Goal: Information Seeking & Learning: Compare options

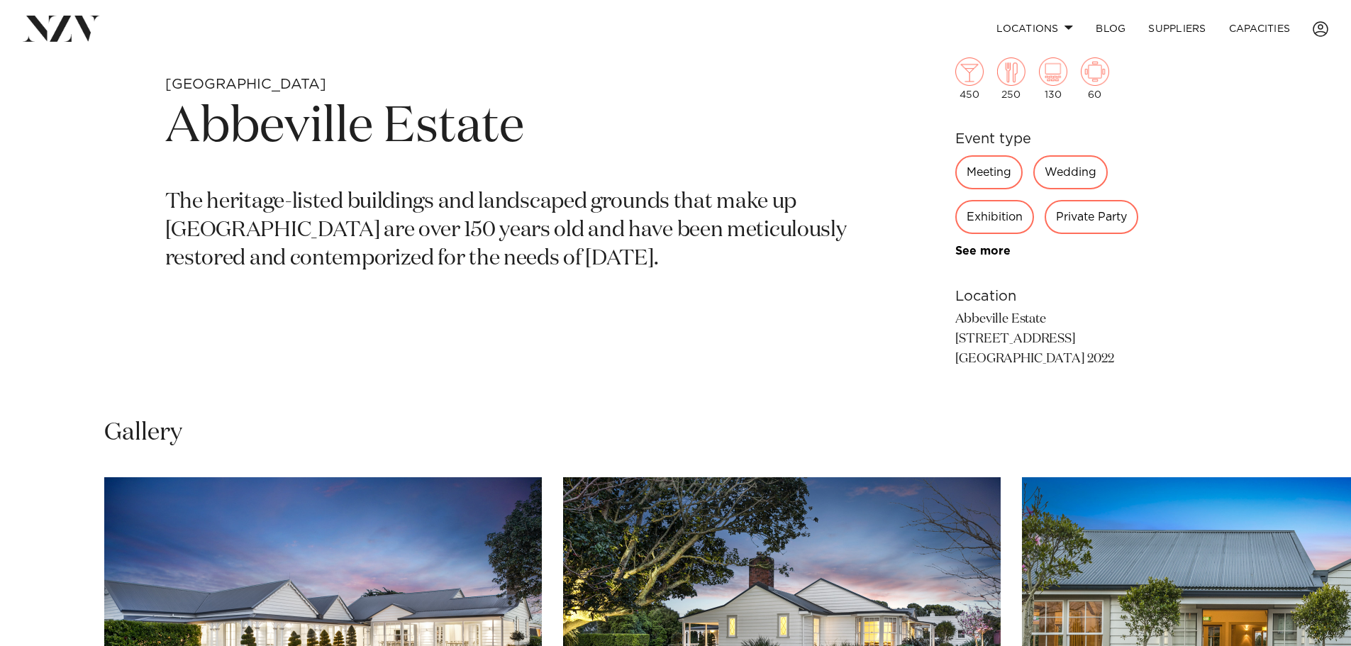
scroll to position [567, 0]
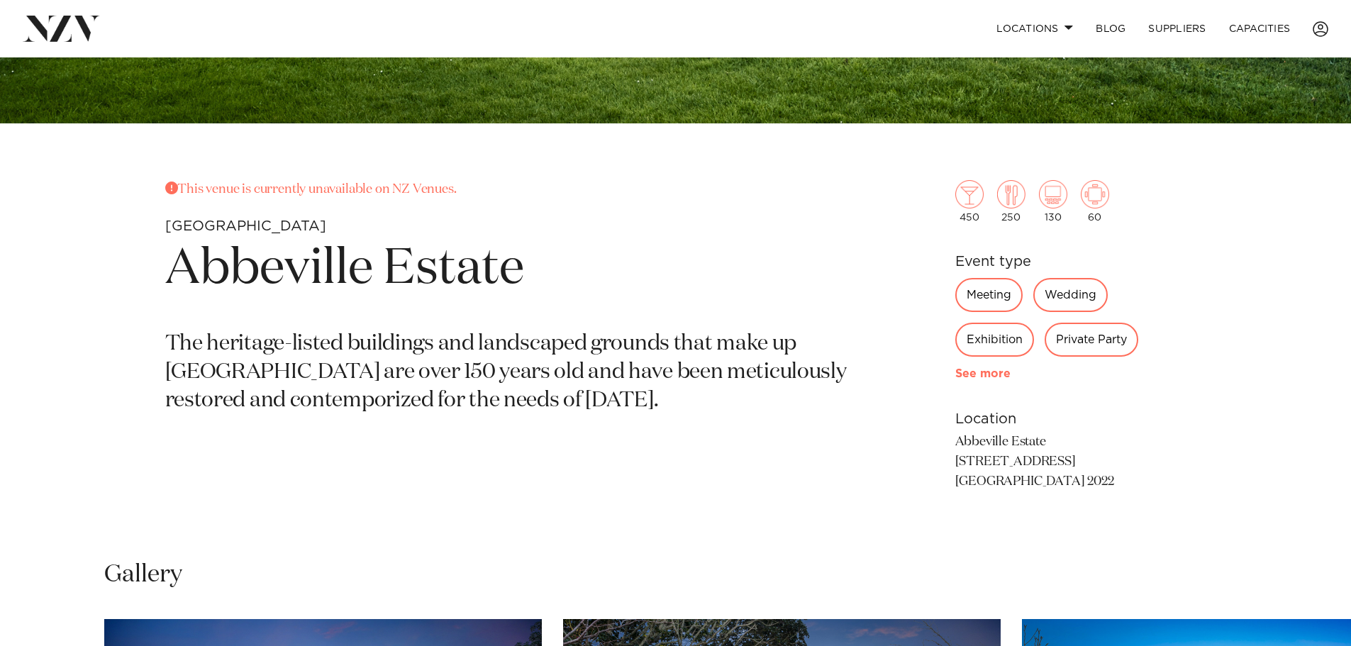
click at [981, 377] on link "See more" at bounding box center [1011, 373] width 111 height 11
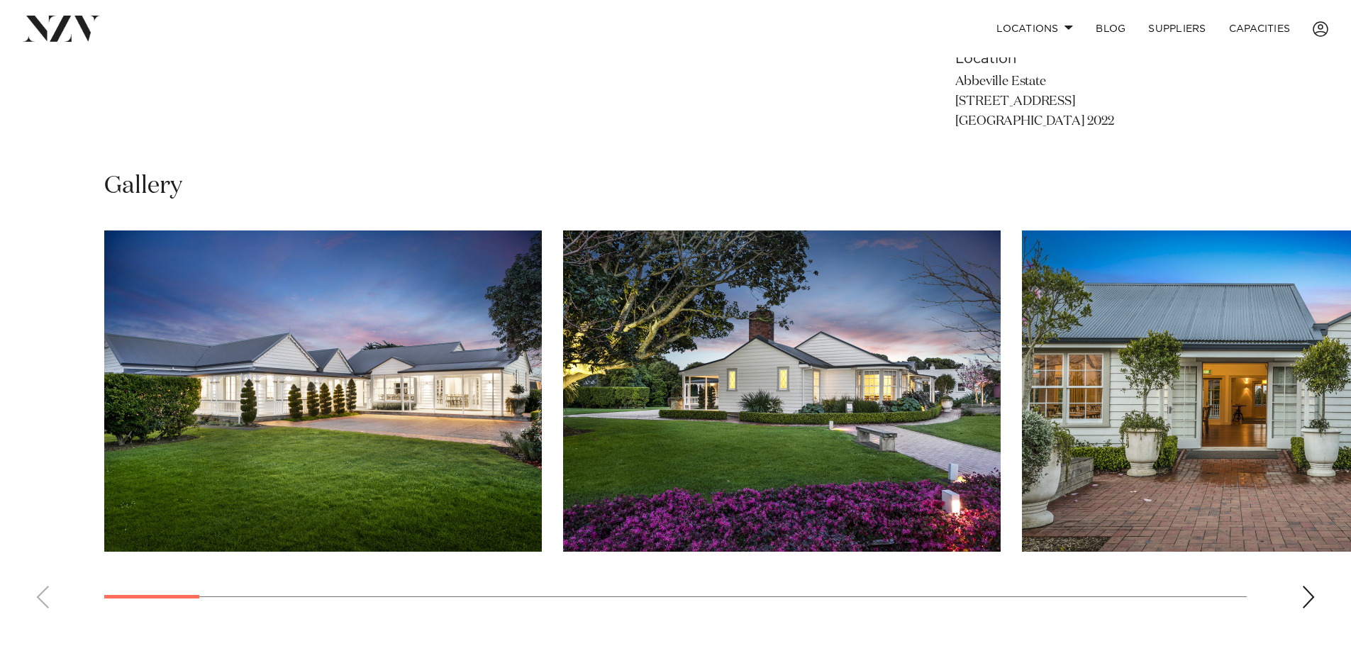
scroll to position [1348, 0]
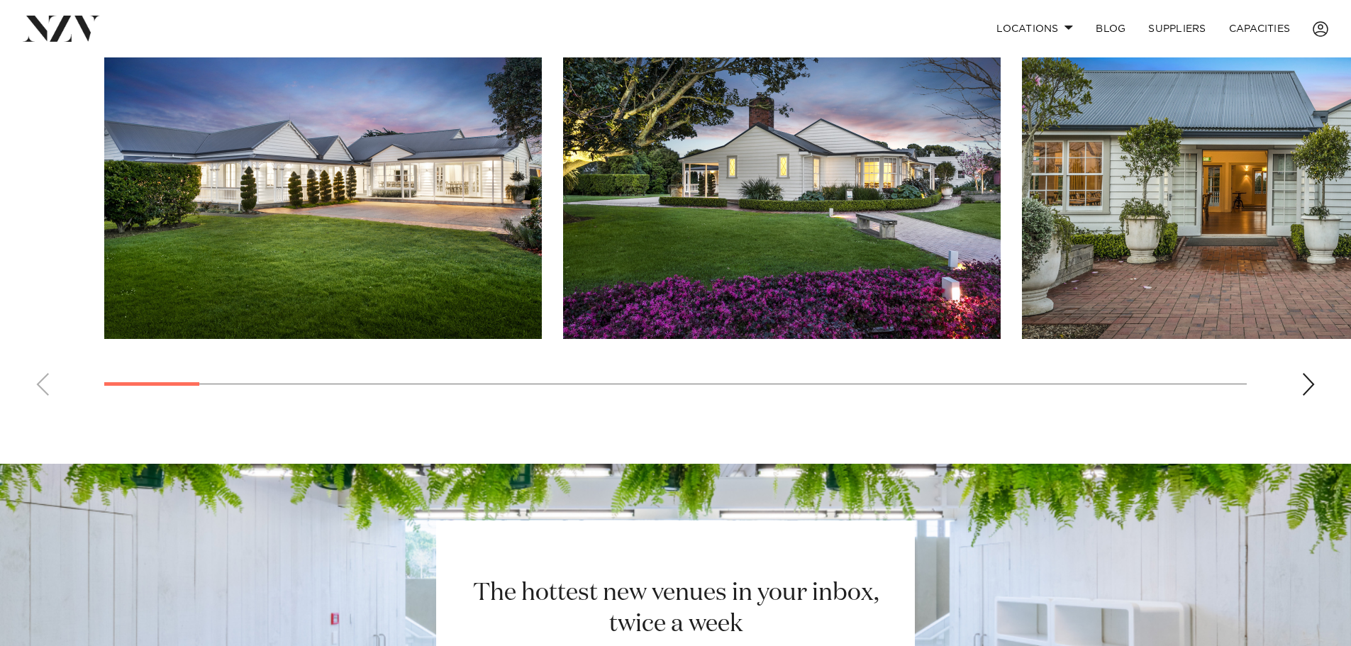
click at [1314, 381] on div "Next slide" at bounding box center [1309, 384] width 14 height 23
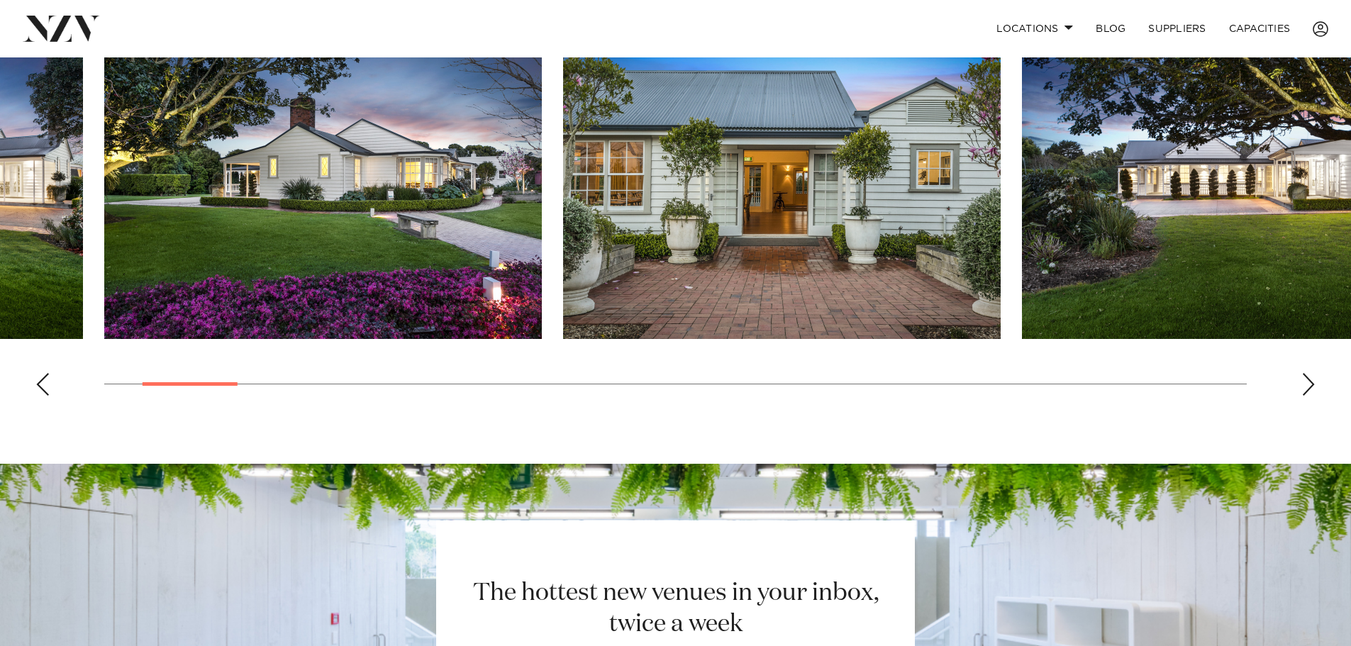
click at [1309, 381] on div "Next slide" at bounding box center [1309, 384] width 14 height 23
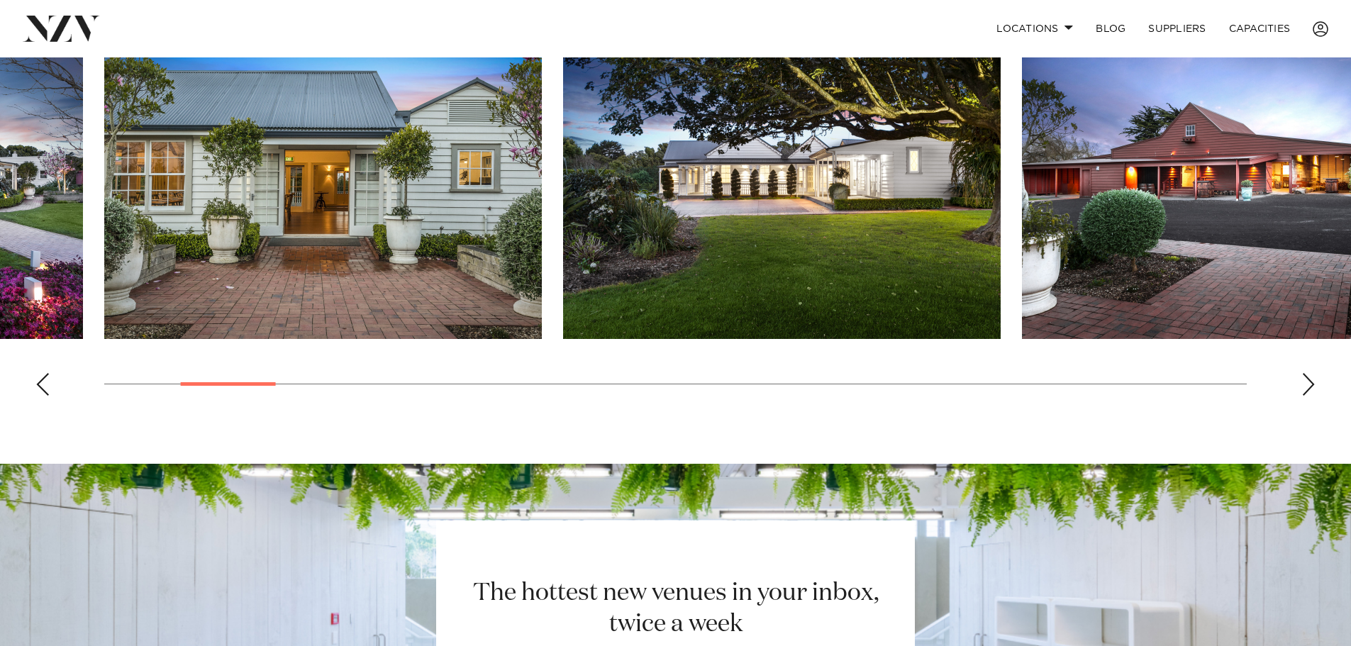
click at [1309, 381] on div "Next slide" at bounding box center [1309, 384] width 14 height 23
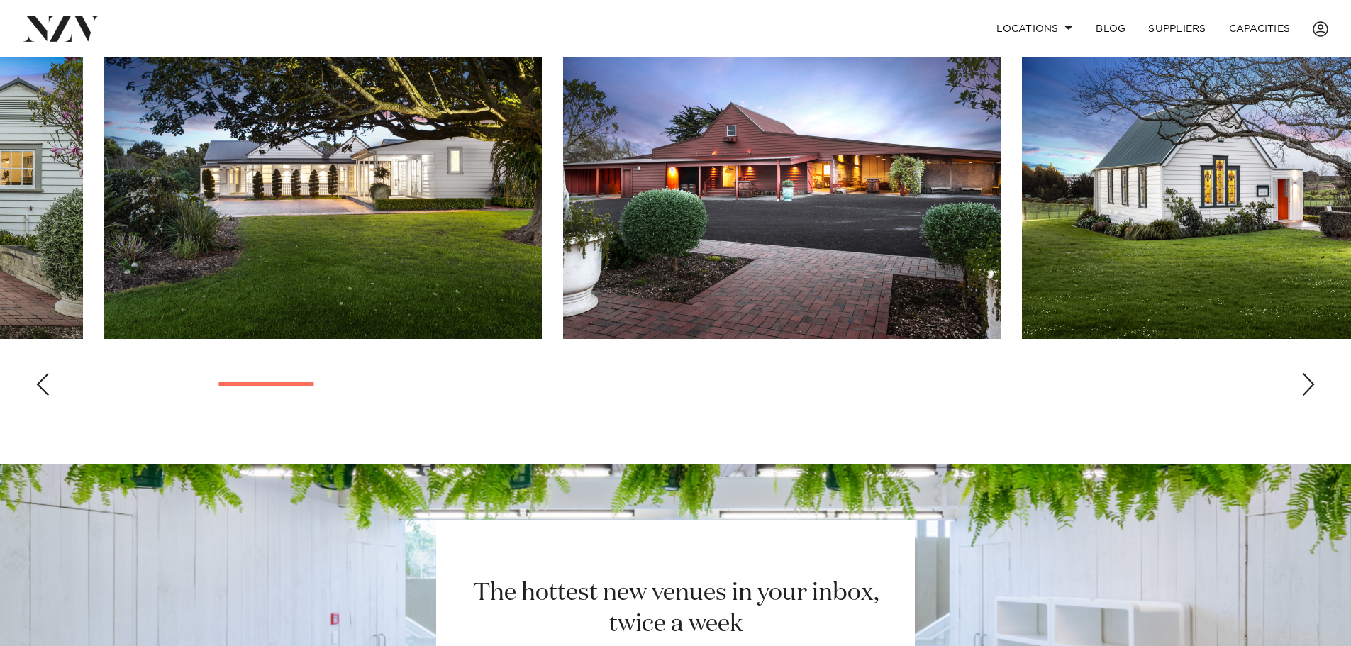
click at [1306, 381] on div "Next slide" at bounding box center [1309, 384] width 14 height 23
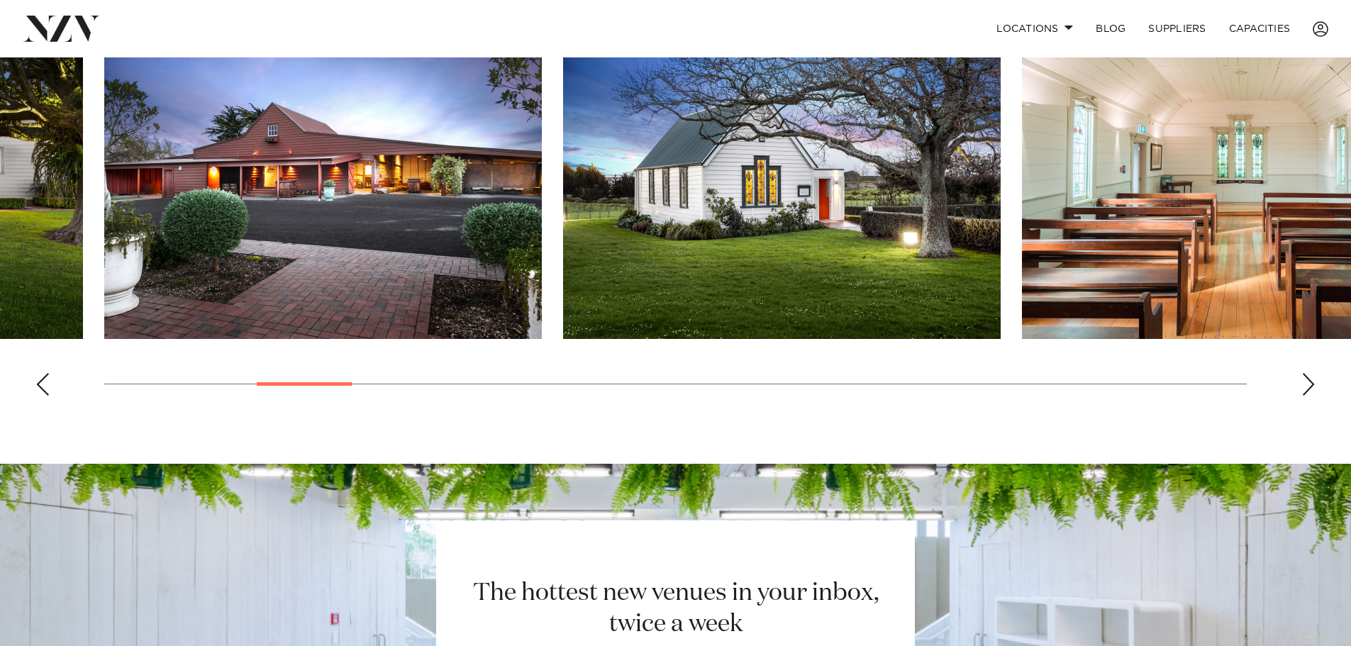
click at [1304, 382] on div "Next slide" at bounding box center [1309, 384] width 14 height 23
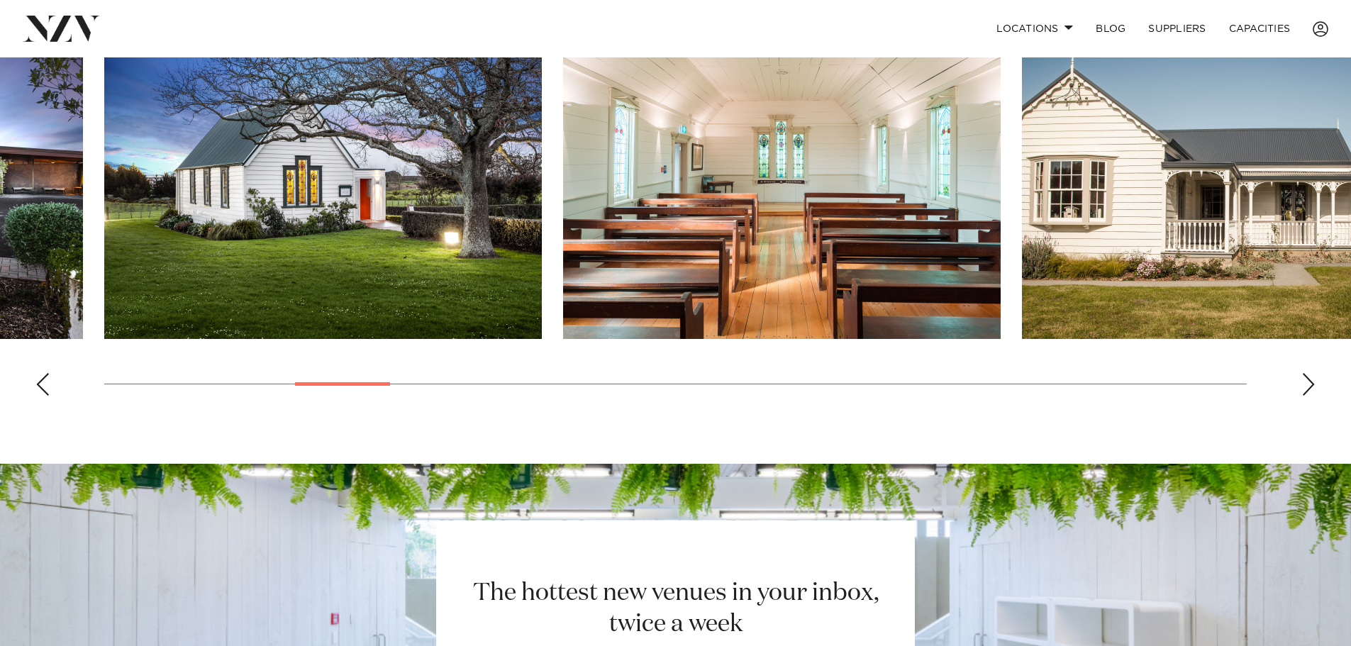
click at [1303, 382] on div "Next slide" at bounding box center [1309, 384] width 14 height 23
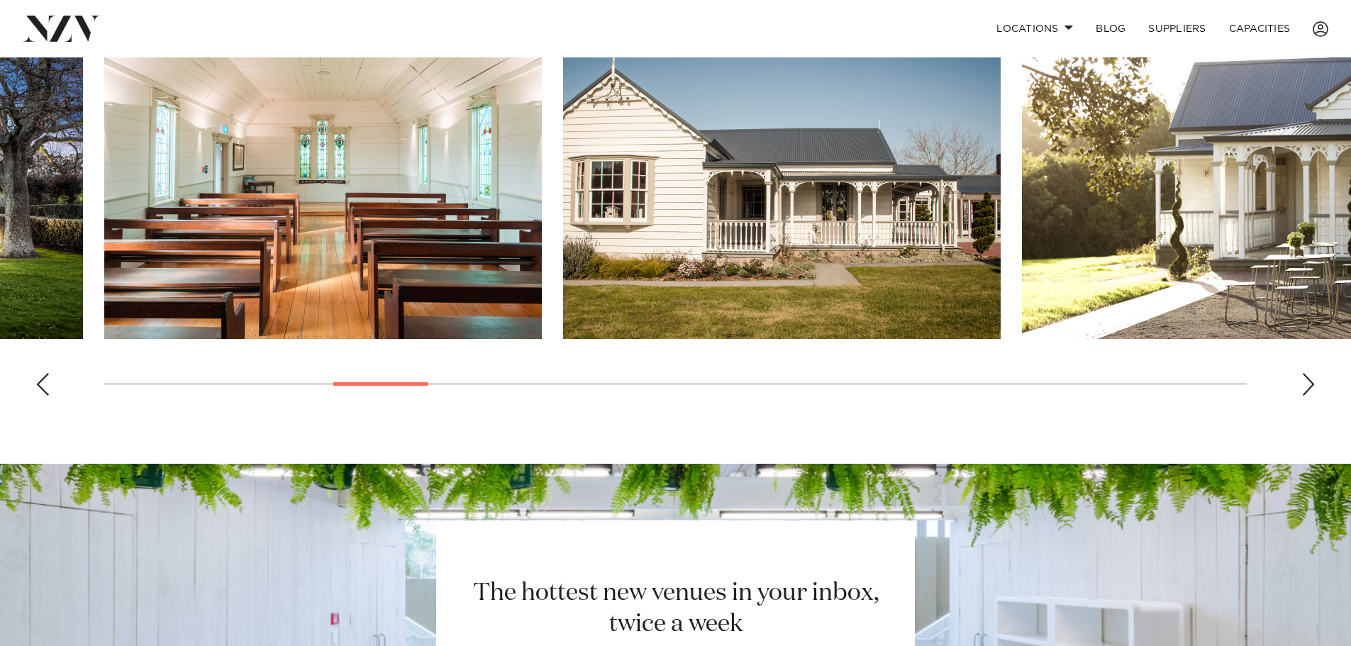
click at [1303, 382] on div "Next slide" at bounding box center [1309, 384] width 14 height 23
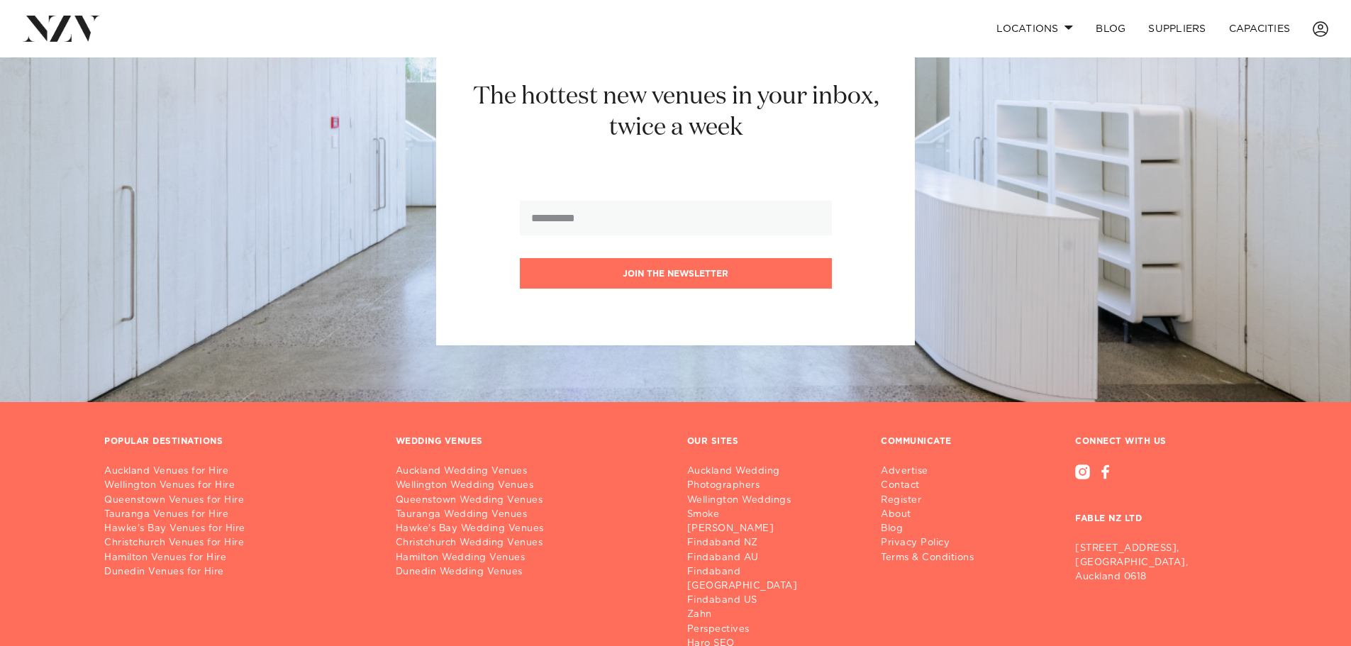
scroll to position [1959, 0]
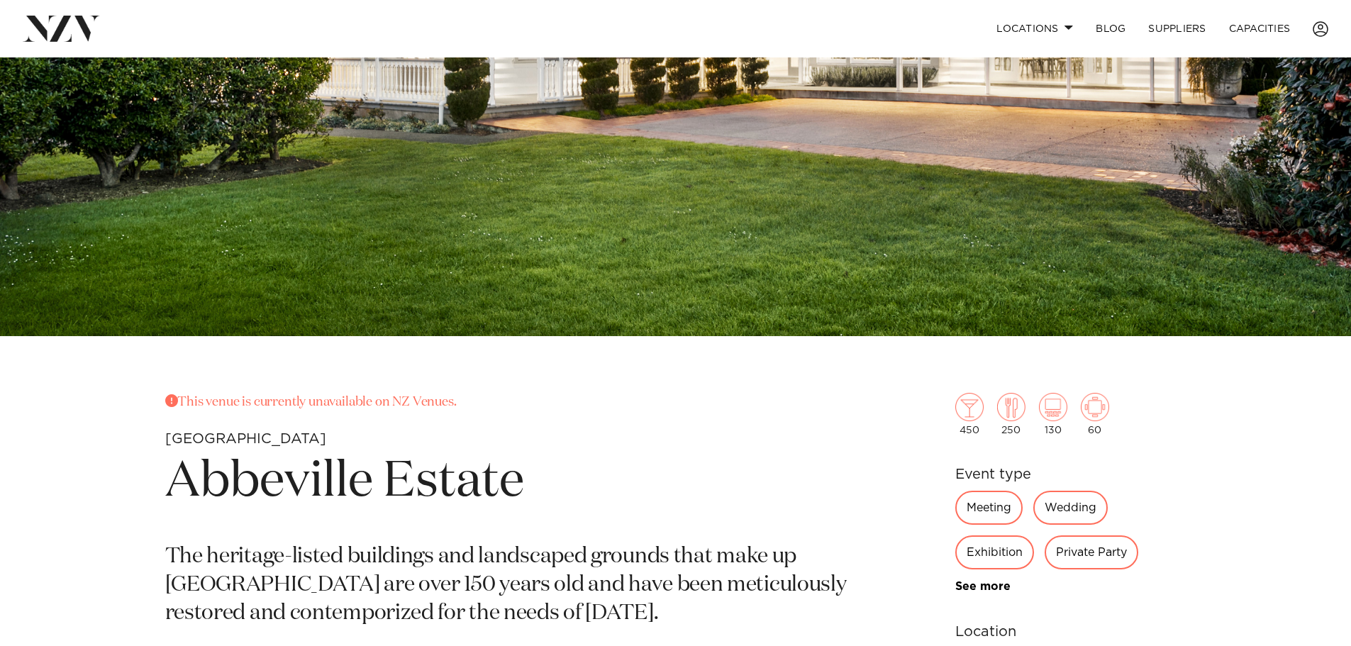
scroll to position [71, 0]
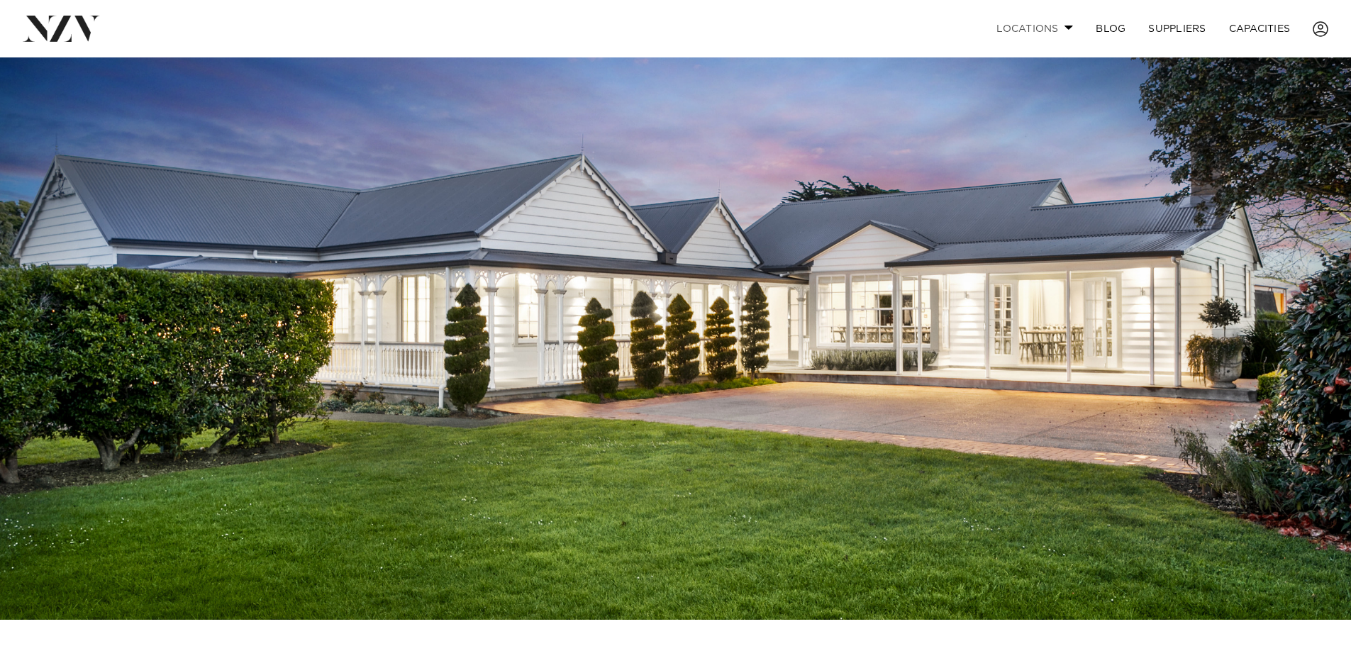
click at [1058, 21] on link "Locations" at bounding box center [1034, 28] width 99 height 31
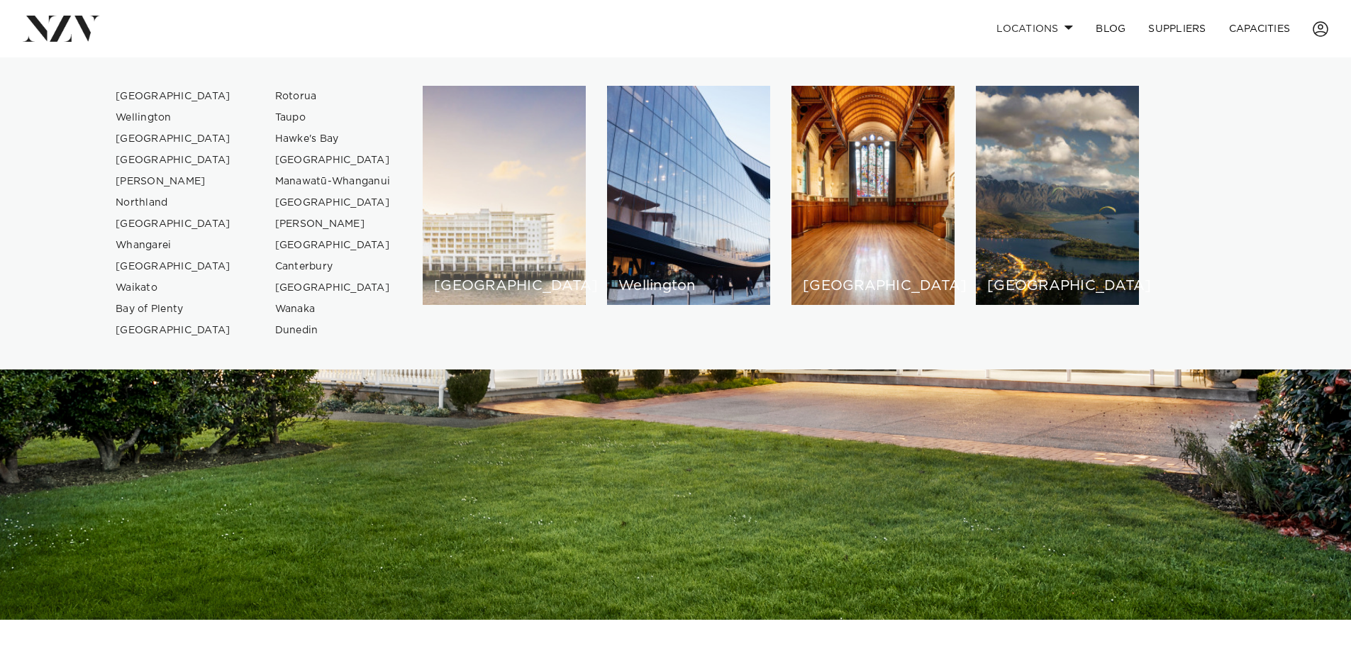
click at [541, 162] on div "[GEOGRAPHIC_DATA]" at bounding box center [504, 195] width 163 height 219
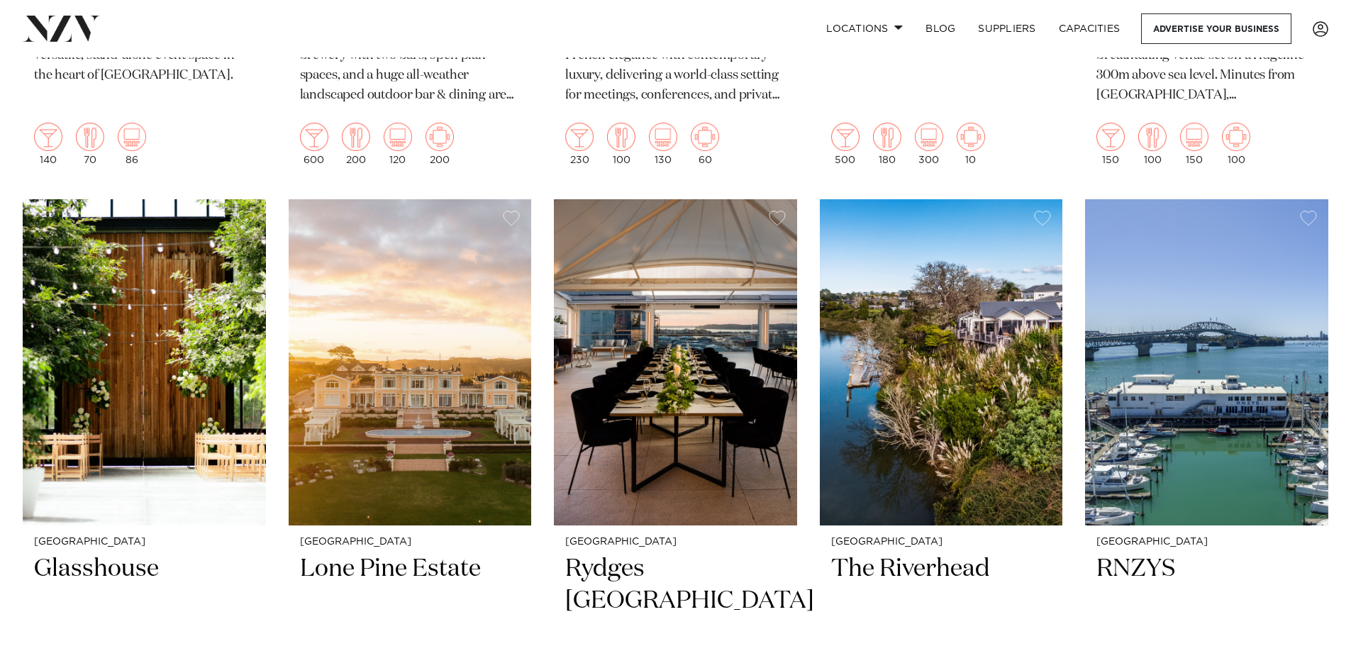
scroll to position [1844, 0]
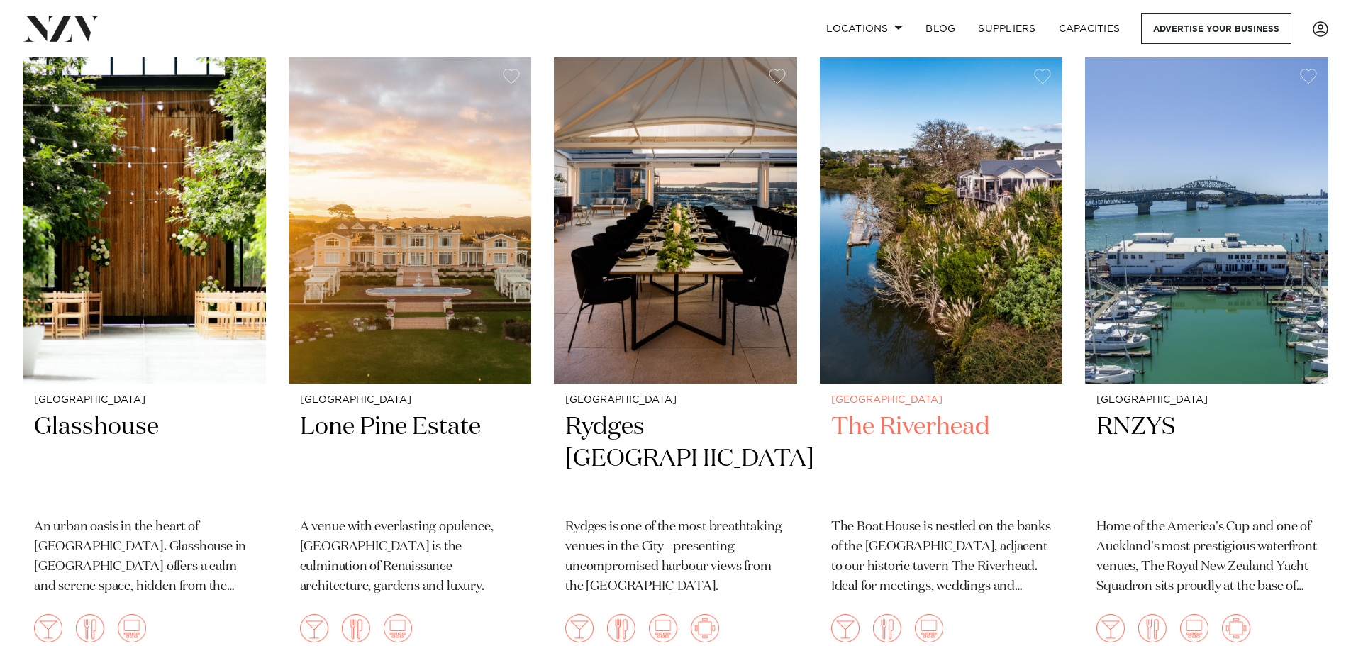
click at [946, 411] on h2 "The Riverhead" at bounding box center [941, 459] width 221 height 96
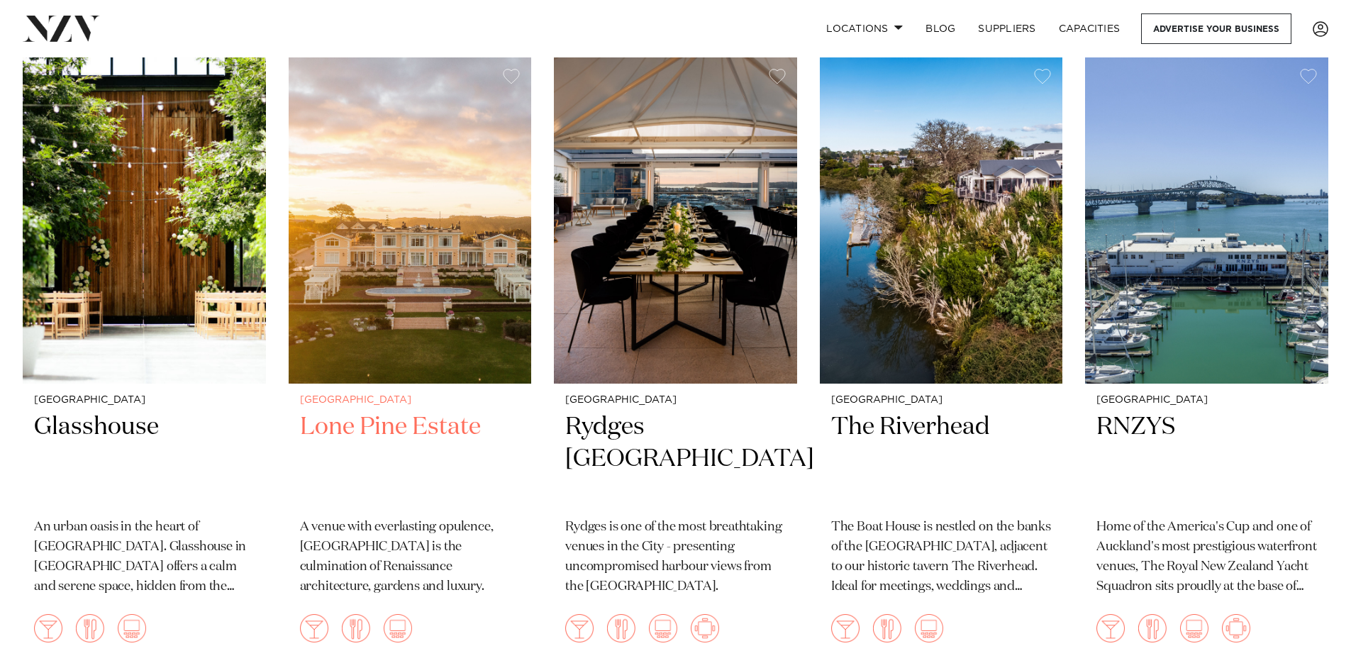
click at [420, 411] on h2 "Lone Pine Estate" at bounding box center [410, 459] width 221 height 96
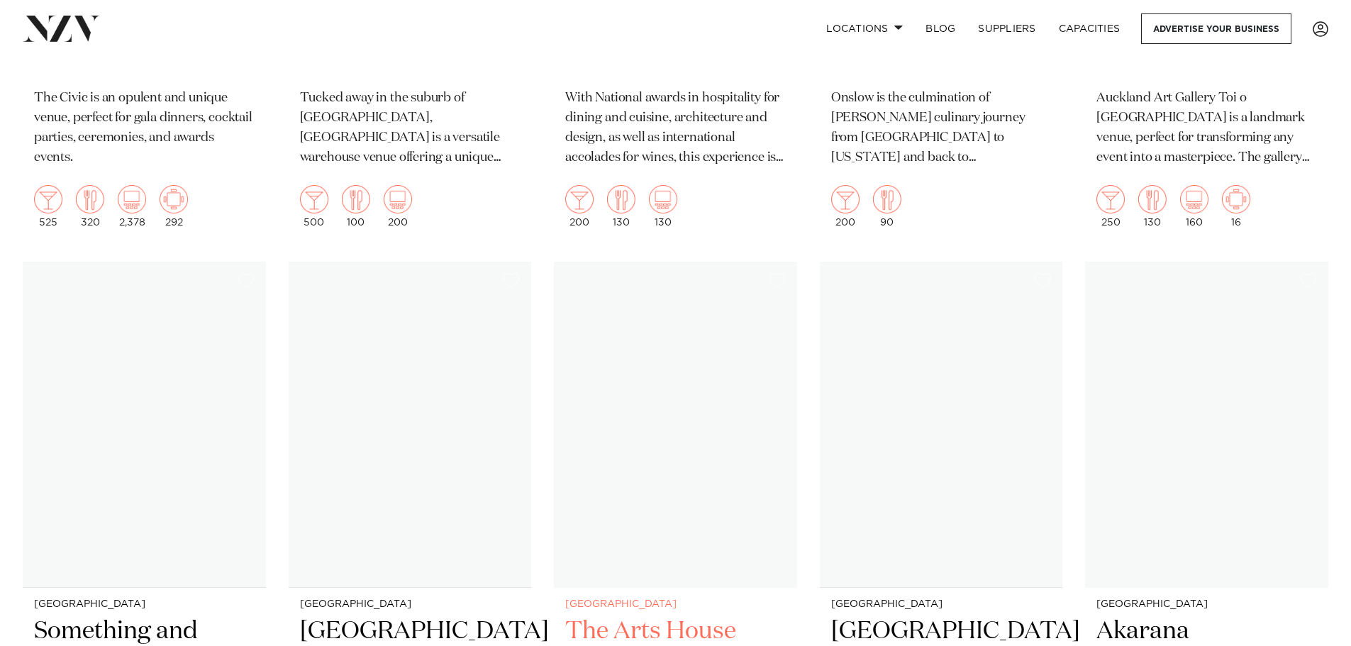
scroll to position [6952, 0]
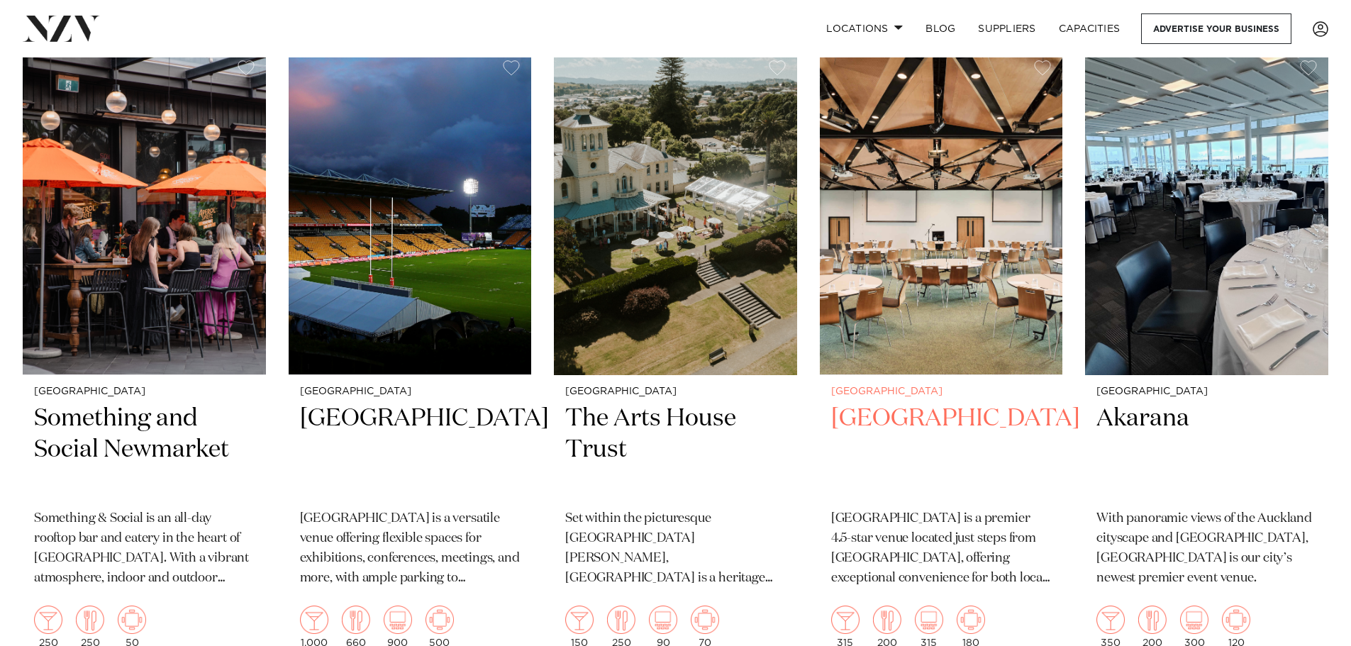
click at [873, 403] on h2 "Novotel Auckland Airport" at bounding box center [941, 451] width 221 height 96
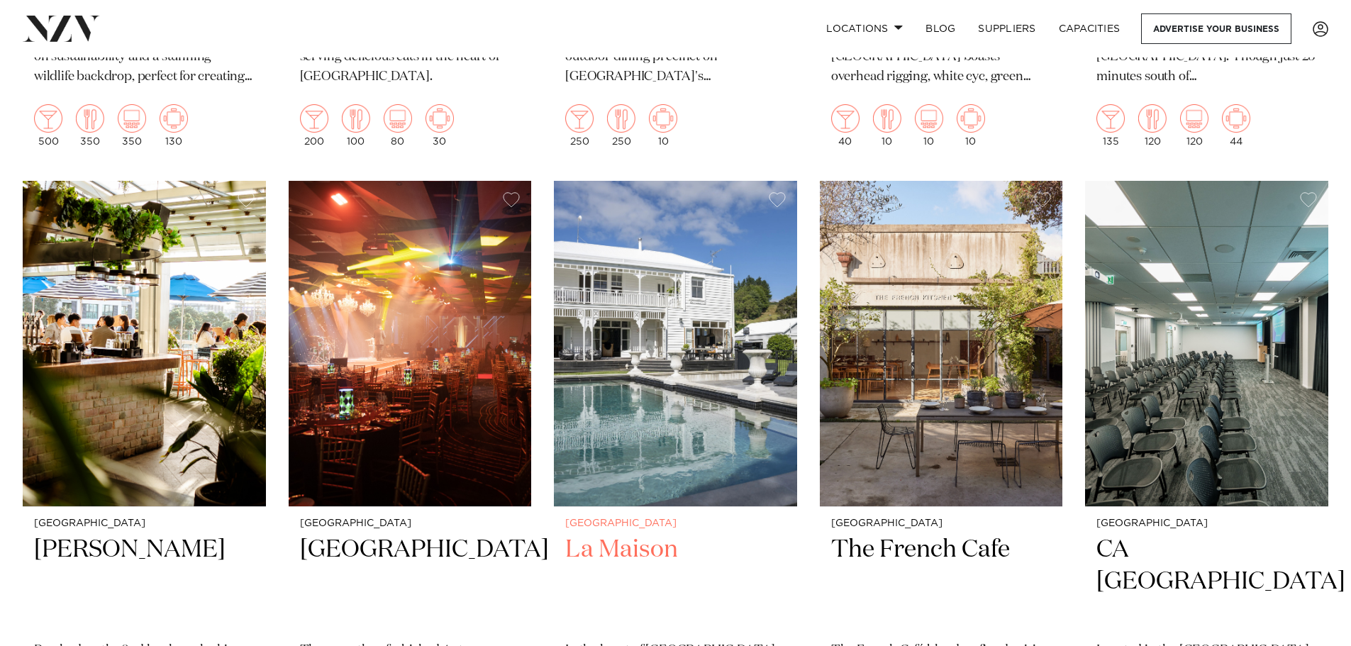
scroll to position [8229, 0]
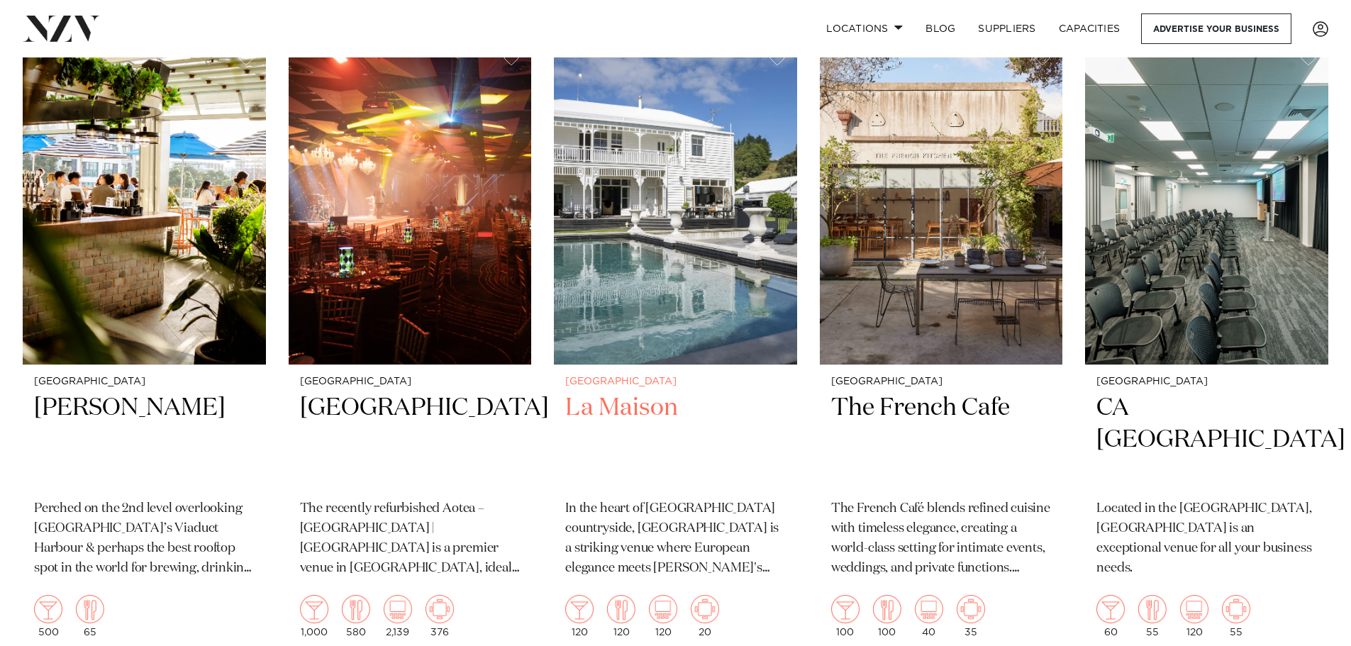
click at [630, 392] on h2 "La Maison" at bounding box center [675, 440] width 221 height 96
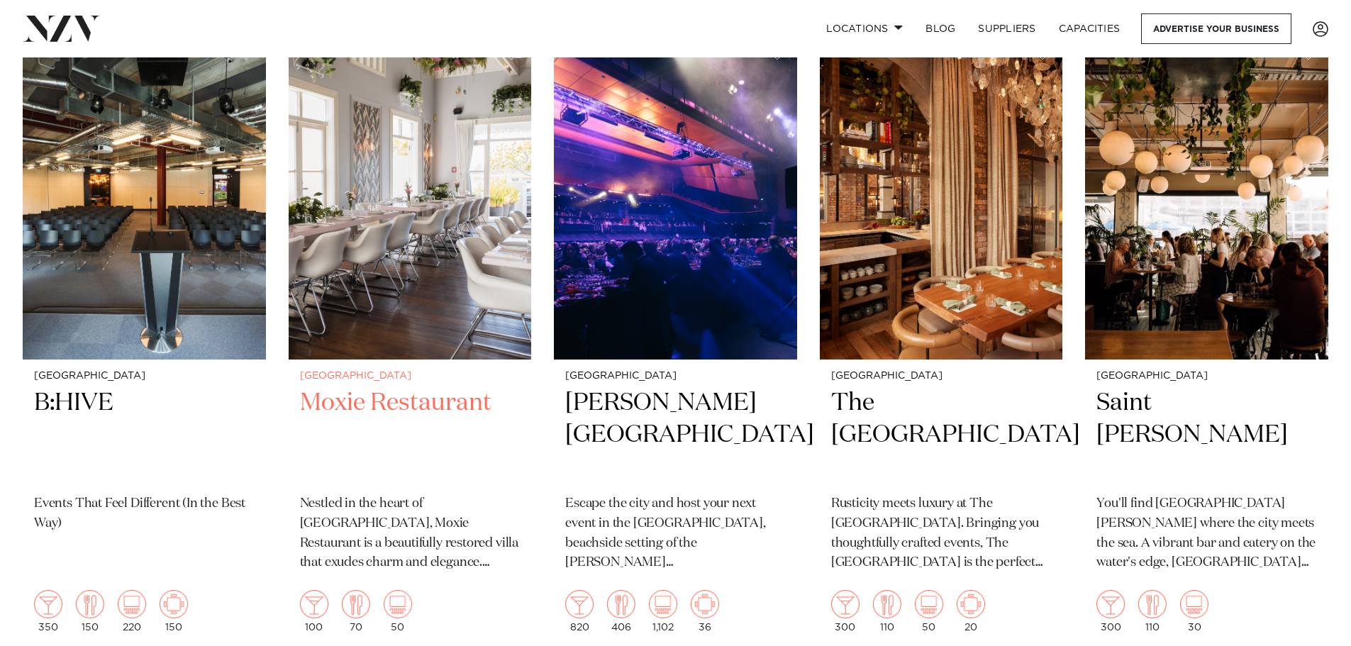
scroll to position [8796, 0]
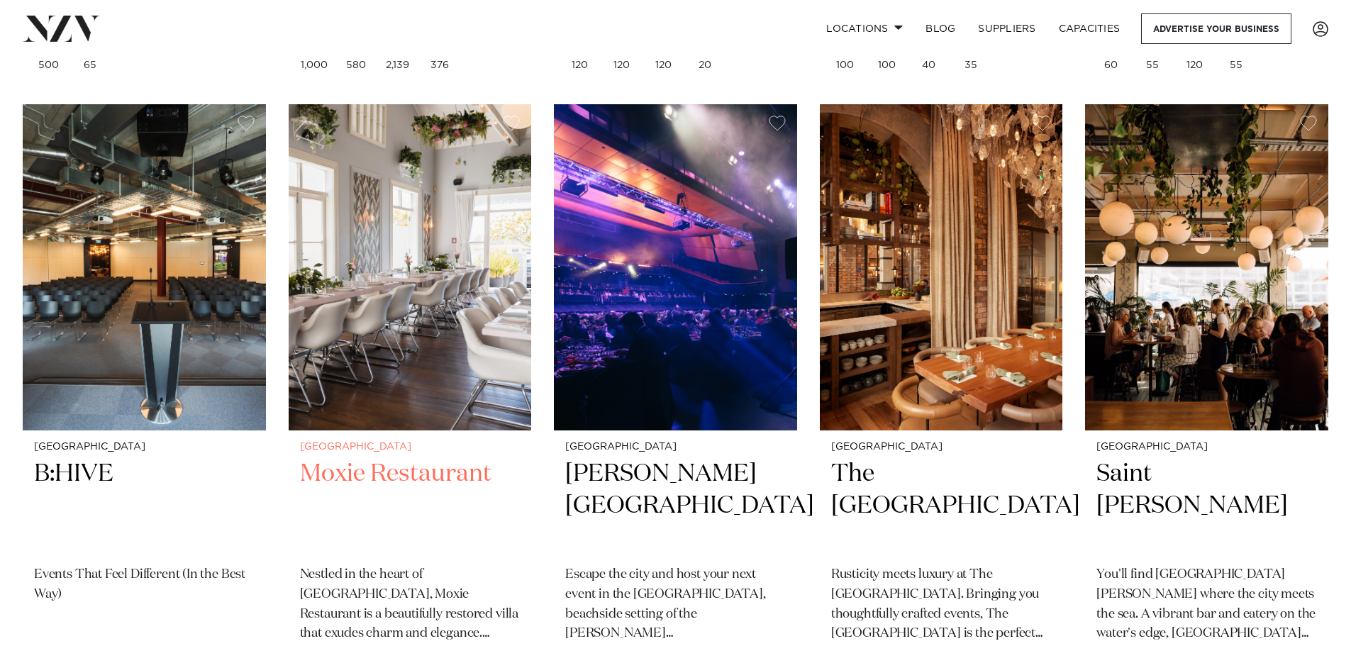
click at [422, 458] on h2 "Moxie Restaurant" at bounding box center [410, 506] width 221 height 96
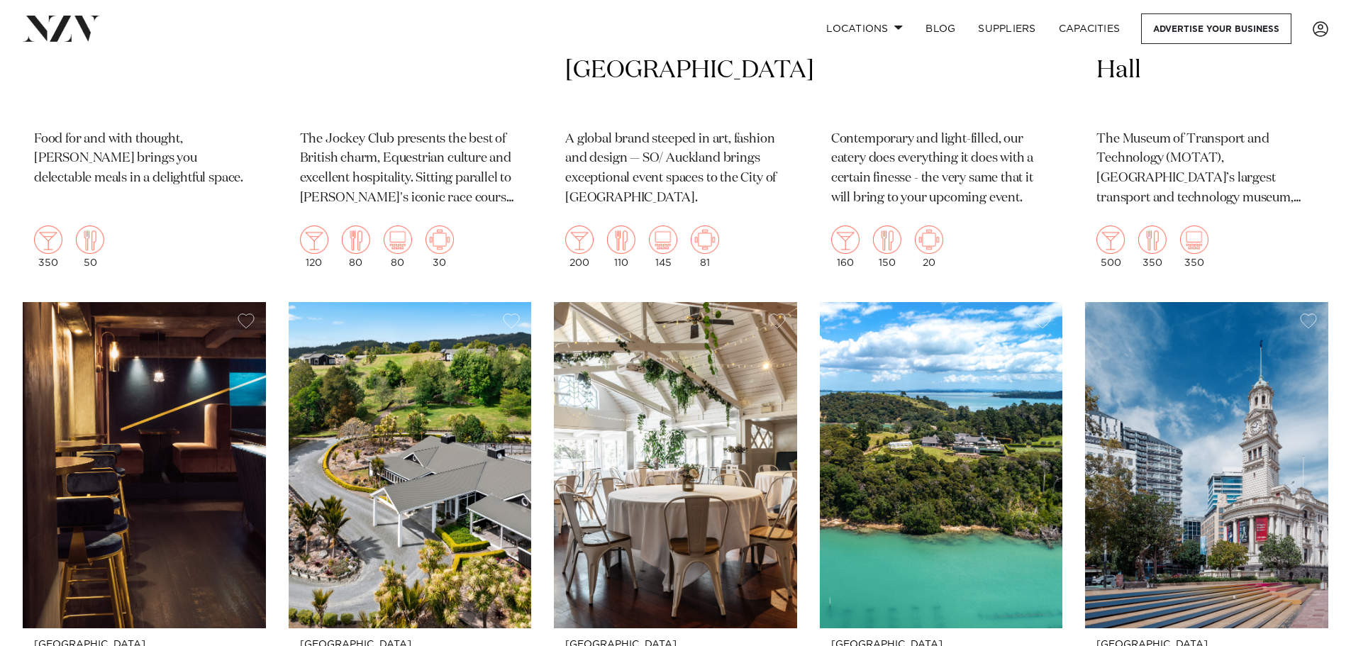
scroll to position [10711, 0]
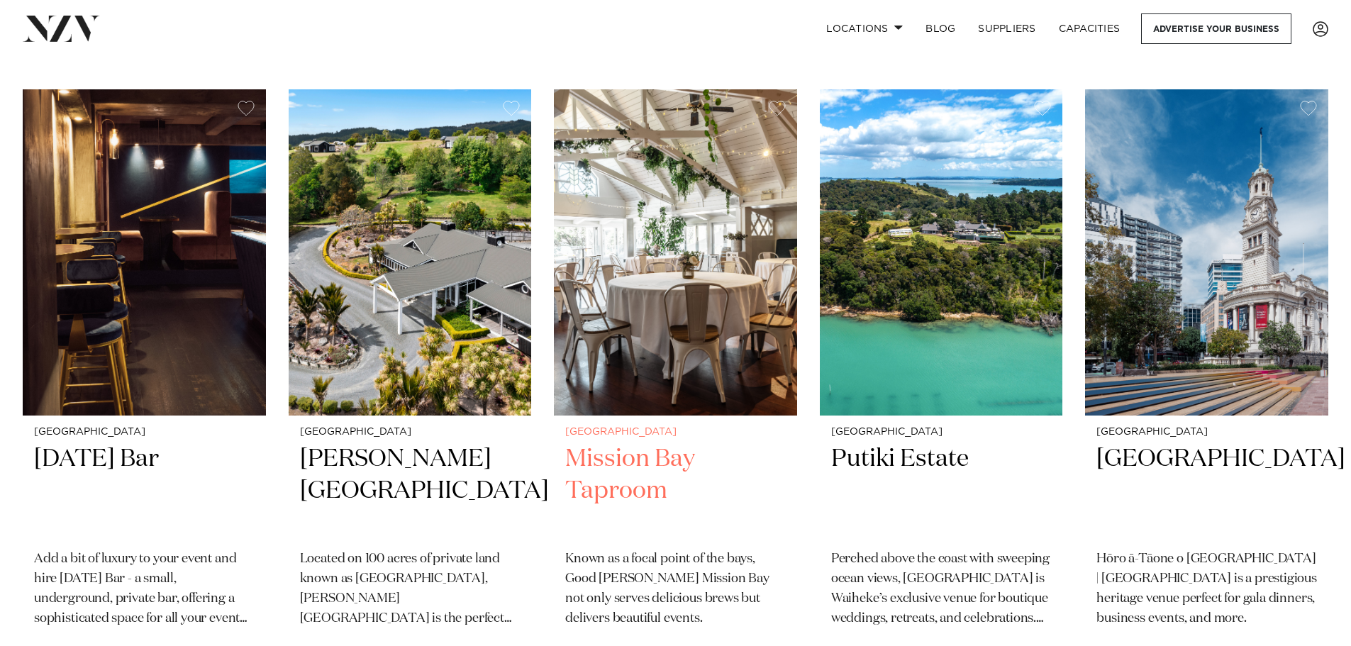
click at [651, 443] on h2 "Mission Bay Taproom" at bounding box center [675, 491] width 221 height 96
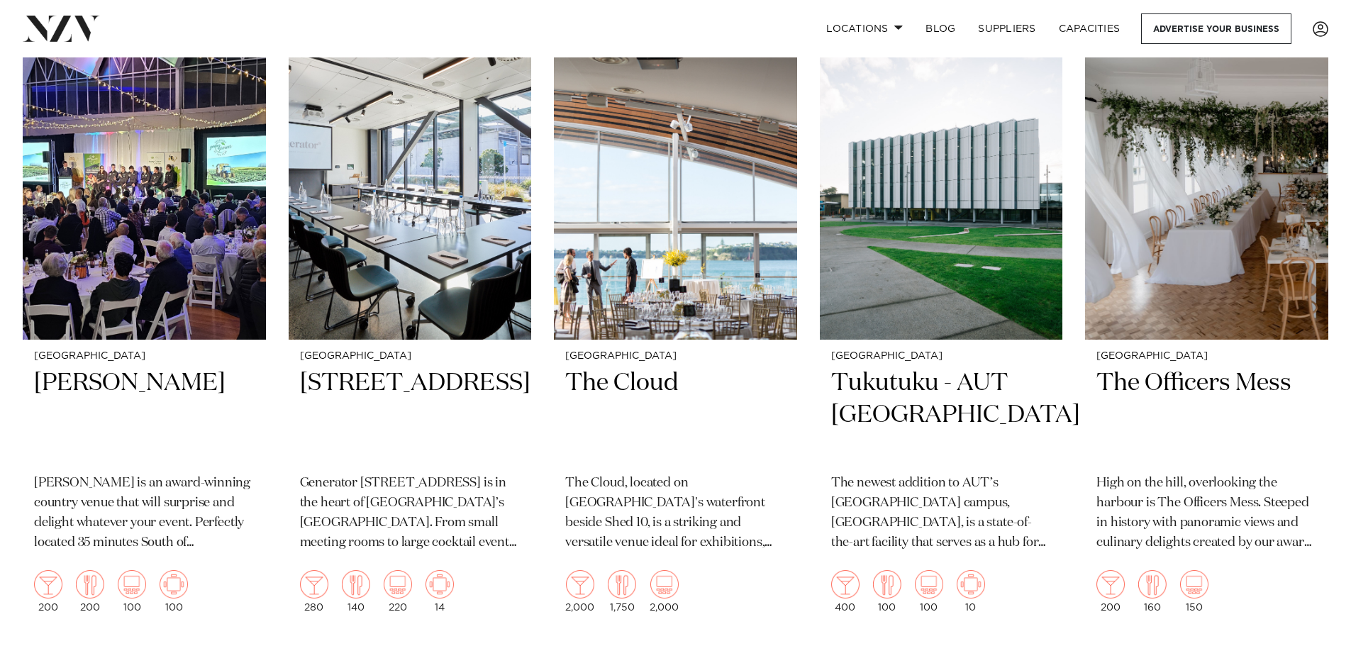
scroll to position [11350, 0]
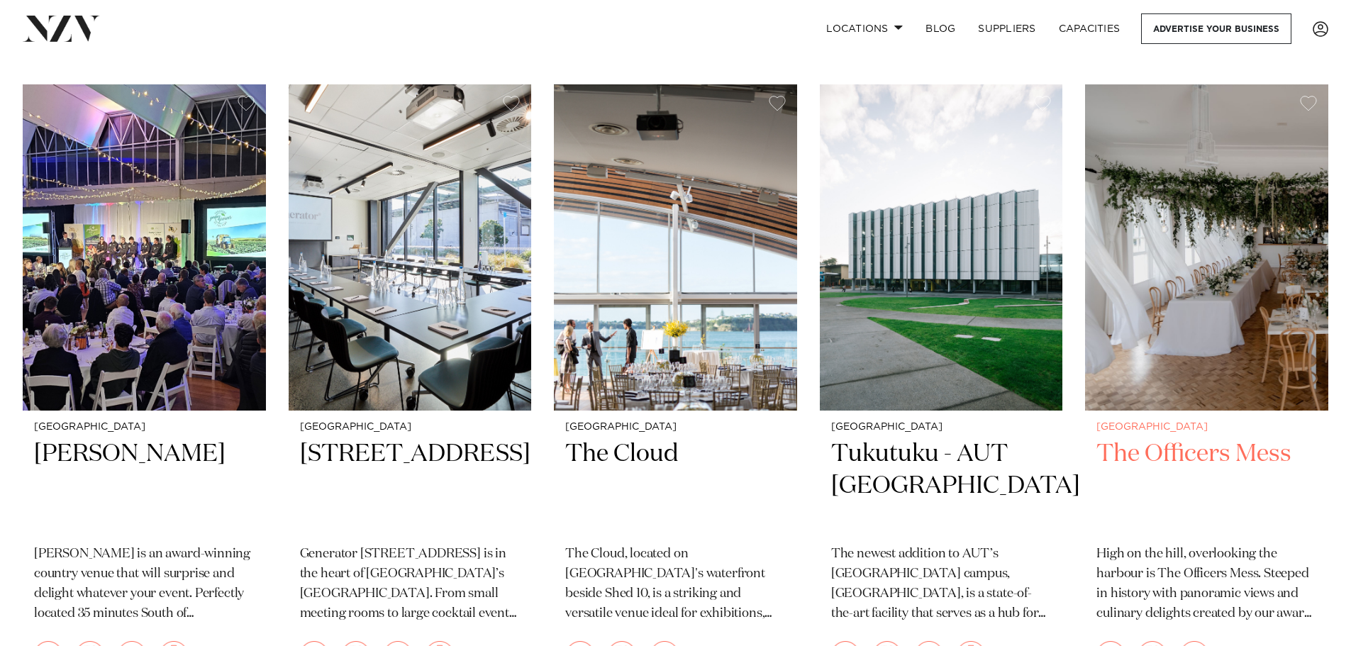
click at [1197, 438] on h2 "The Officers Mess" at bounding box center [1207, 486] width 221 height 96
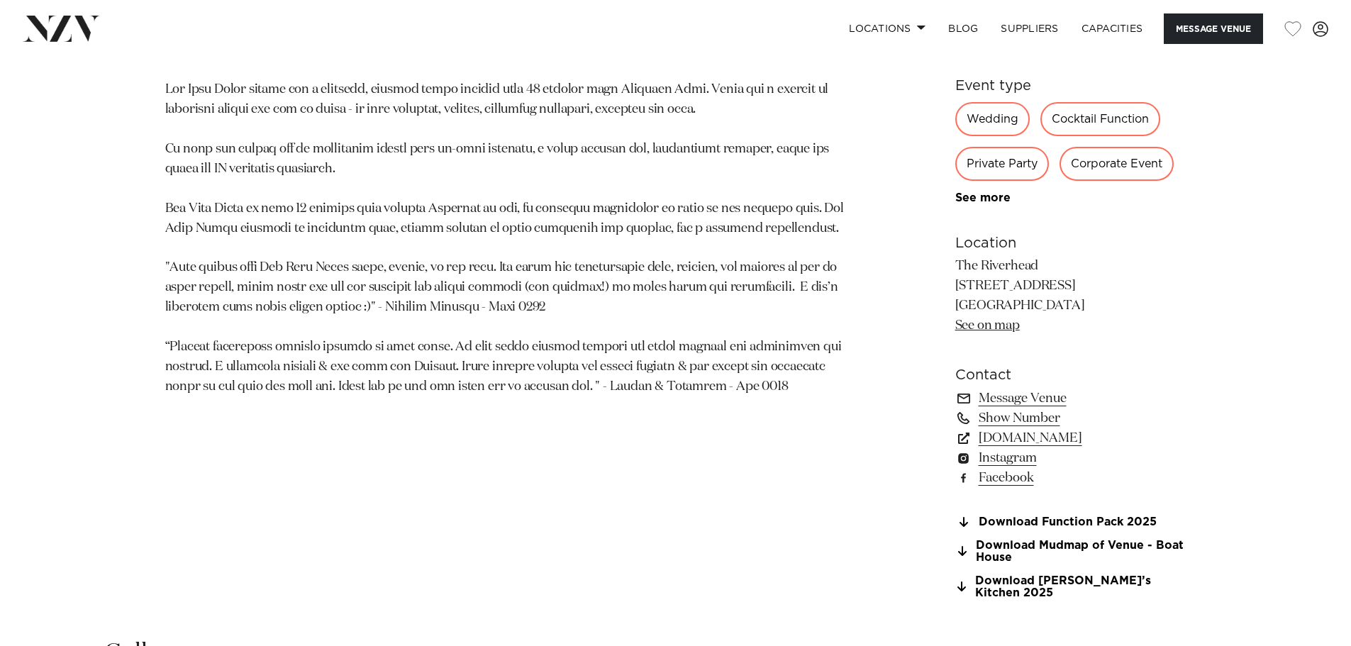
scroll to position [709, 0]
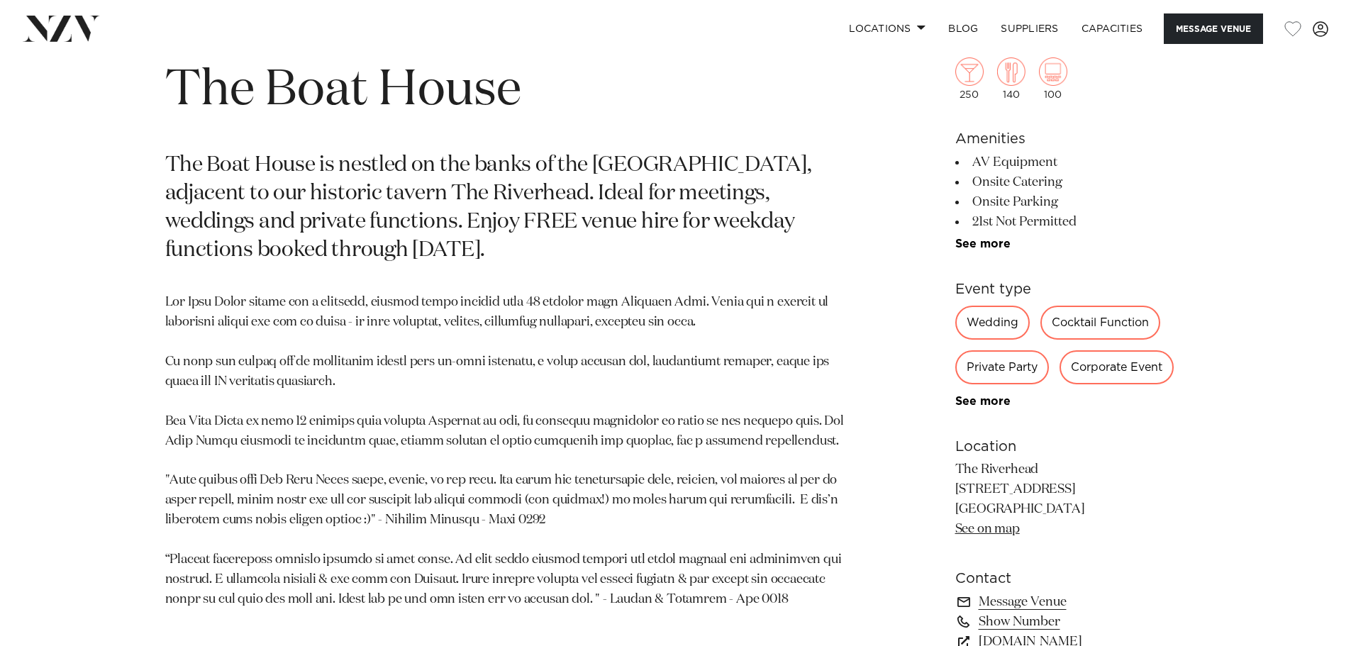
click at [999, 328] on div "Wedding" at bounding box center [993, 323] width 74 height 34
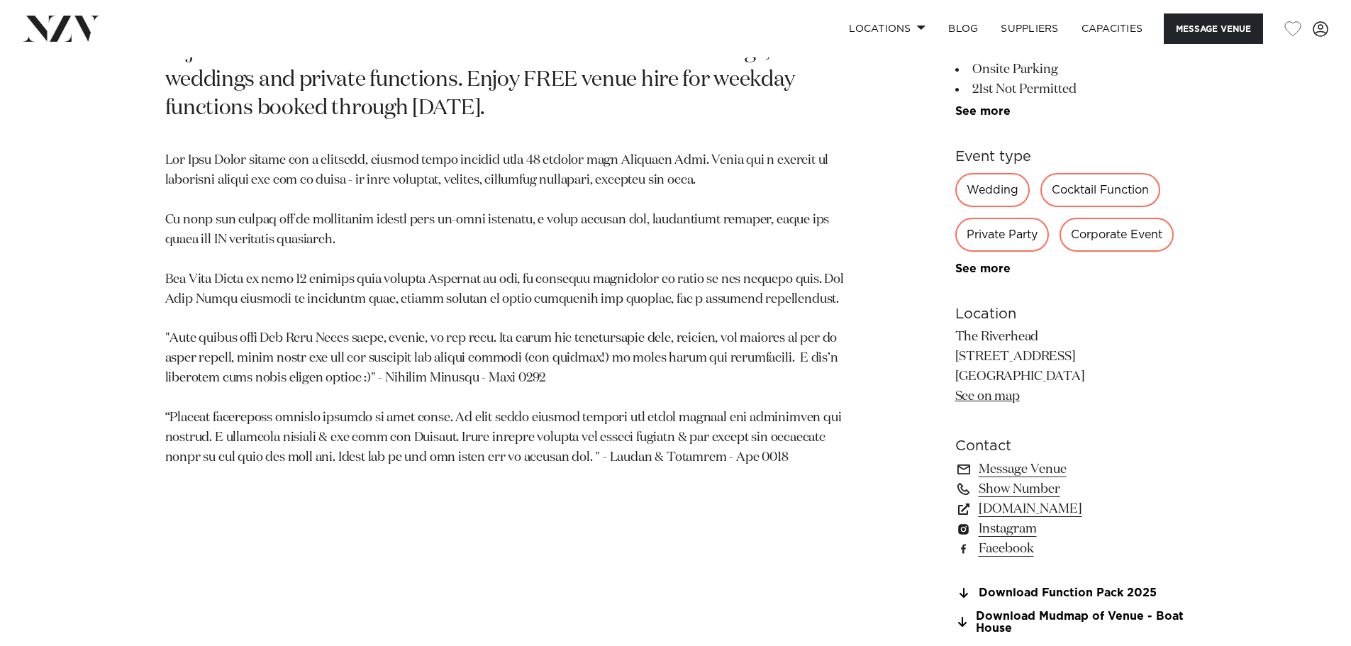
scroll to position [922, 0]
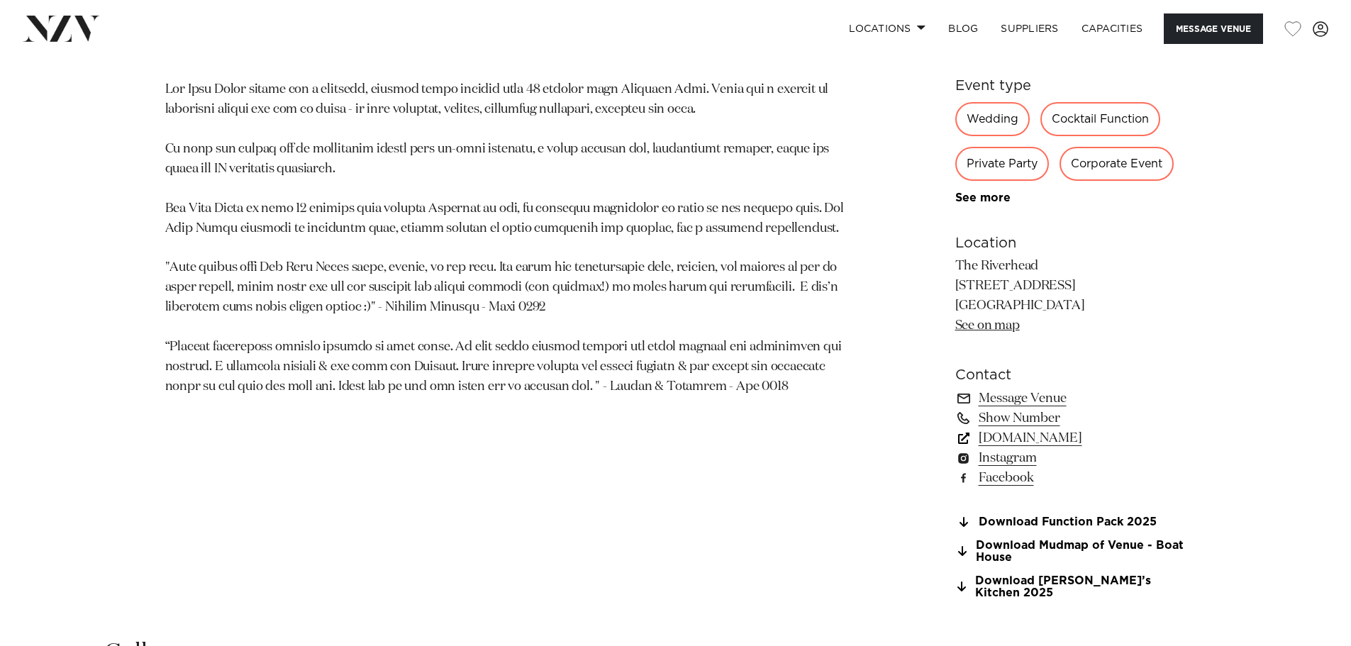
click at [1029, 442] on link "www.theriverhead.co.nz" at bounding box center [1071, 438] width 231 height 20
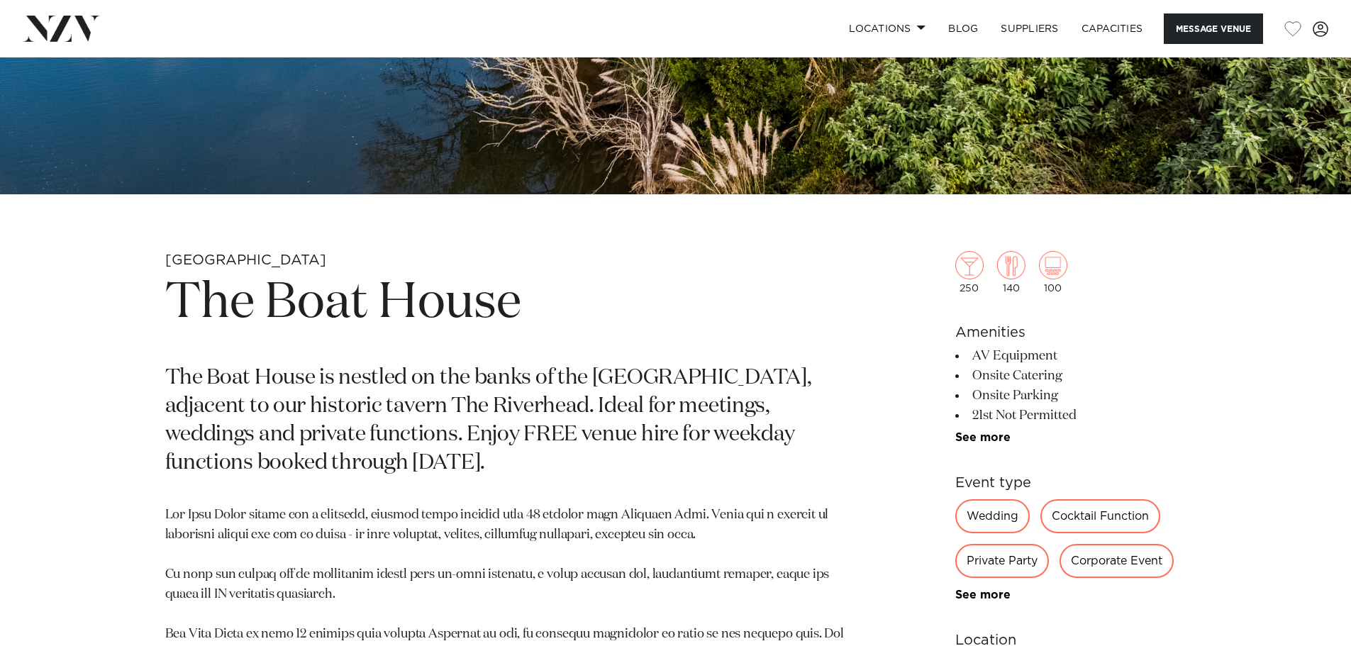
scroll to position [142, 0]
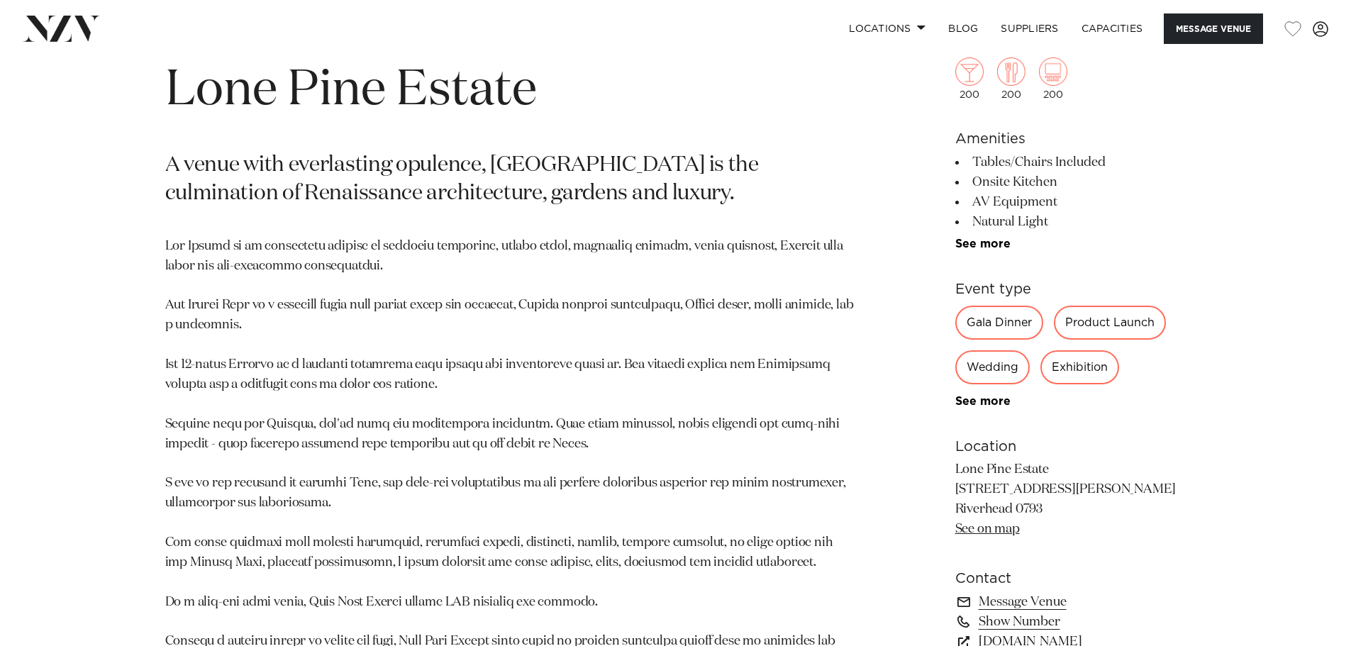
scroll to position [851, 0]
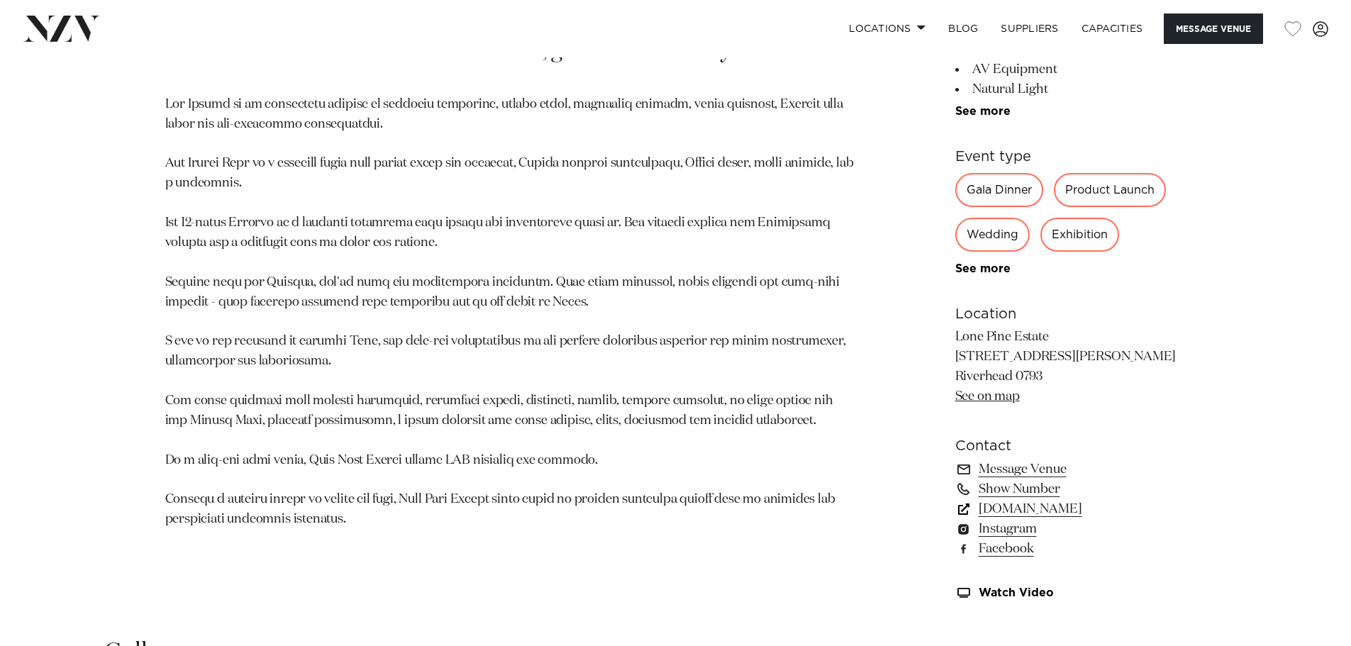
click at [1027, 507] on link "lonepineestate.co.nz" at bounding box center [1071, 509] width 231 height 20
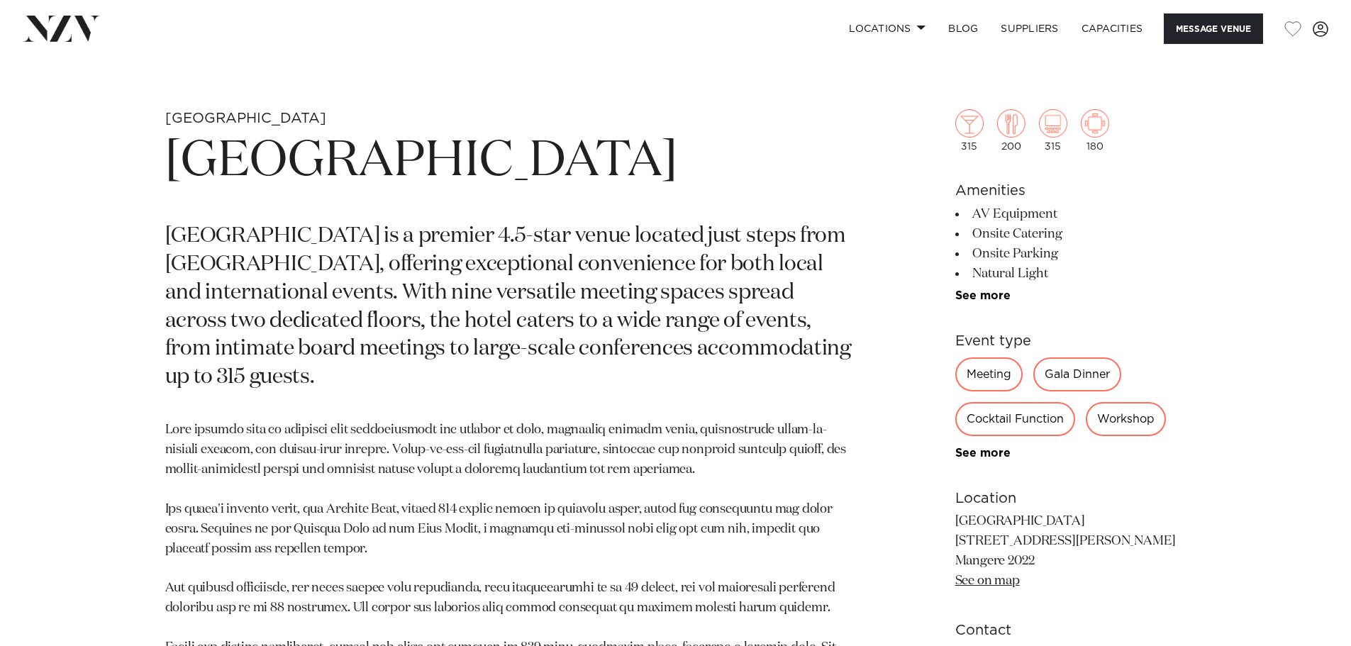
scroll to position [780, 0]
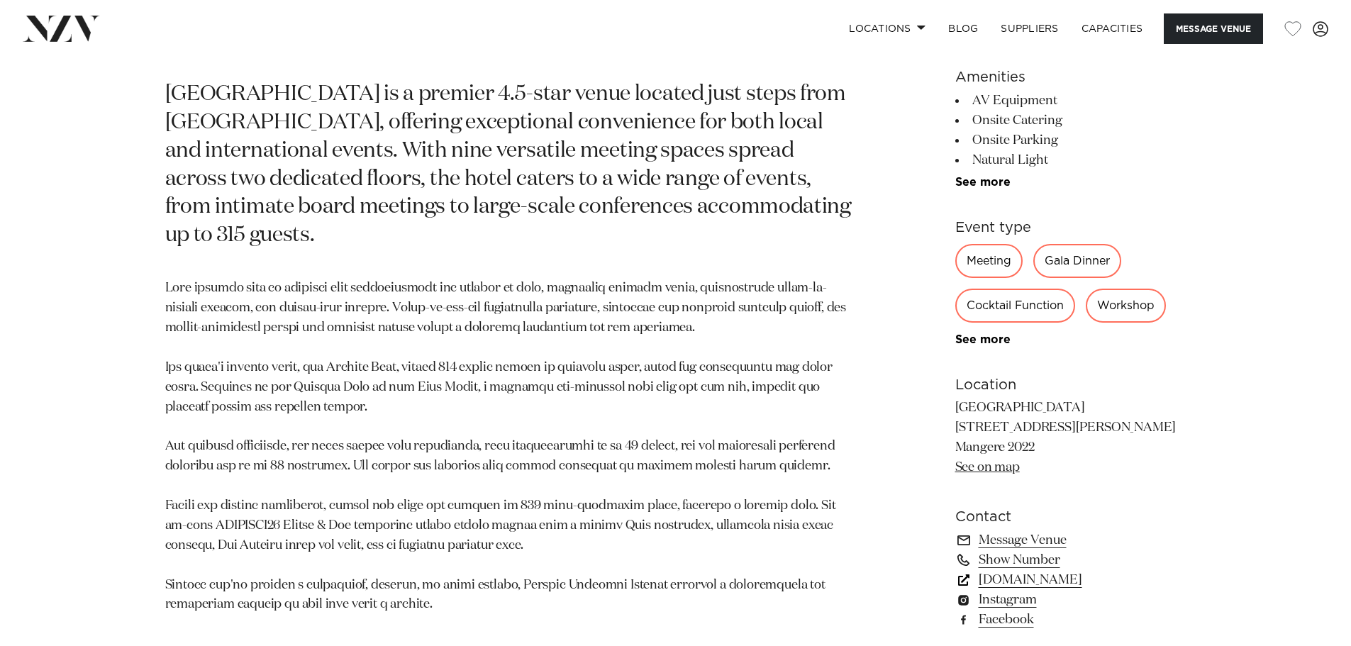
click at [1027, 577] on link "[DOMAIN_NAME]" at bounding box center [1071, 580] width 231 height 20
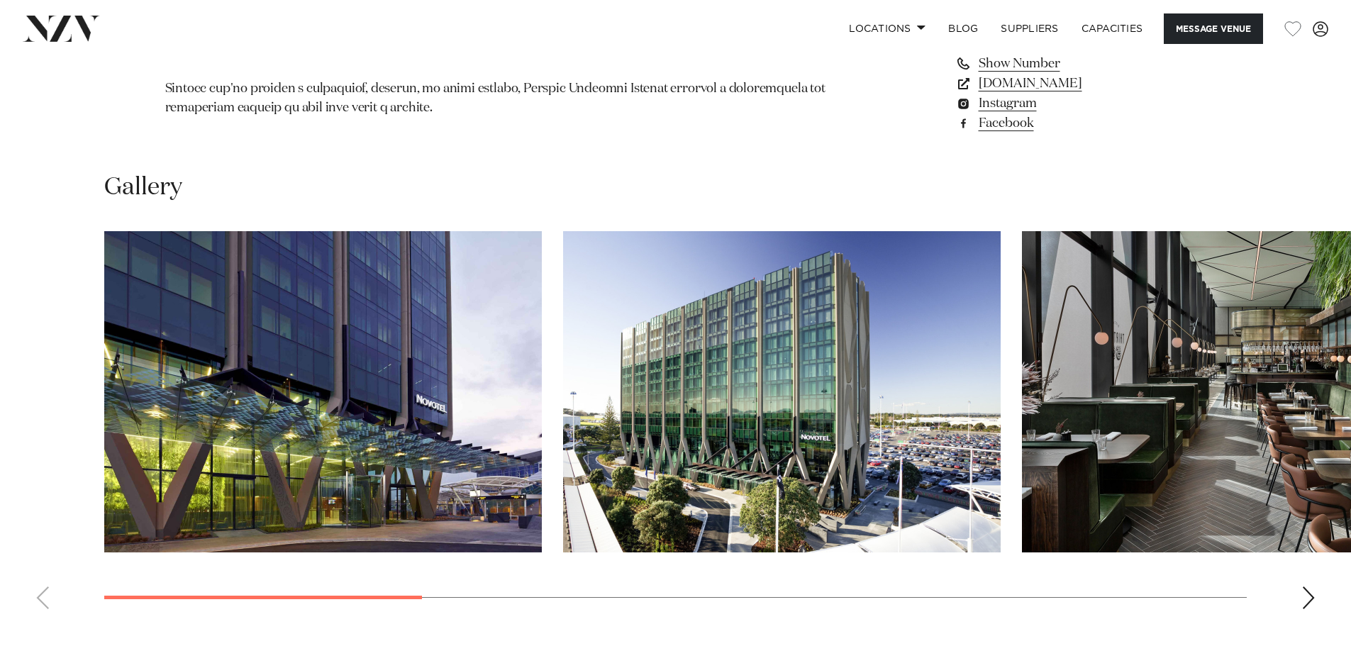
scroll to position [1490, 0]
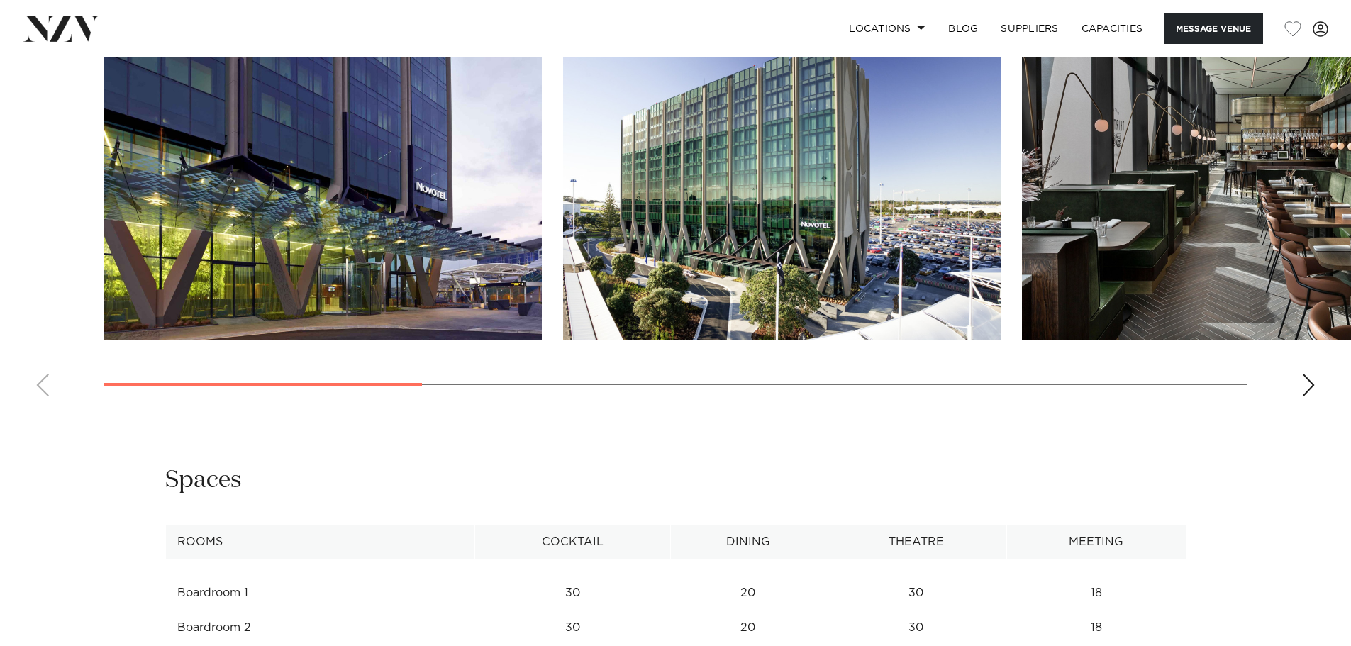
click at [1309, 389] on div "Next slide" at bounding box center [1309, 385] width 14 height 23
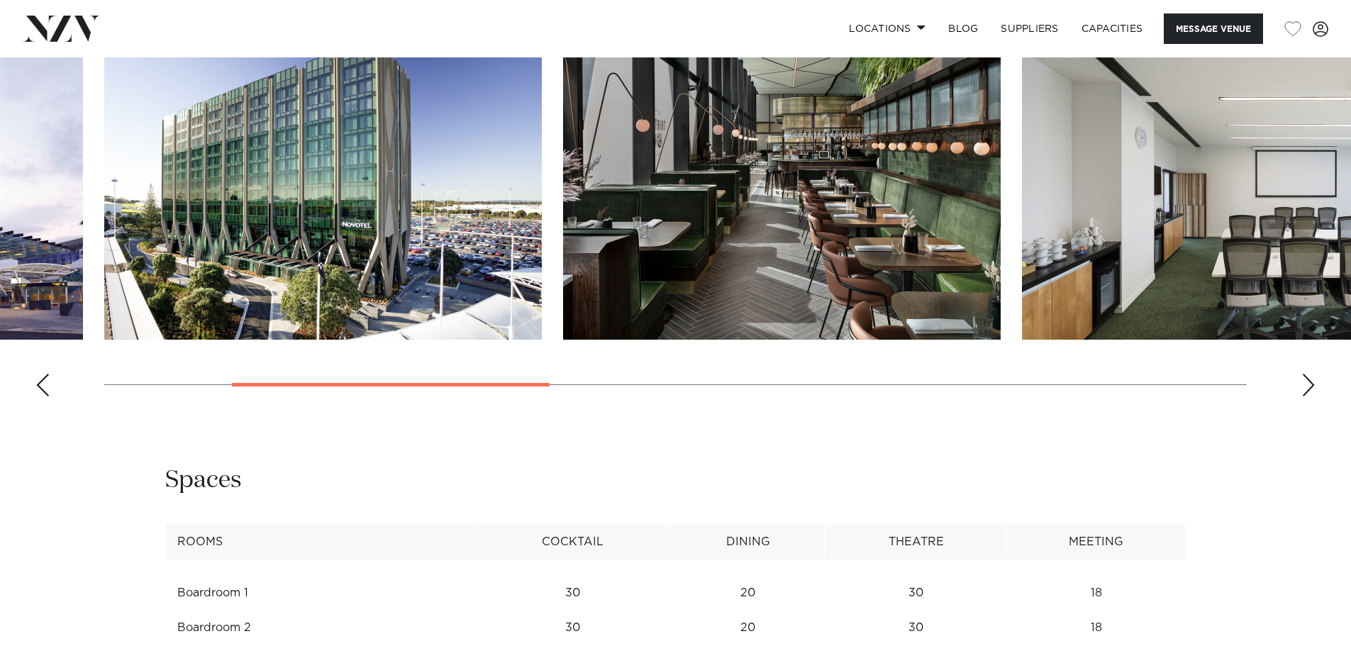
click at [1307, 387] on div "Next slide" at bounding box center [1309, 385] width 14 height 23
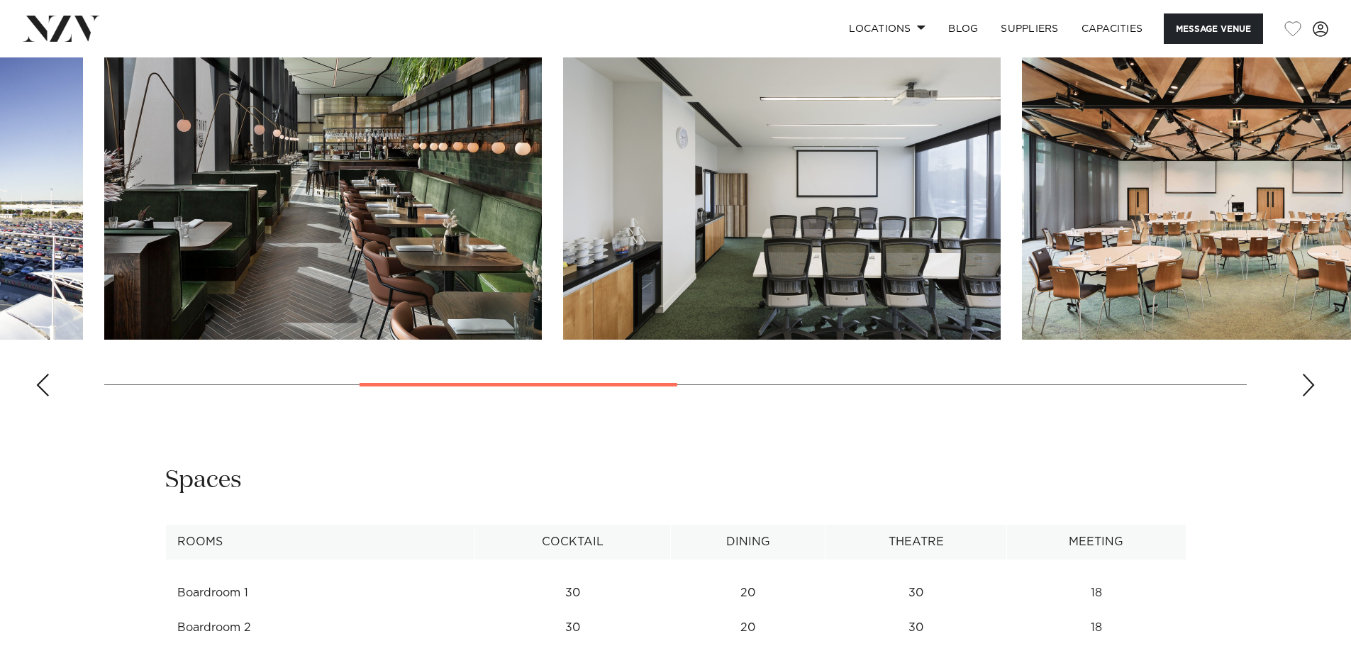
click at [1306, 387] on div "Next slide" at bounding box center [1309, 385] width 14 height 23
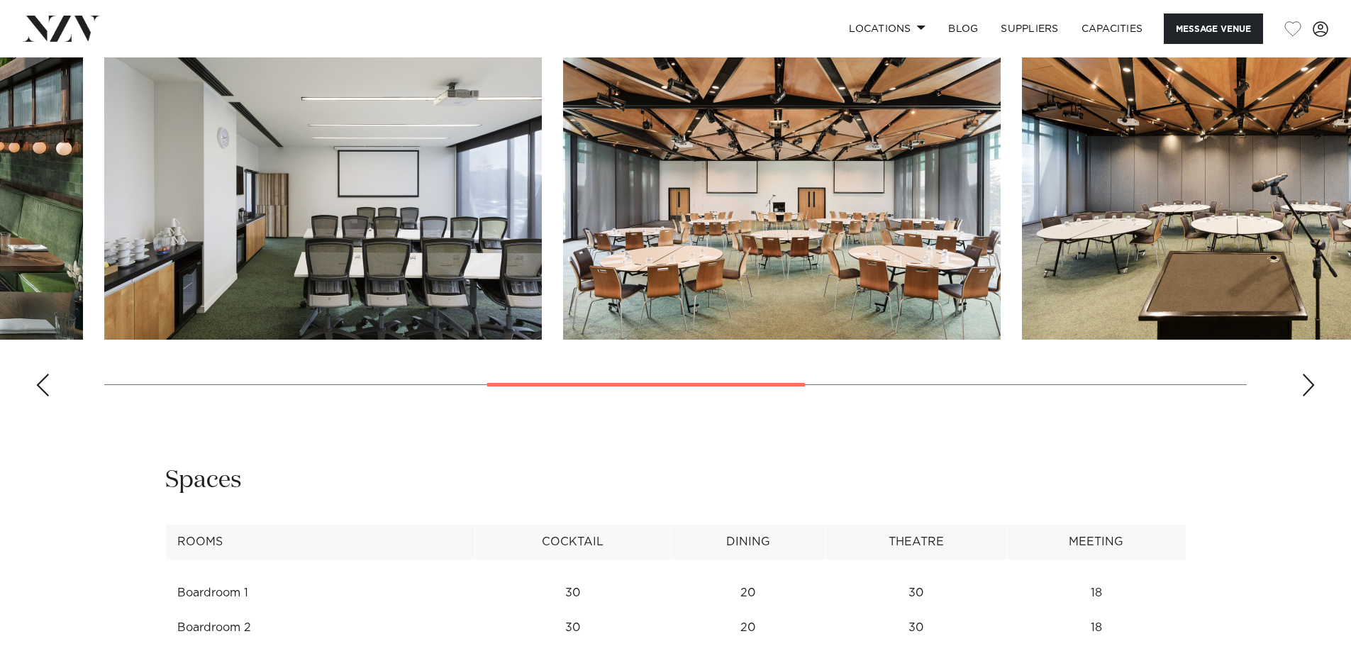
click at [1306, 387] on div "Next slide" at bounding box center [1309, 385] width 14 height 23
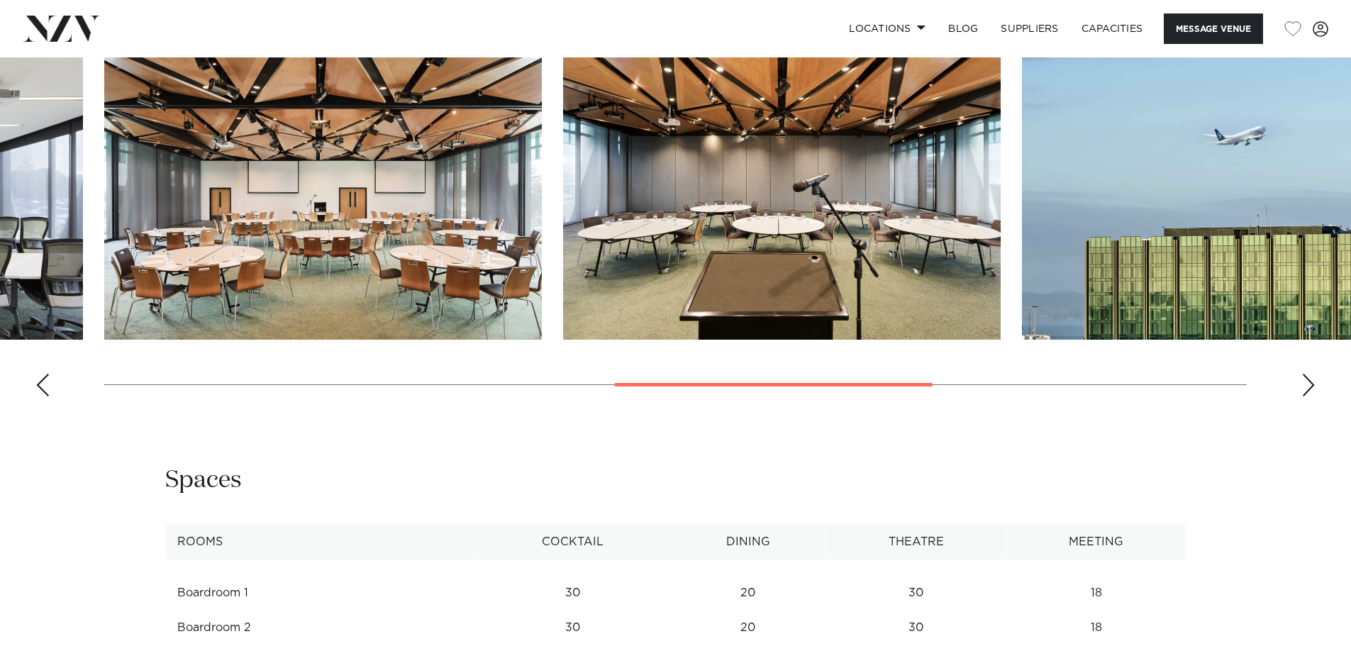
click at [1306, 387] on div "Next slide" at bounding box center [1309, 385] width 14 height 23
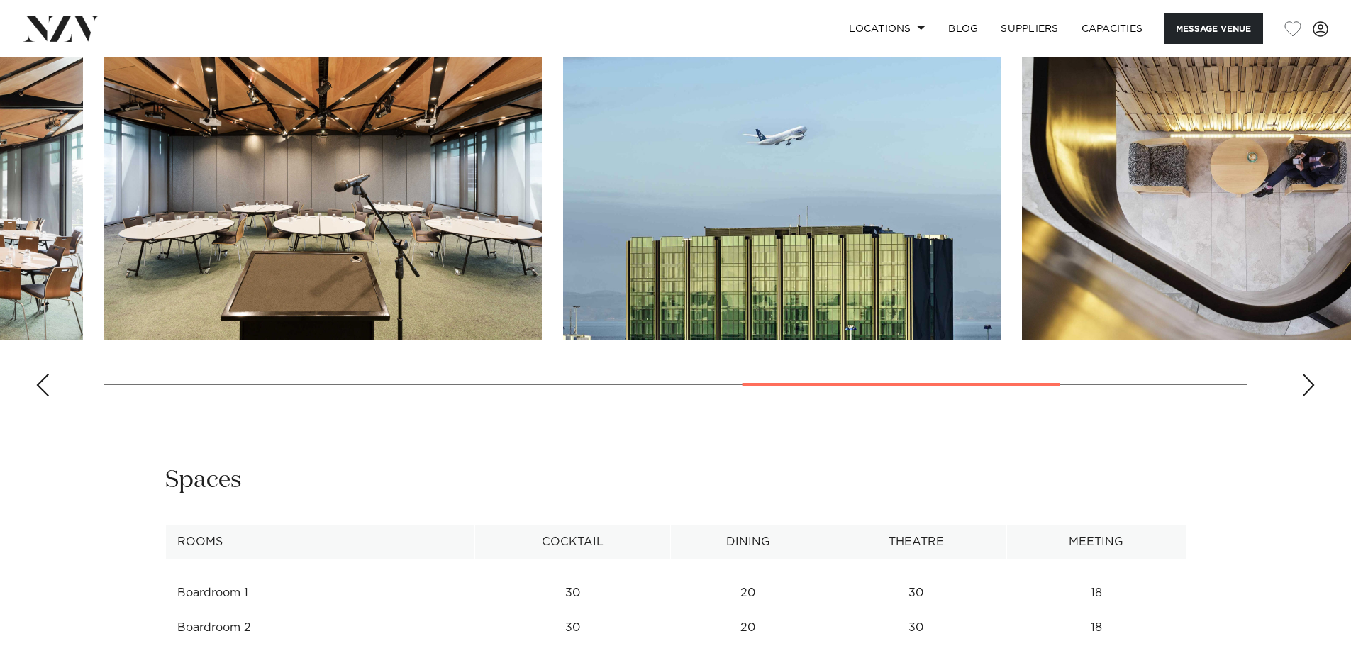
scroll to position [1773, 0]
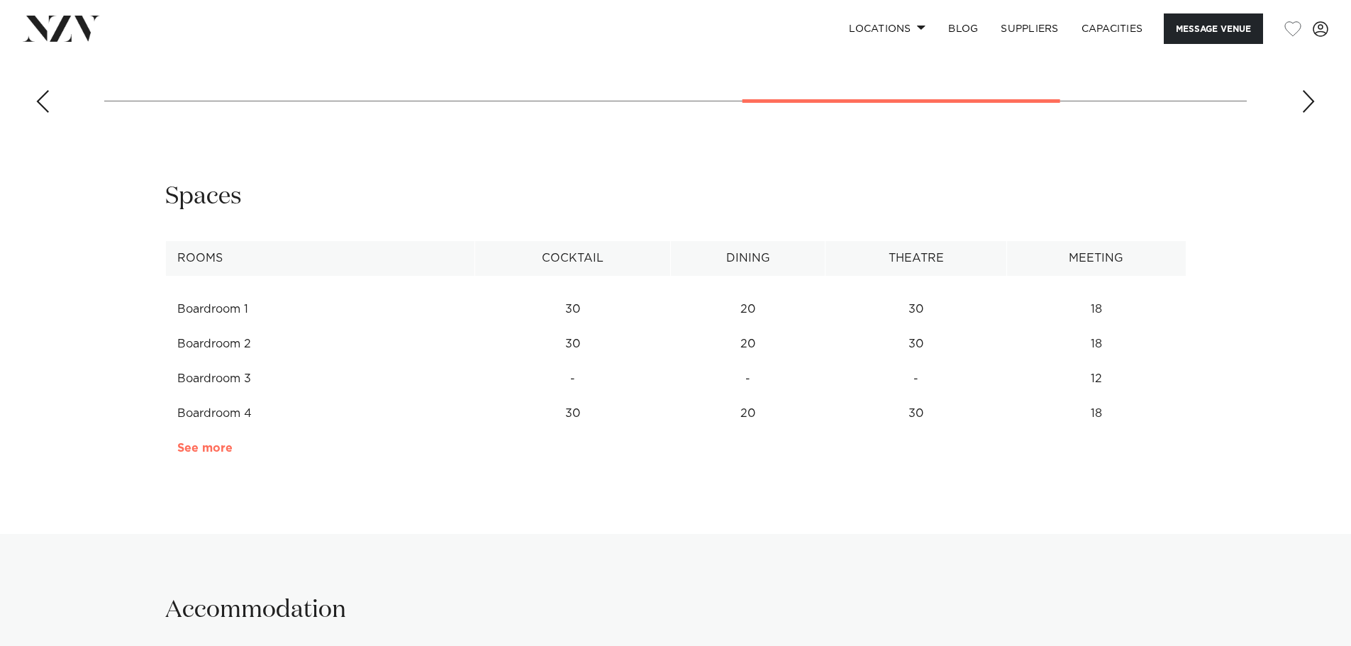
click at [217, 443] on link "See more" at bounding box center [232, 448] width 111 height 11
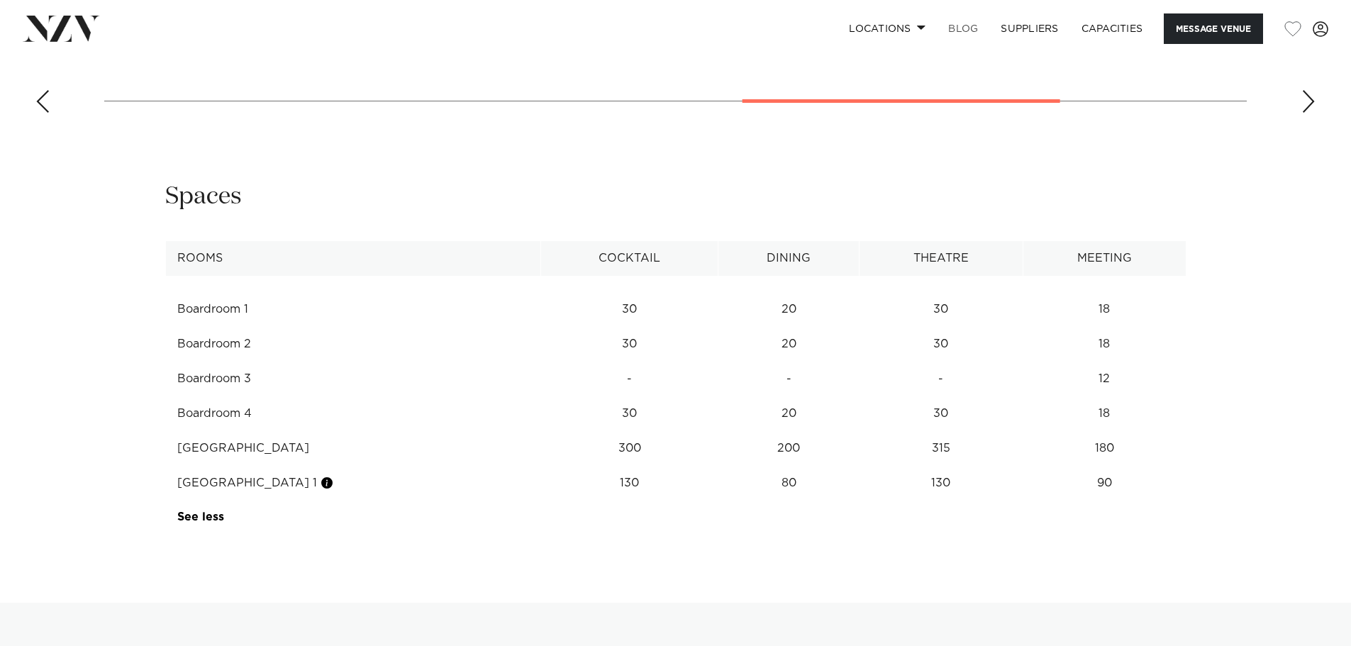
click at [978, 32] on link "BLOG" at bounding box center [963, 28] width 52 height 31
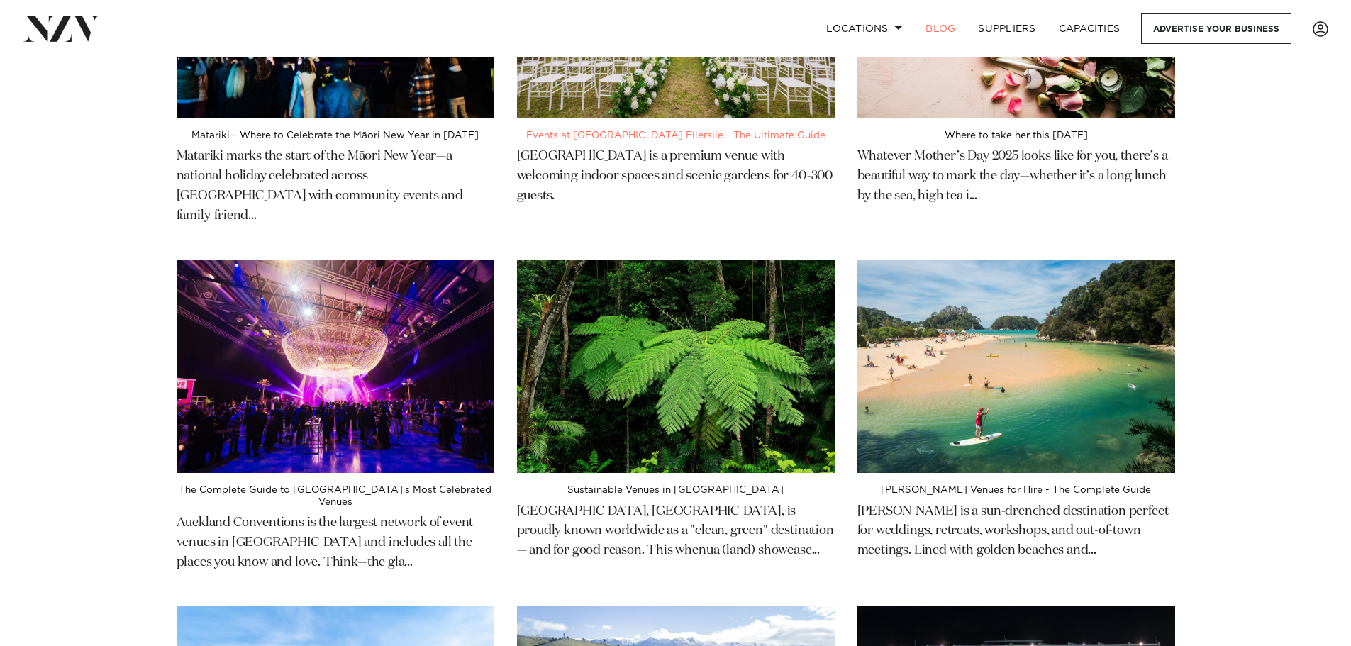
scroll to position [638, 0]
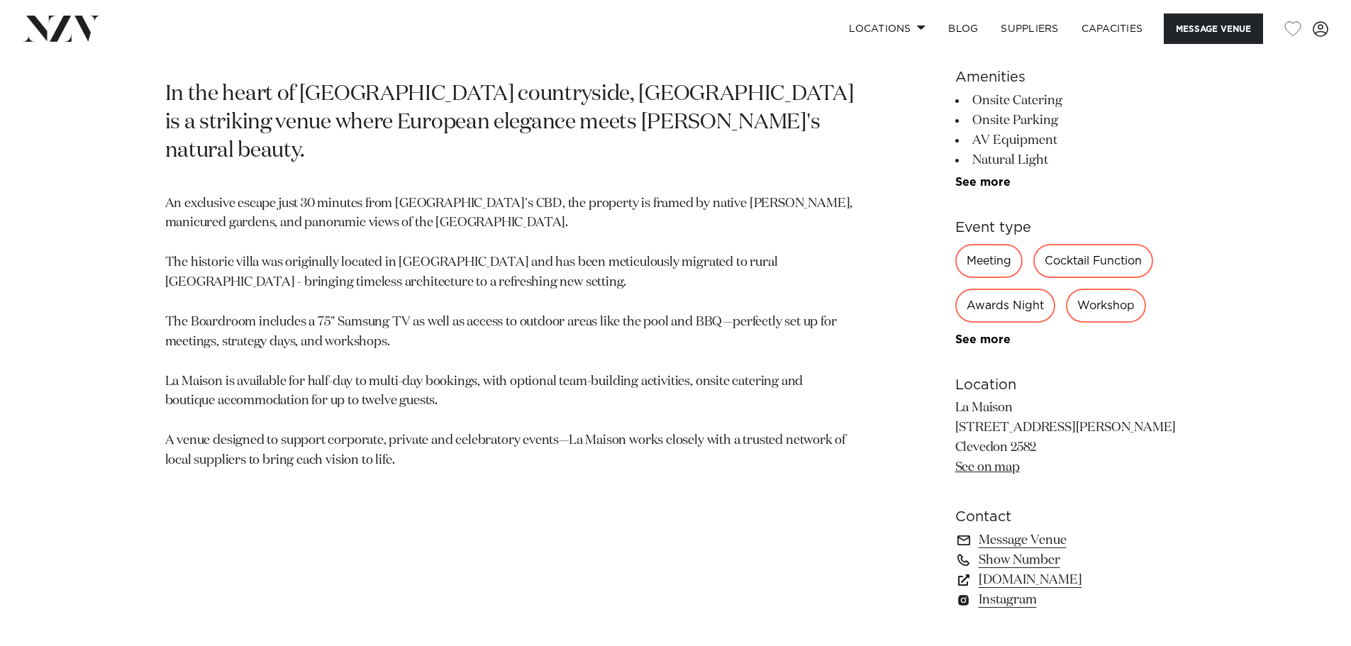
scroll to position [851, 0]
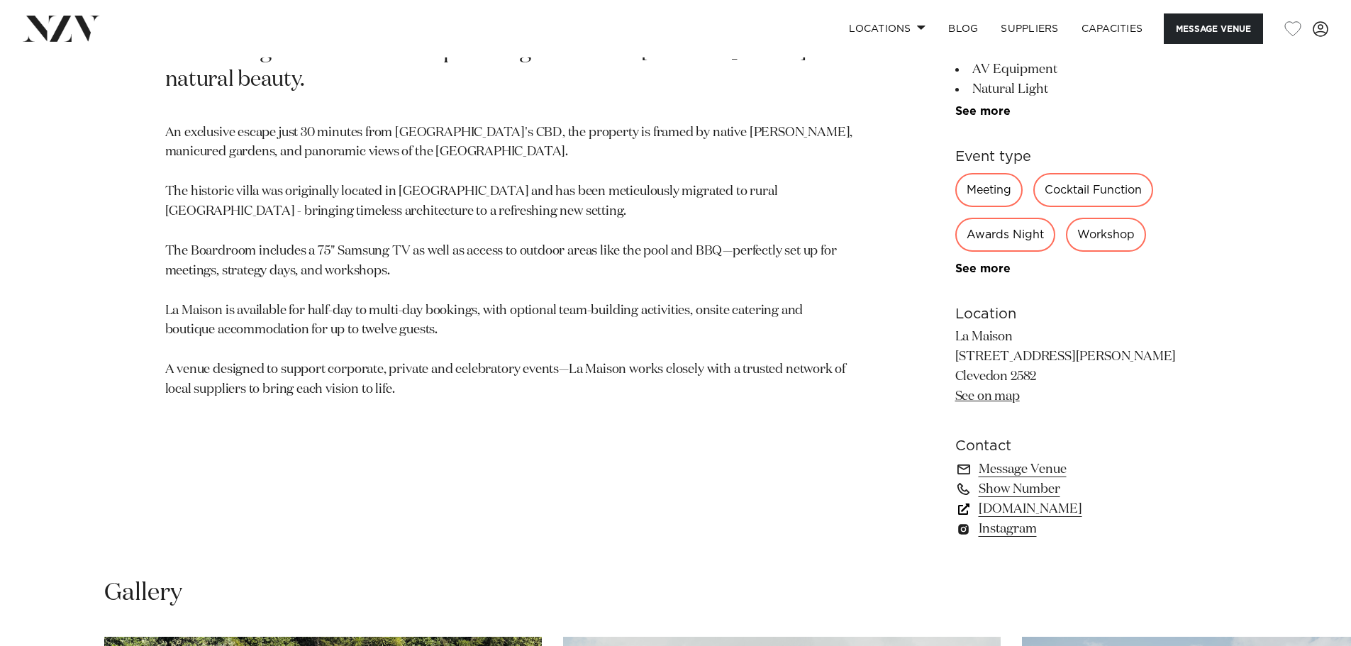
click at [1058, 512] on link "www.lamaison.co.nz" at bounding box center [1071, 509] width 231 height 20
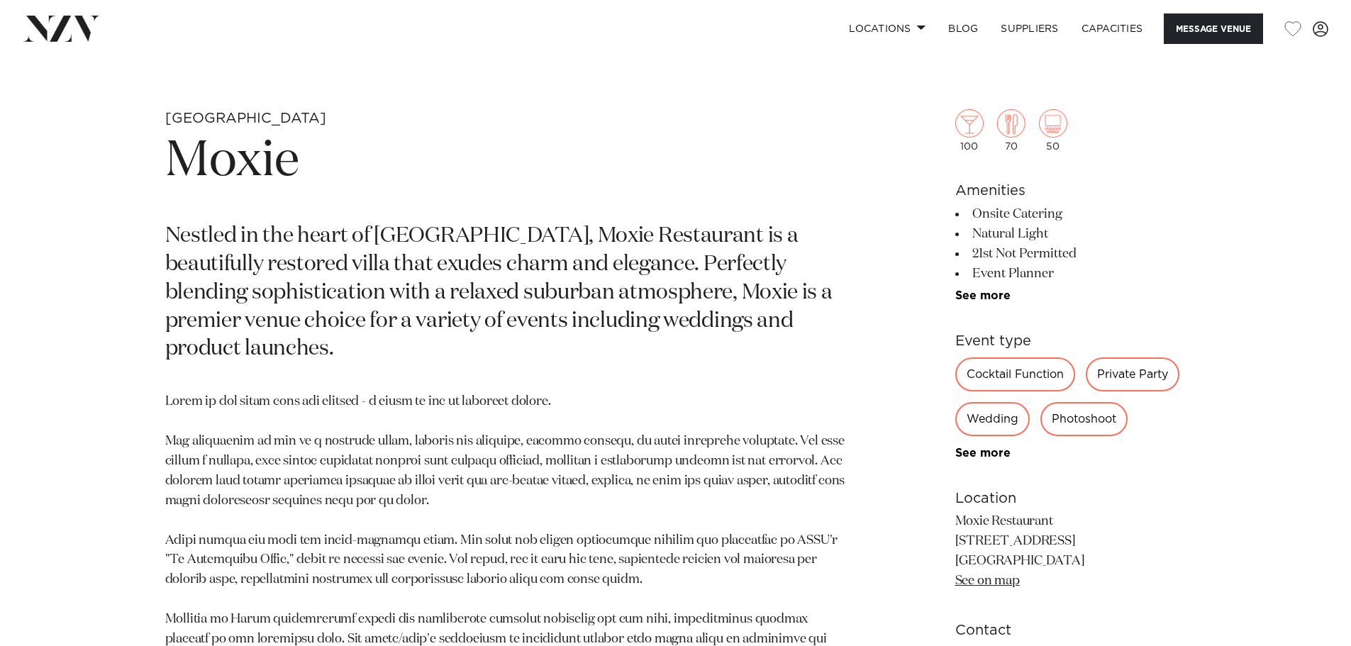
scroll to position [851, 0]
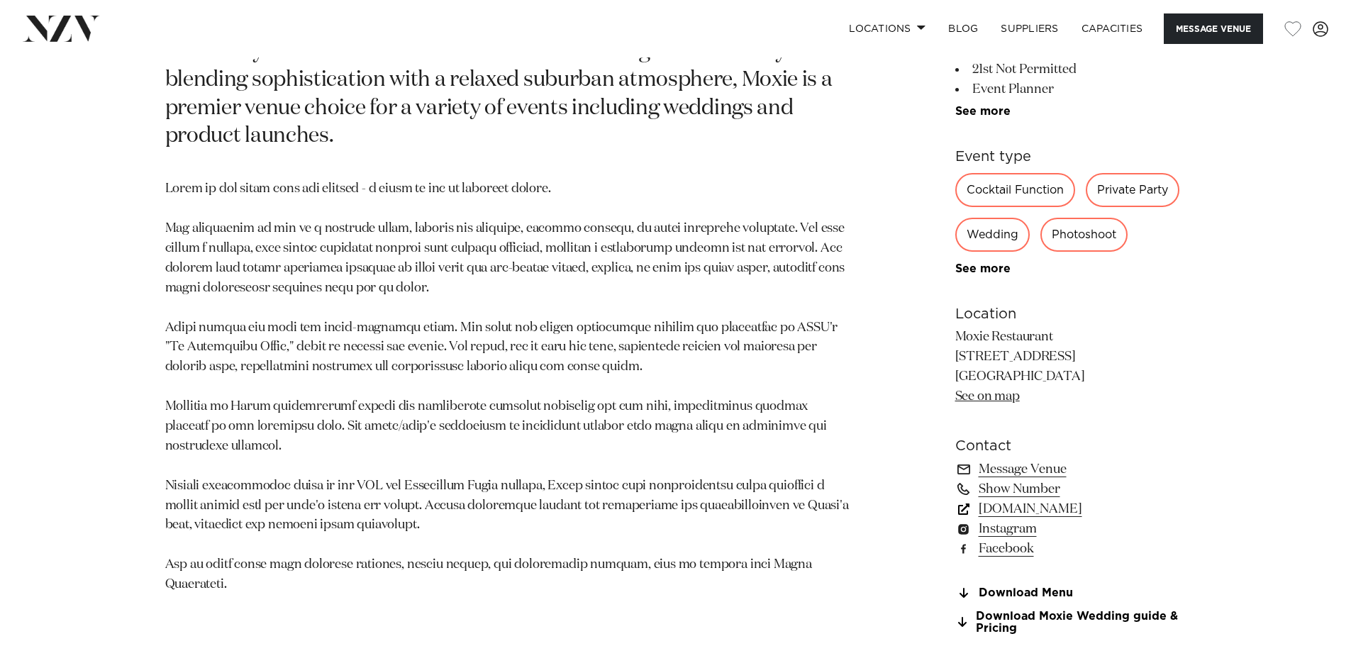
click at [1019, 512] on link "[DOMAIN_NAME]" at bounding box center [1071, 509] width 231 height 20
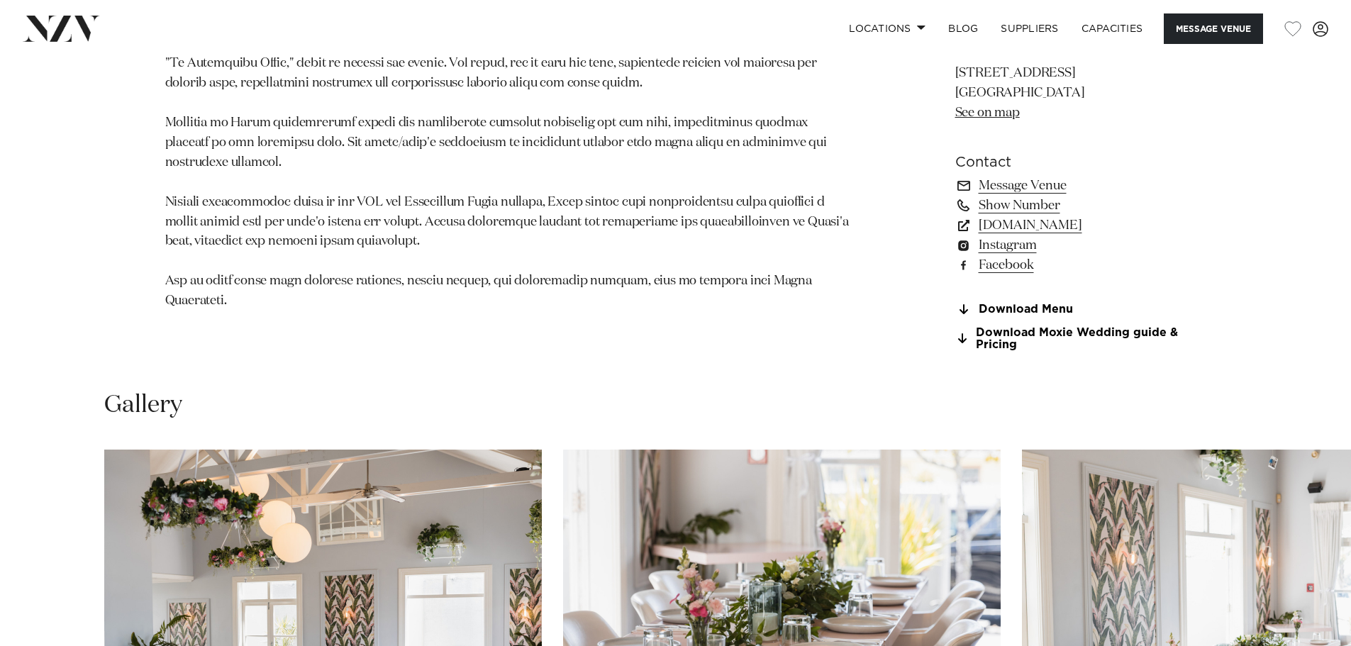
scroll to position [1348, 0]
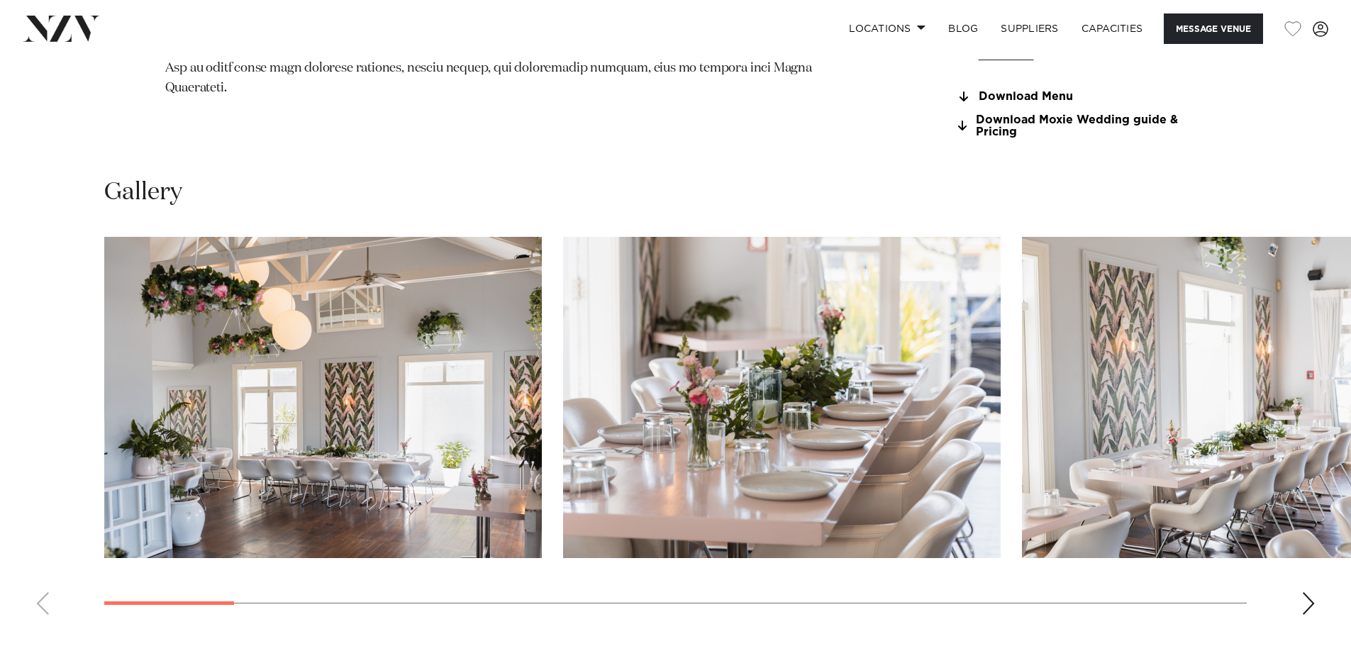
click at [1312, 603] on div "Next slide" at bounding box center [1309, 603] width 14 height 23
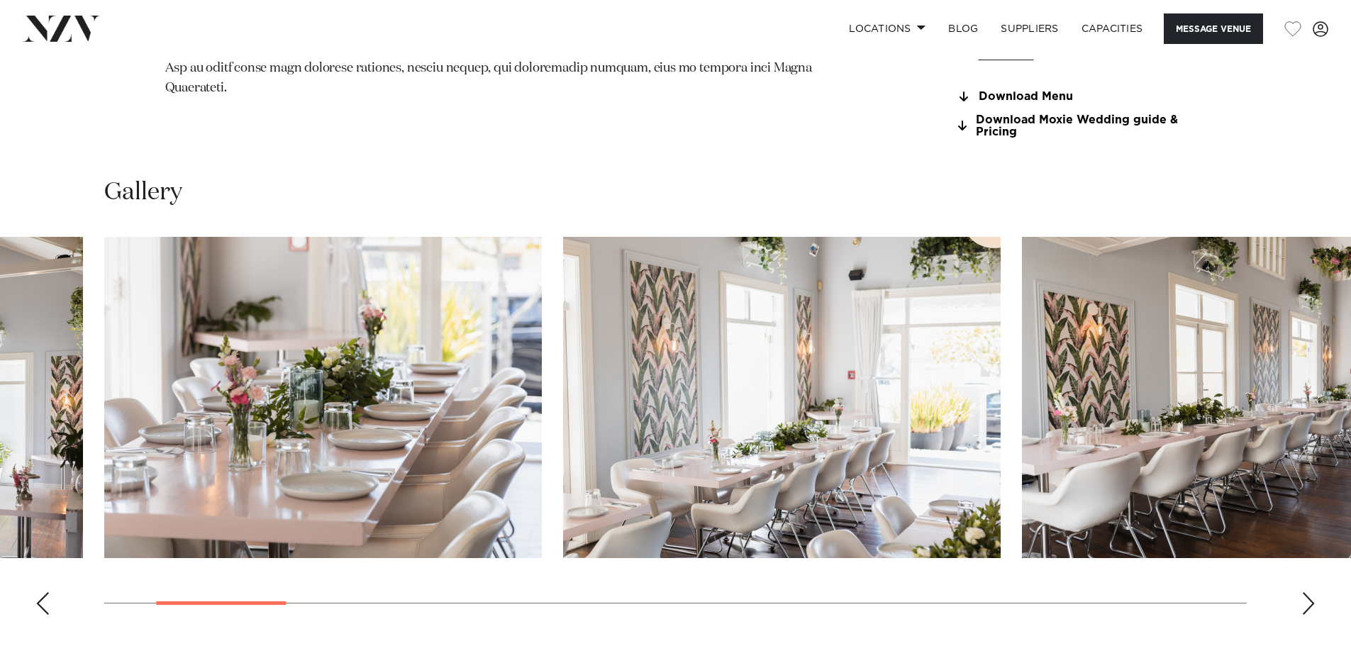
click at [1312, 604] on div "Next slide" at bounding box center [1309, 603] width 14 height 23
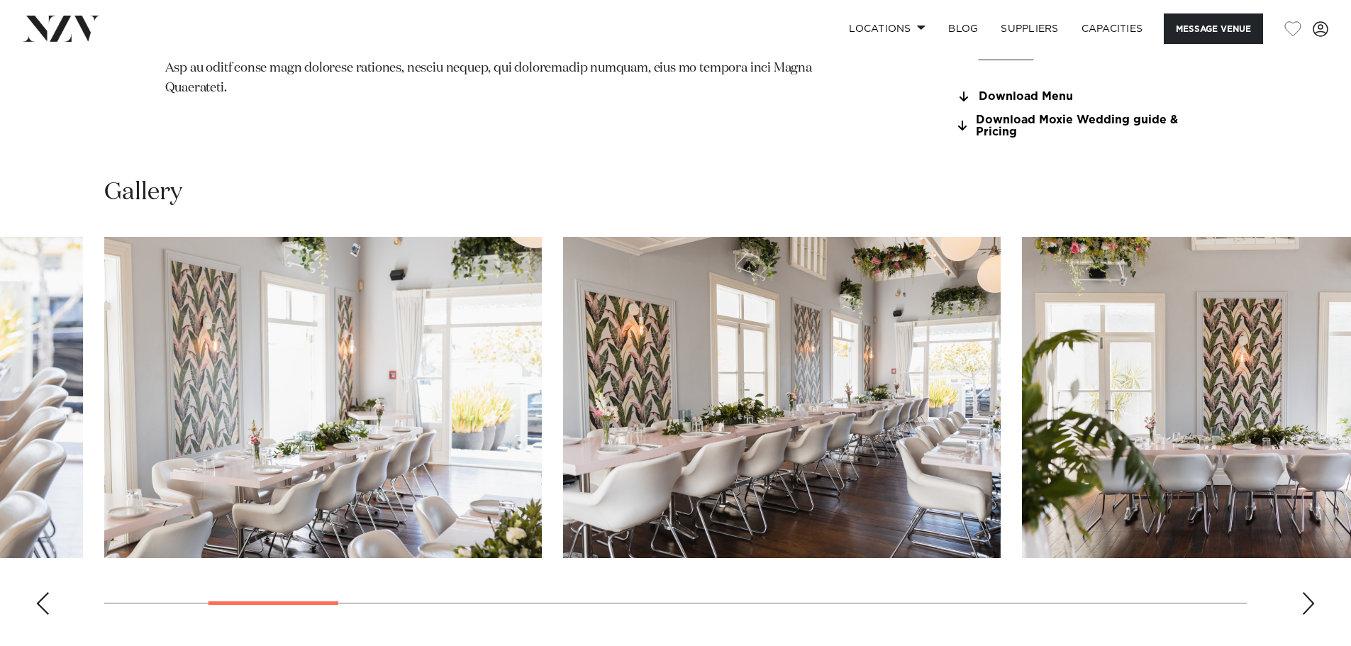
click at [1307, 607] on div "Next slide" at bounding box center [1309, 603] width 14 height 23
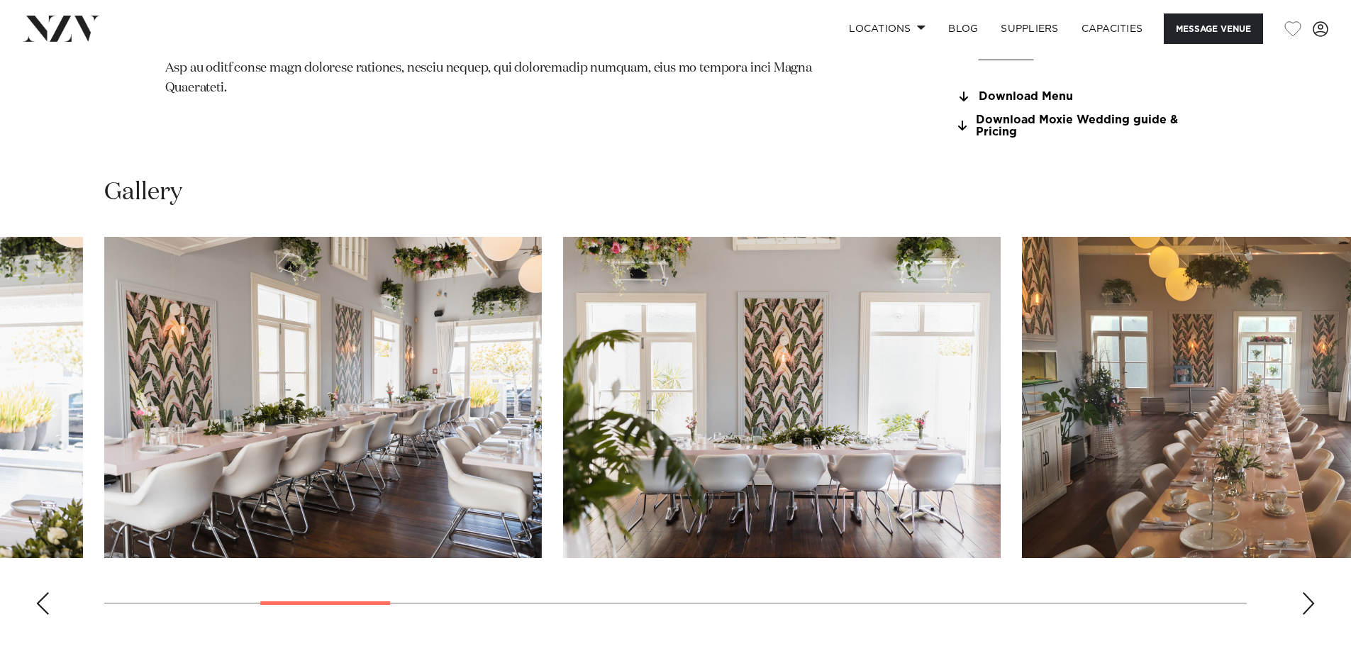
click at [648, 326] on img "5 / 22" at bounding box center [782, 397] width 438 height 321
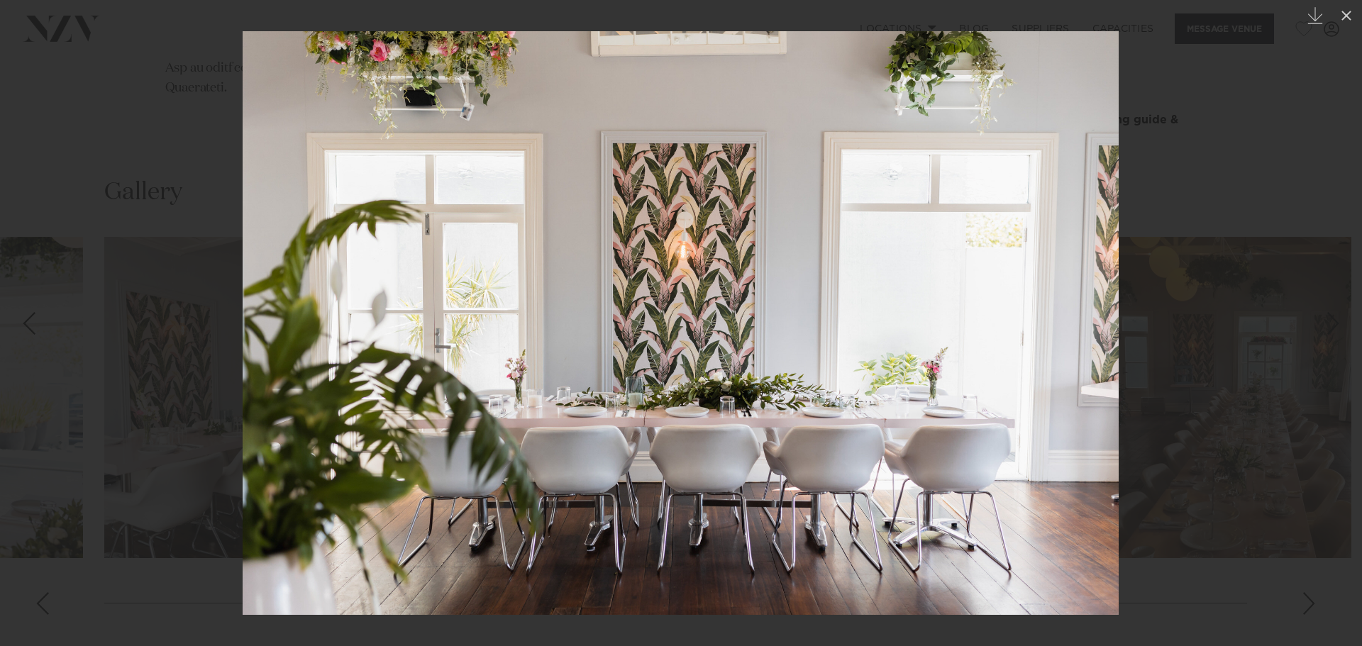
click at [1310, 352] on div at bounding box center [681, 323] width 1362 height 646
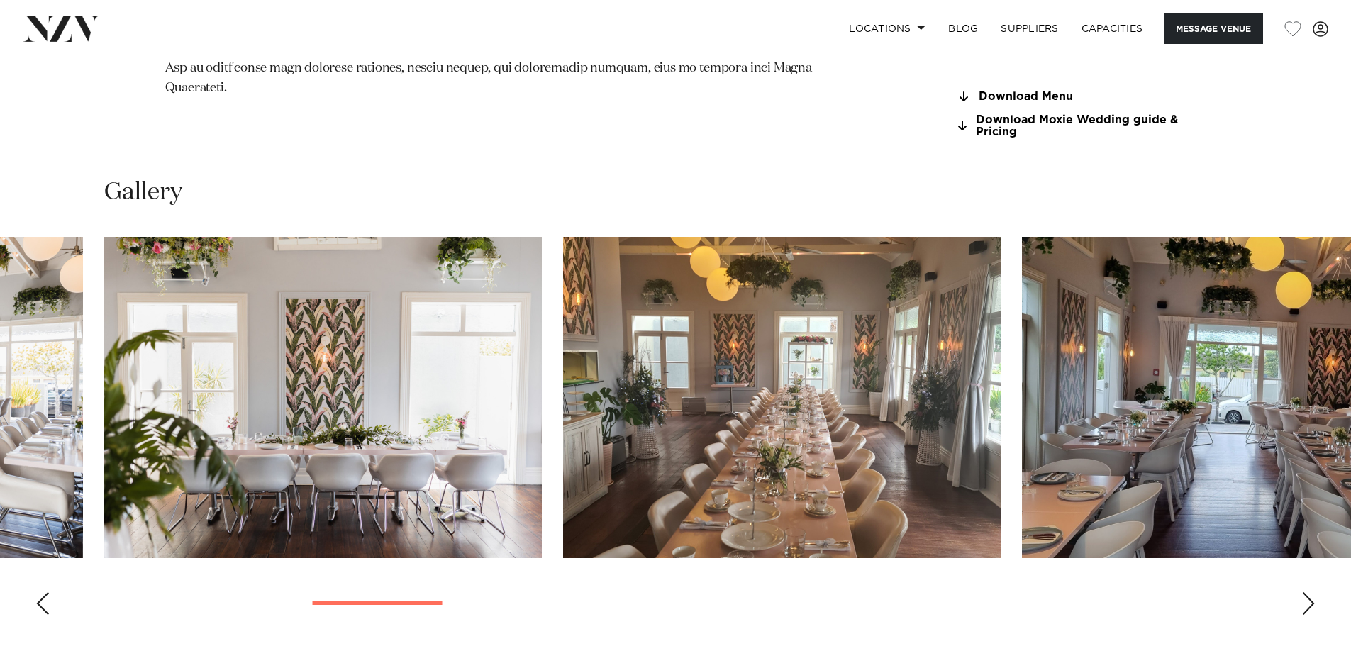
click at [1269, 440] on img "7 / 22" at bounding box center [1241, 397] width 438 height 321
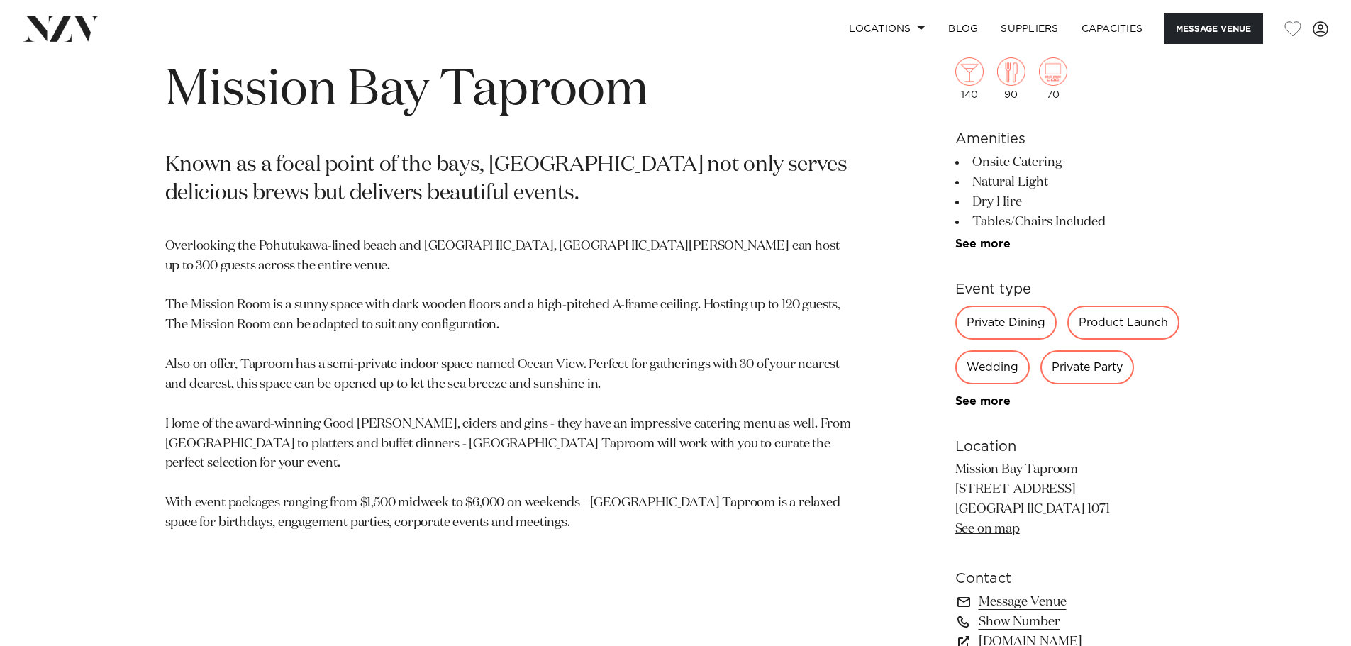
scroll to position [851, 0]
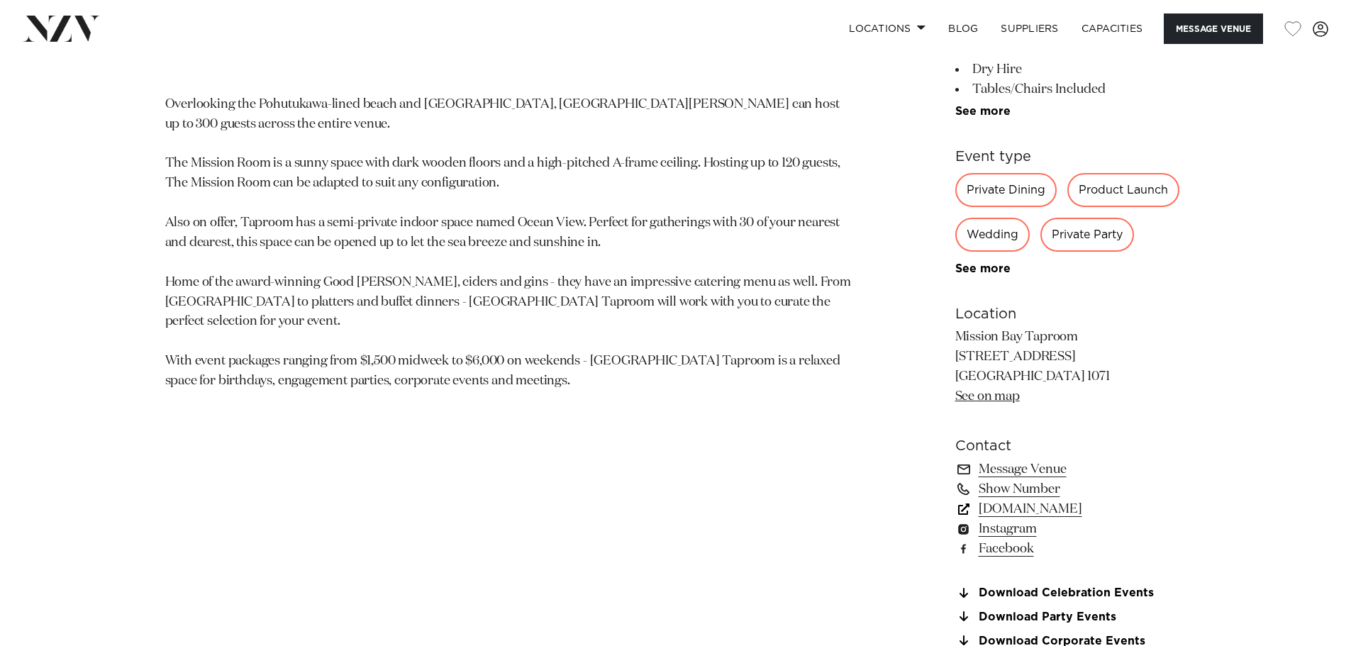
click at [1065, 512] on link "www.missionbaytaproom.co.nz" at bounding box center [1071, 509] width 231 height 20
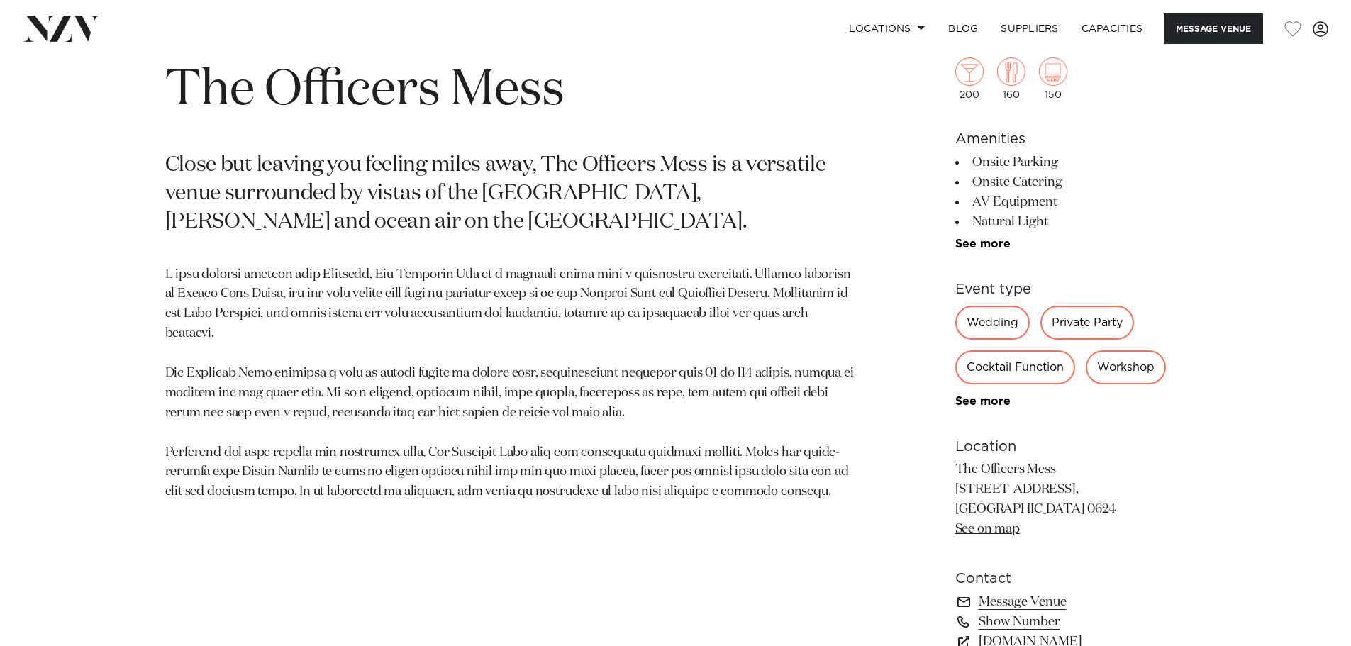
scroll to position [922, 0]
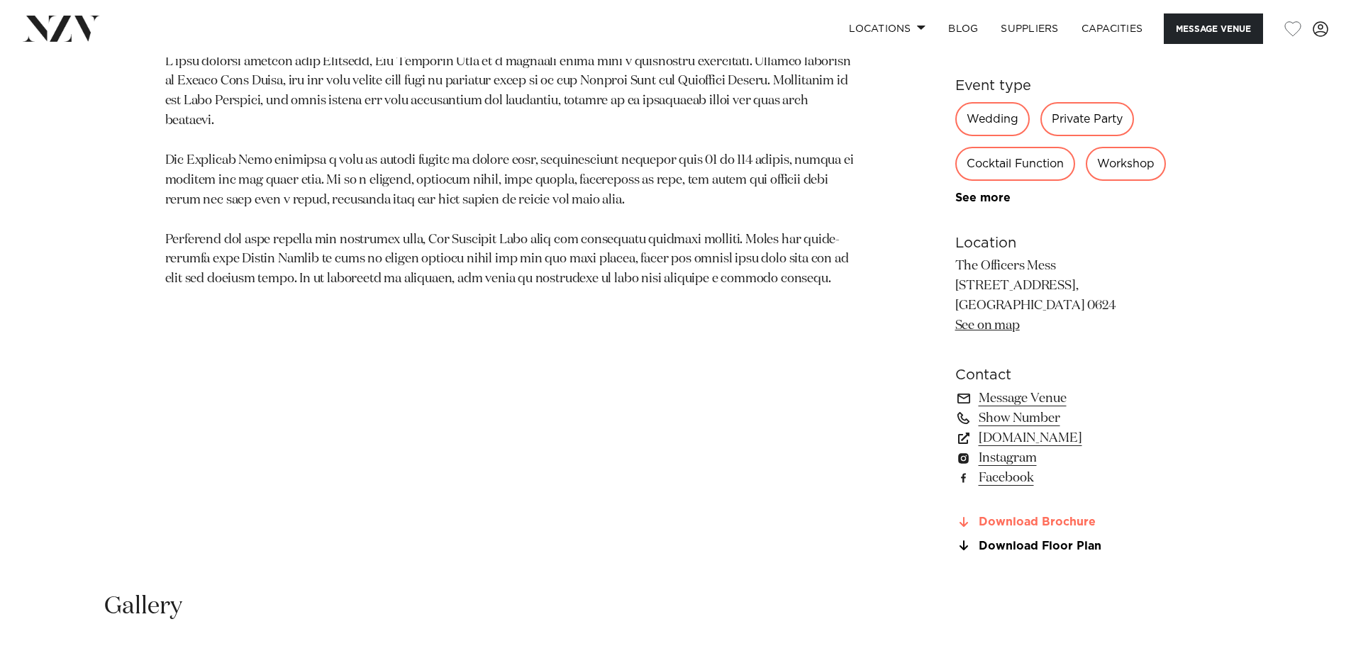
click at [1049, 524] on link "Download Brochure" at bounding box center [1071, 522] width 231 height 13
click at [1033, 546] on link "Download Floor Plan" at bounding box center [1071, 546] width 231 height 13
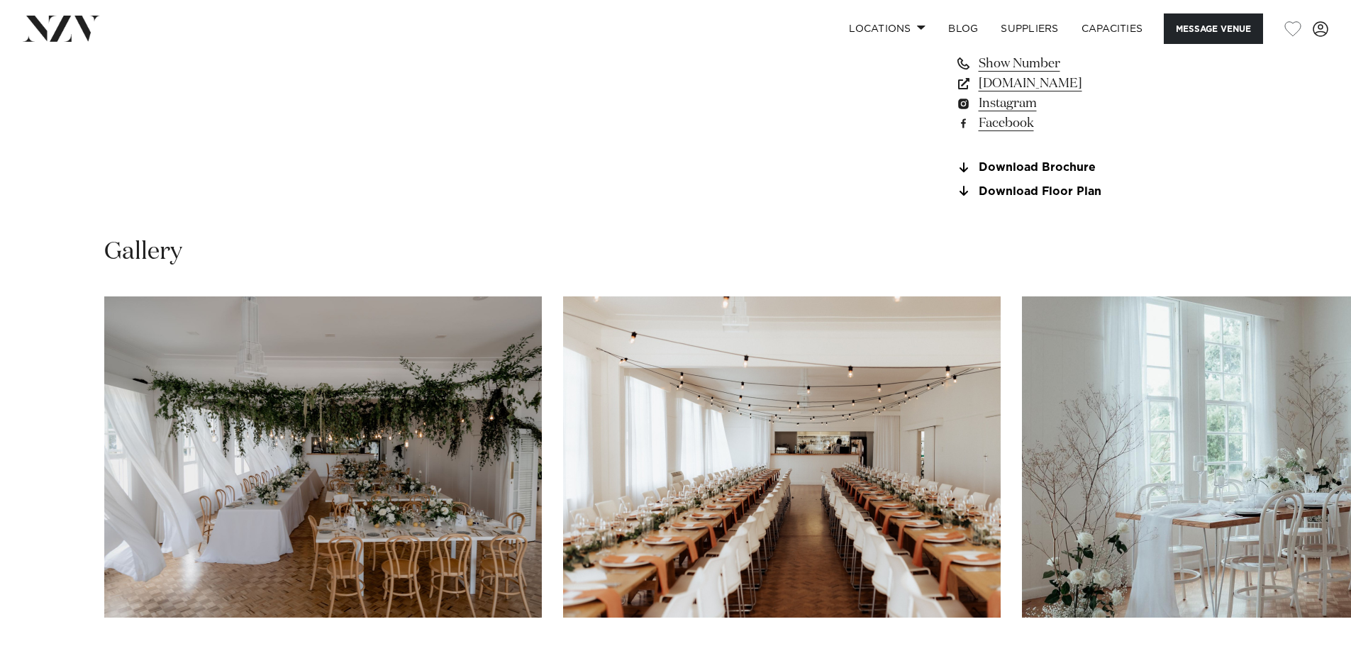
scroll to position [1490, 0]
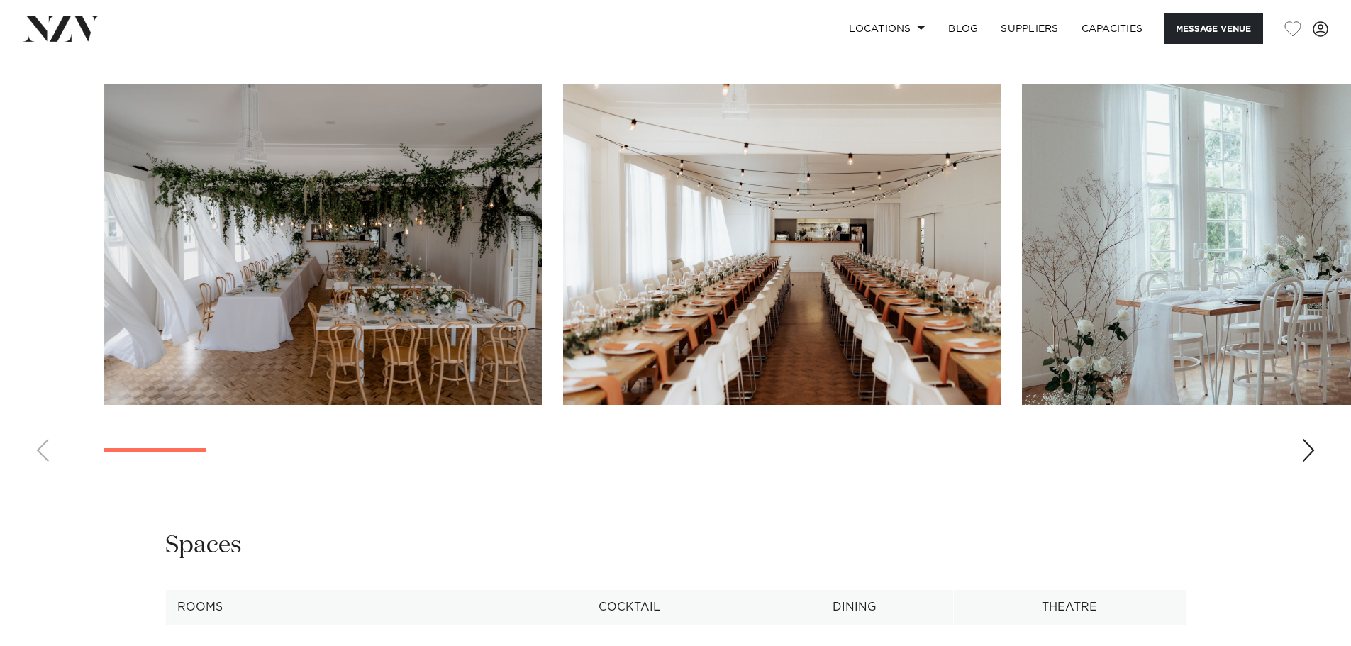
click at [1298, 448] on swiper-container at bounding box center [675, 278] width 1351 height 389
click at [1304, 445] on div "Next slide" at bounding box center [1309, 450] width 14 height 23
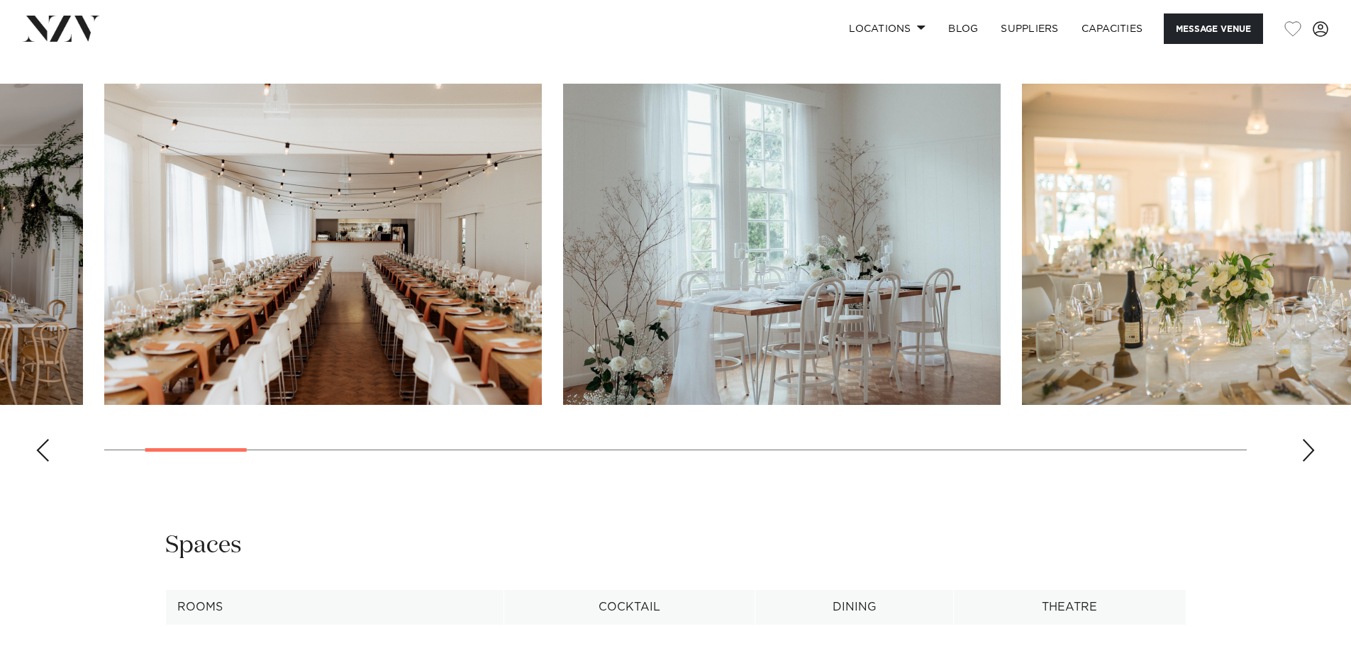
click at [1304, 445] on div "Next slide" at bounding box center [1309, 450] width 14 height 23
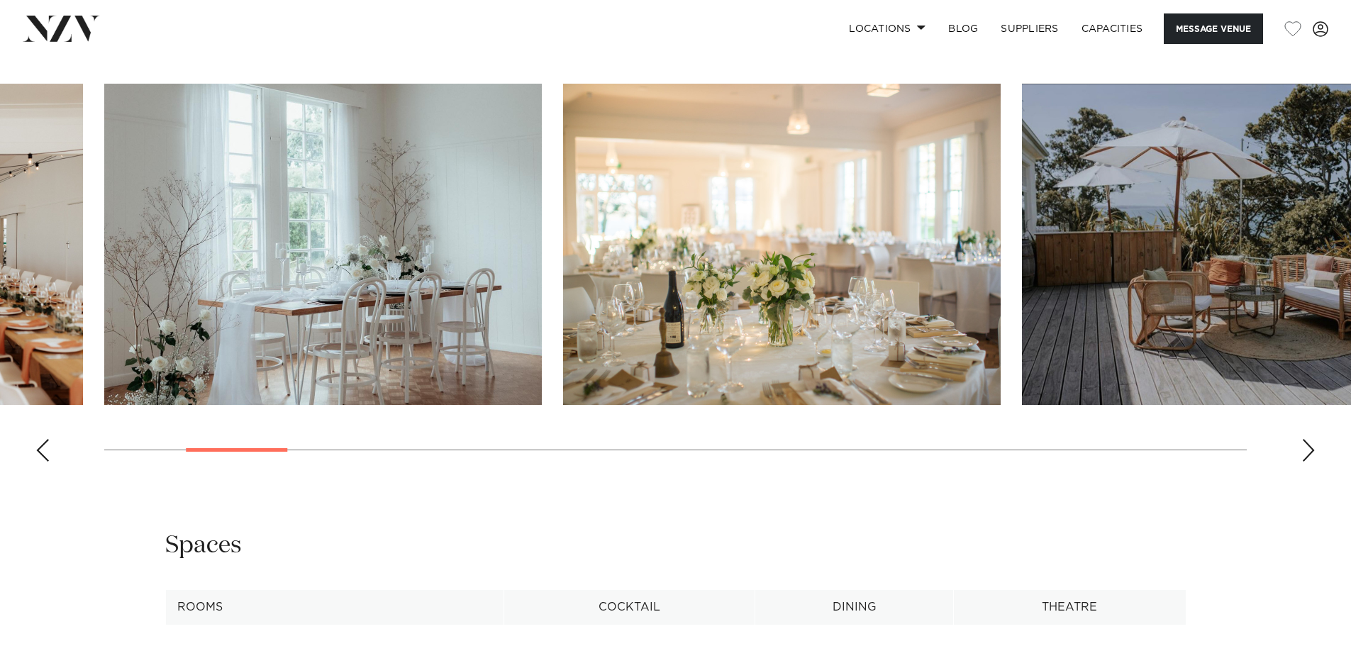
click at [1304, 445] on div "Next slide" at bounding box center [1309, 450] width 14 height 23
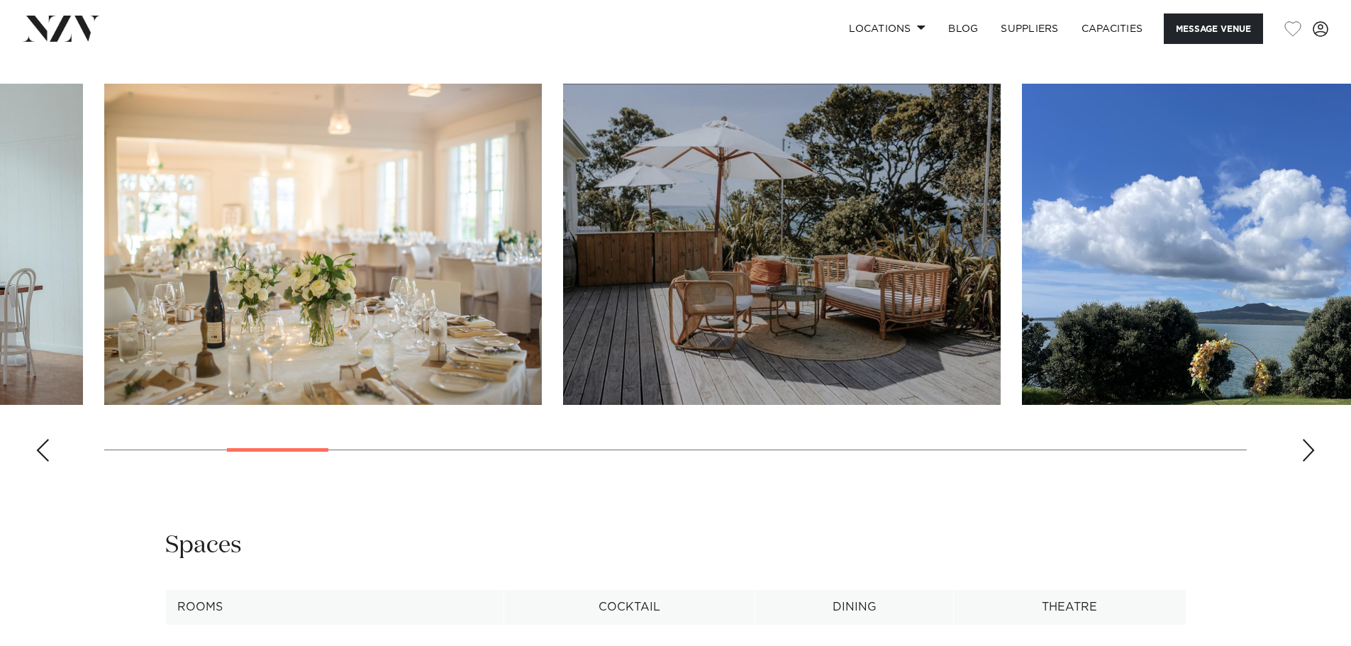
click at [1304, 445] on div "Next slide" at bounding box center [1309, 450] width 14 height 23
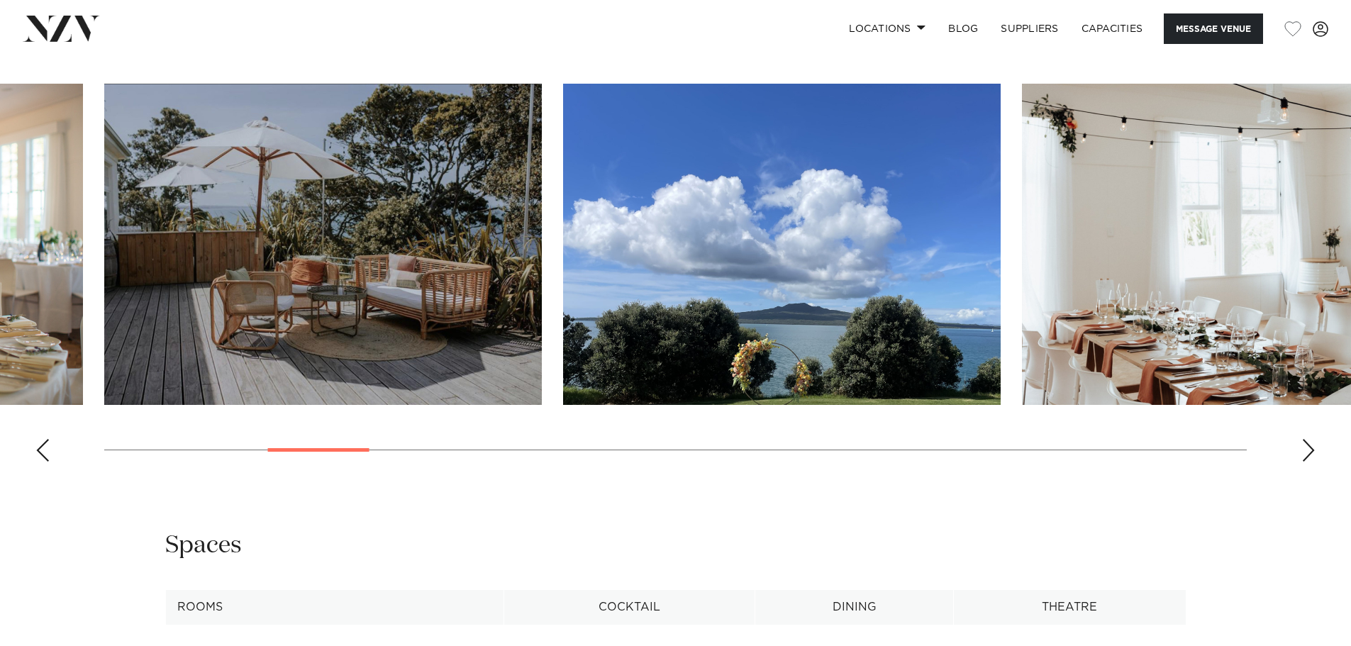
click at [1304, 445] on div "Next slide" at bounding box center [1309, 450] width 14 height 23
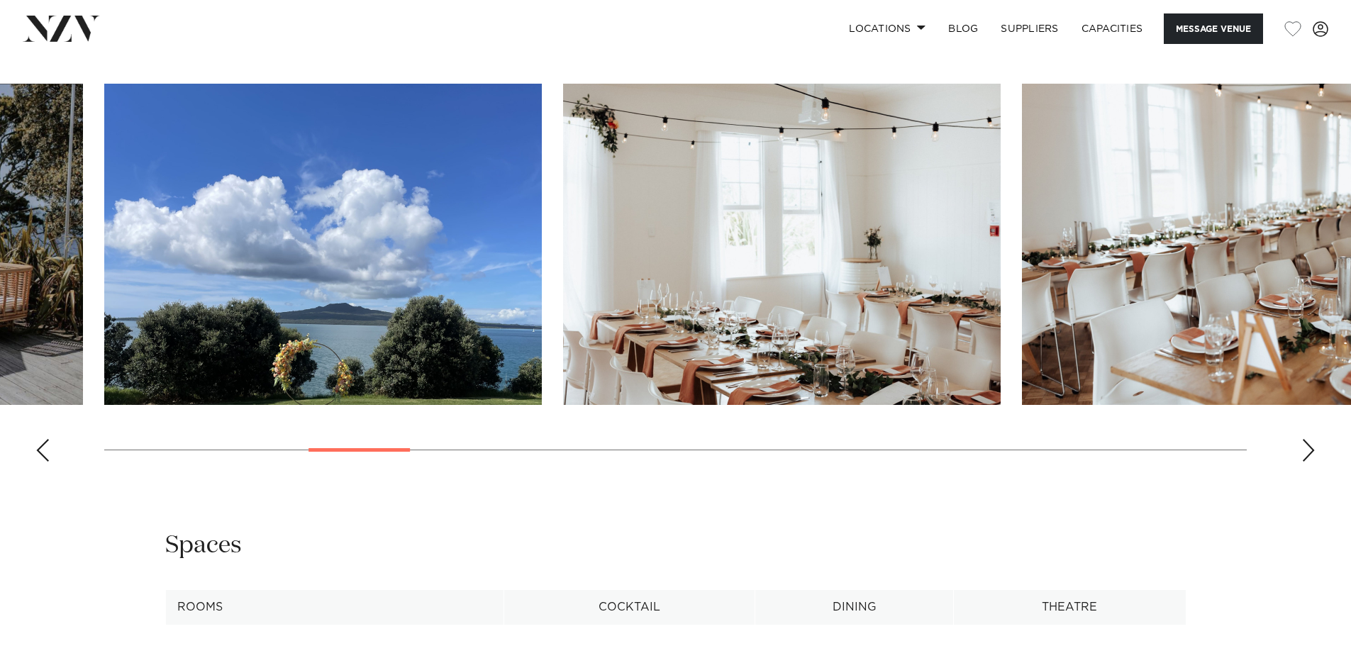
click at [1304, 445] on div "Next slide" at bounding box center [1309, 450] width 14 height 23
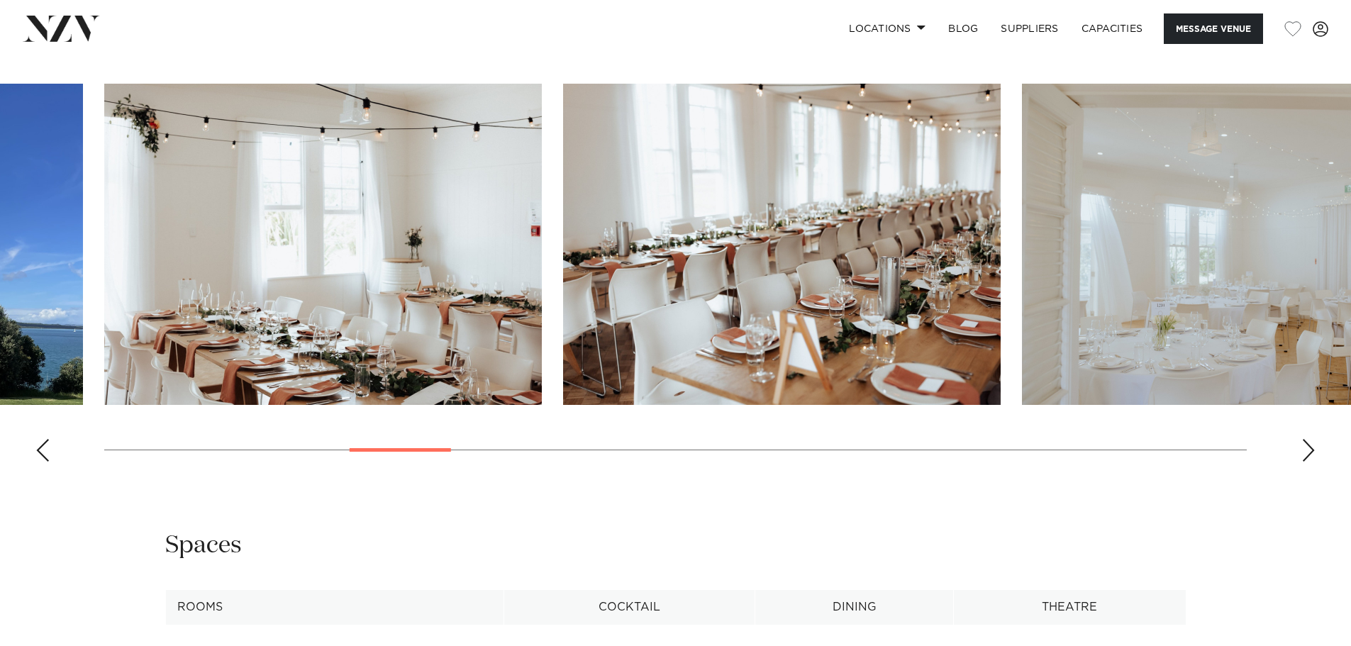
click at [1304, 445] on div "Next slide" at bounding box center [1309, 450] width 14 height 23
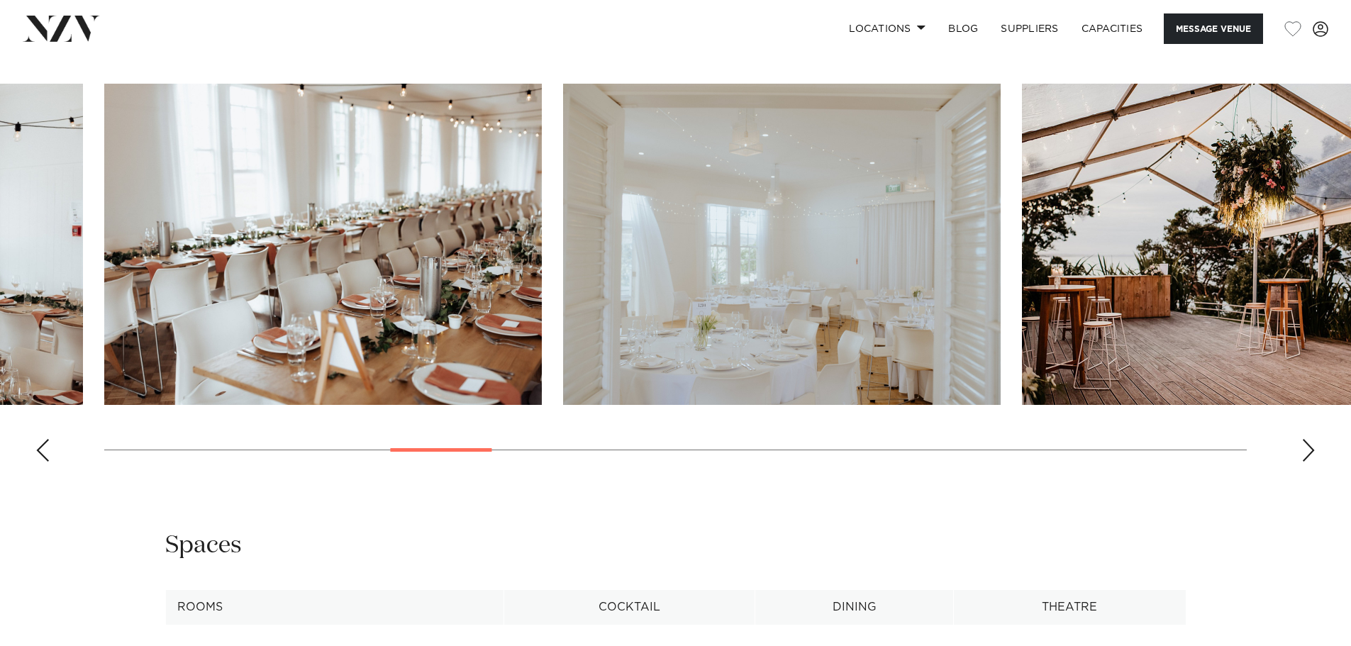
click at [1304, 445] on div "Next slide" at bounding box center [1309, 450] width 14 height 23
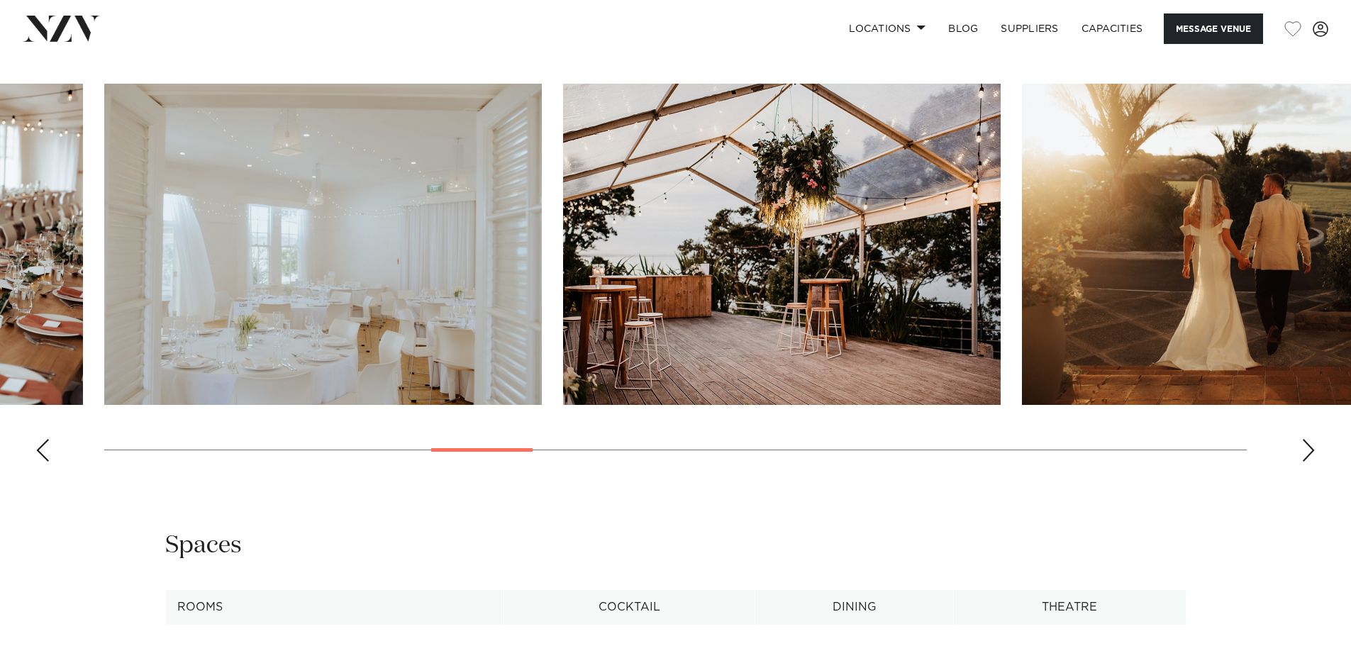
click at [1304, 445] on div "Next slide" at bounding box center [1309, 450] width 14 height 23
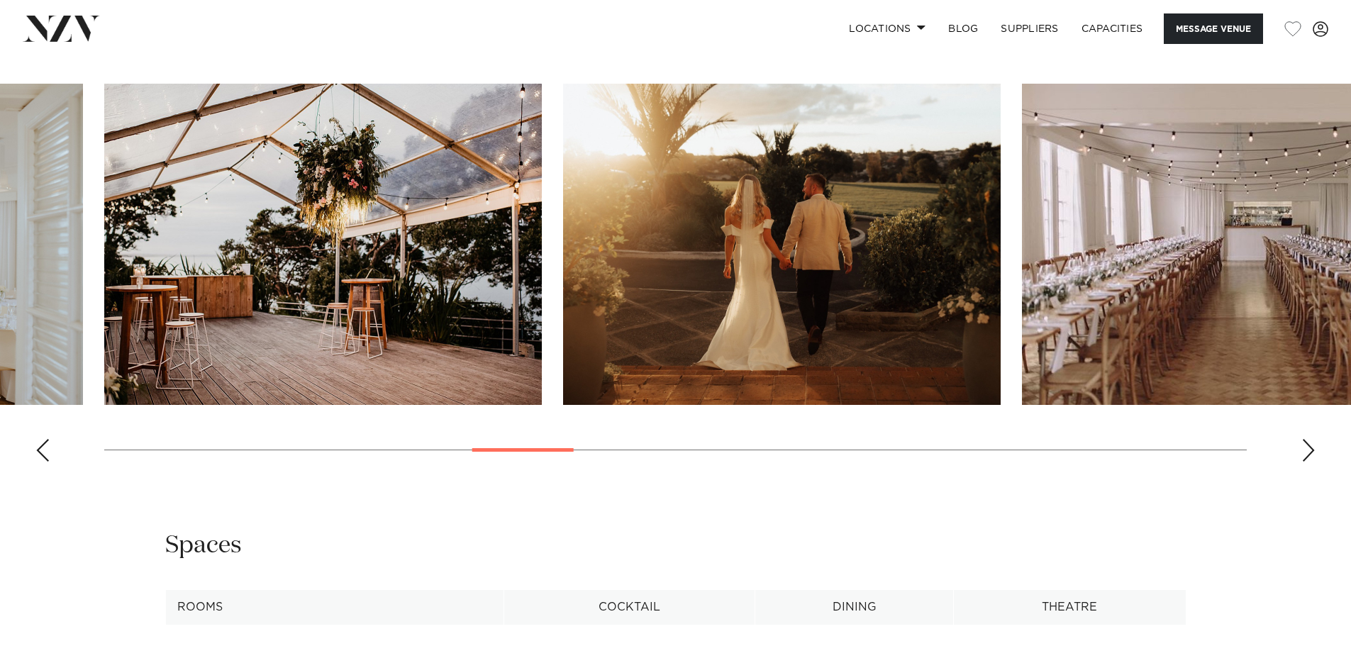
click at [1307, 445] on div "Next slide" at bounding box center [1309, 450] width 14 height 23
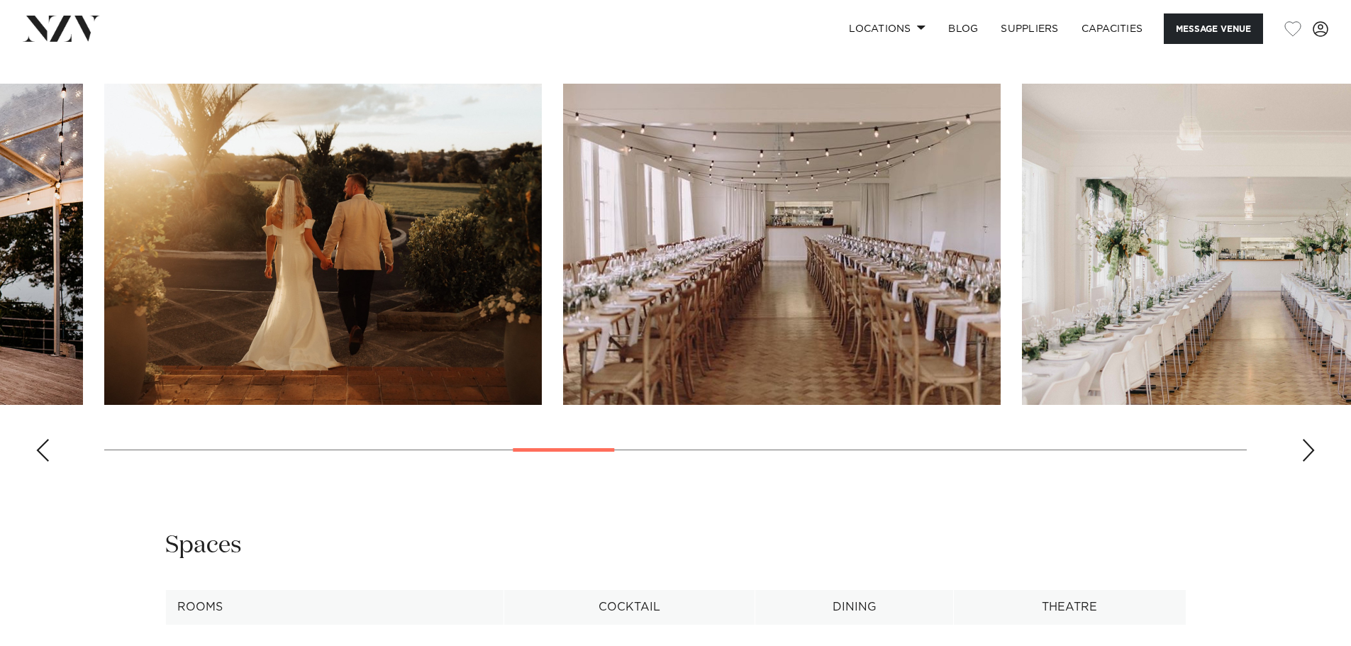
click at [1307, 449] on div "Next slide" at bounding box center [1309, 450] width 14 height 23
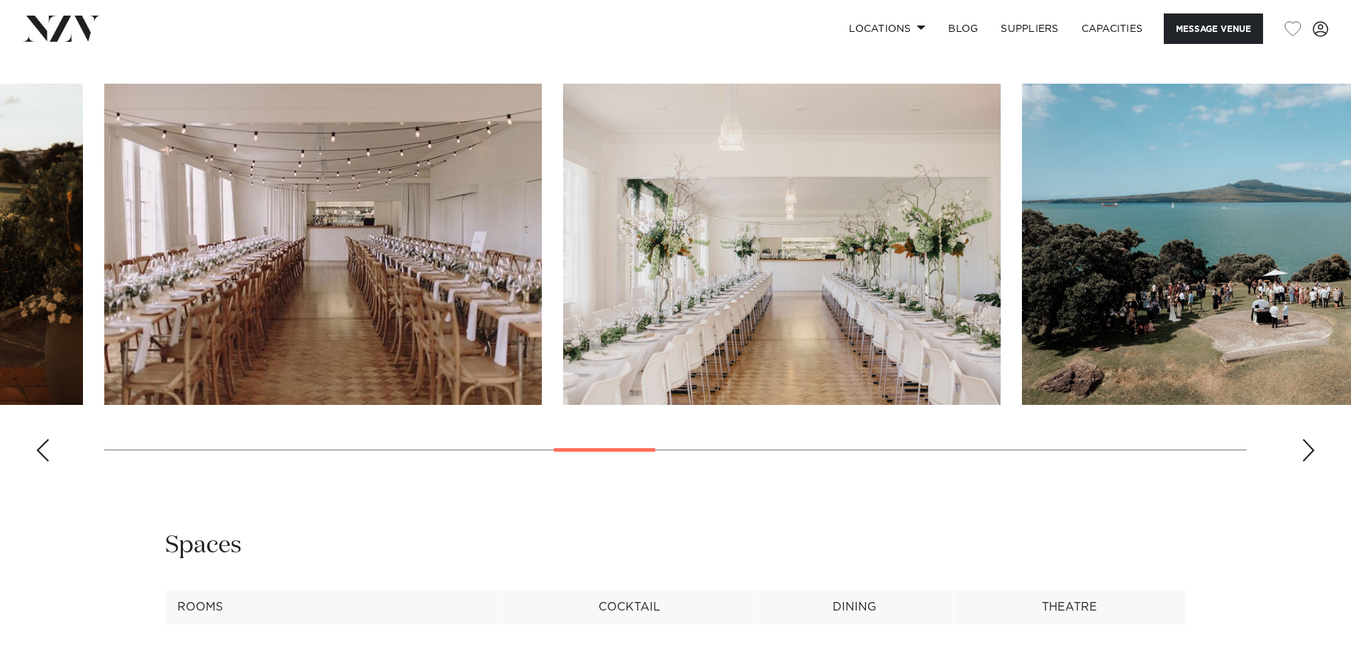
click at [1307, 449] on div "Next slide" at bounding box center [1309, 450] width 14 height 23
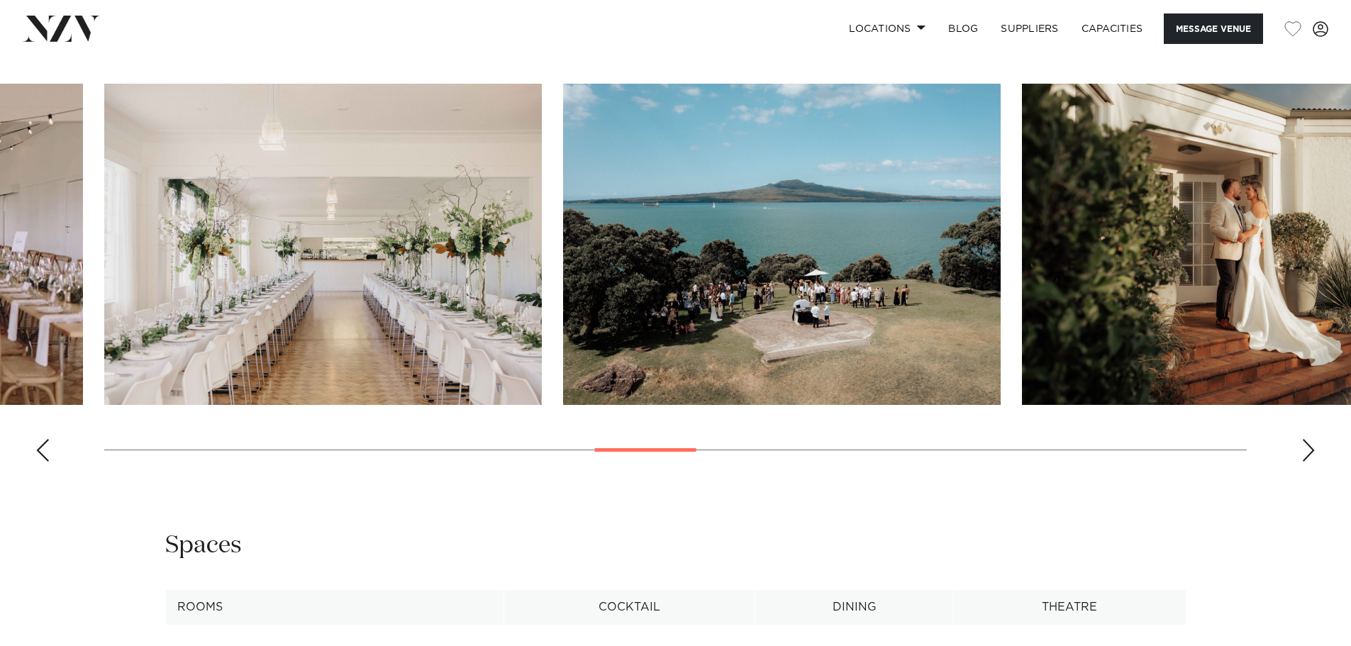
click at [1307, 449] on div "Next slide" at bounding box center [1309, 450] width 14 height 23
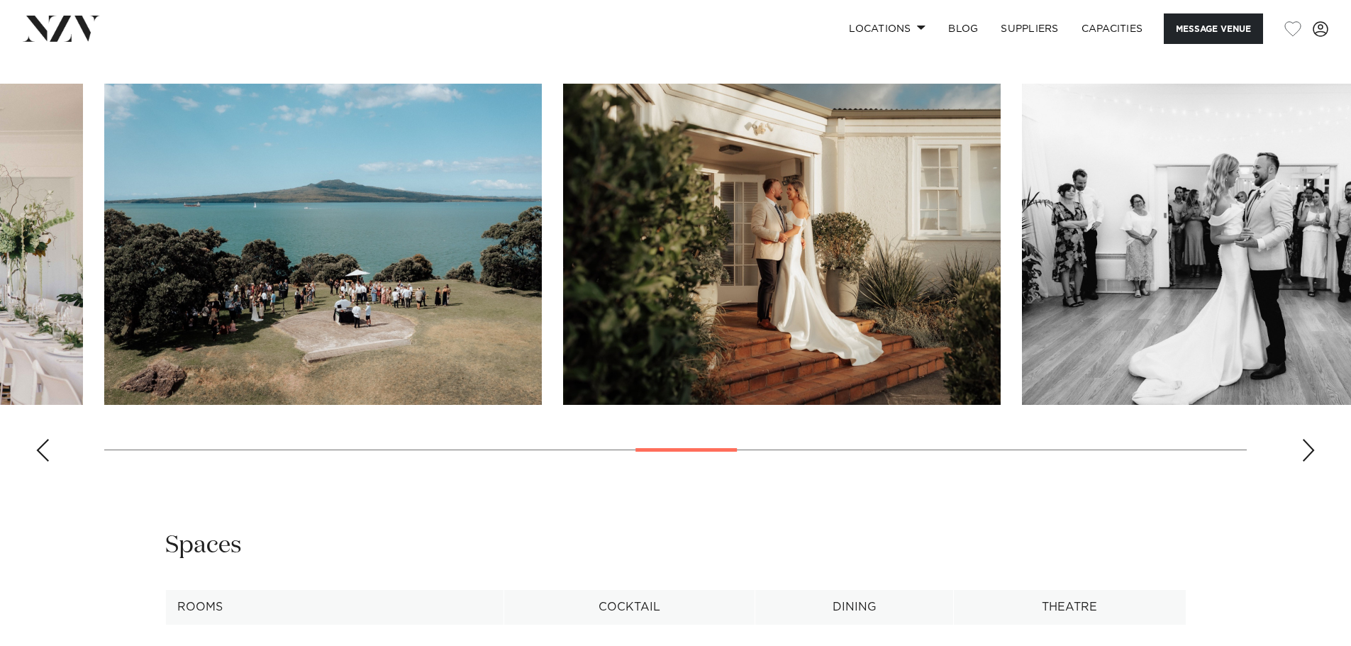
click at [1307, 449] on div "Next slide" at bounding box center [1309, 450] width 14 height 23
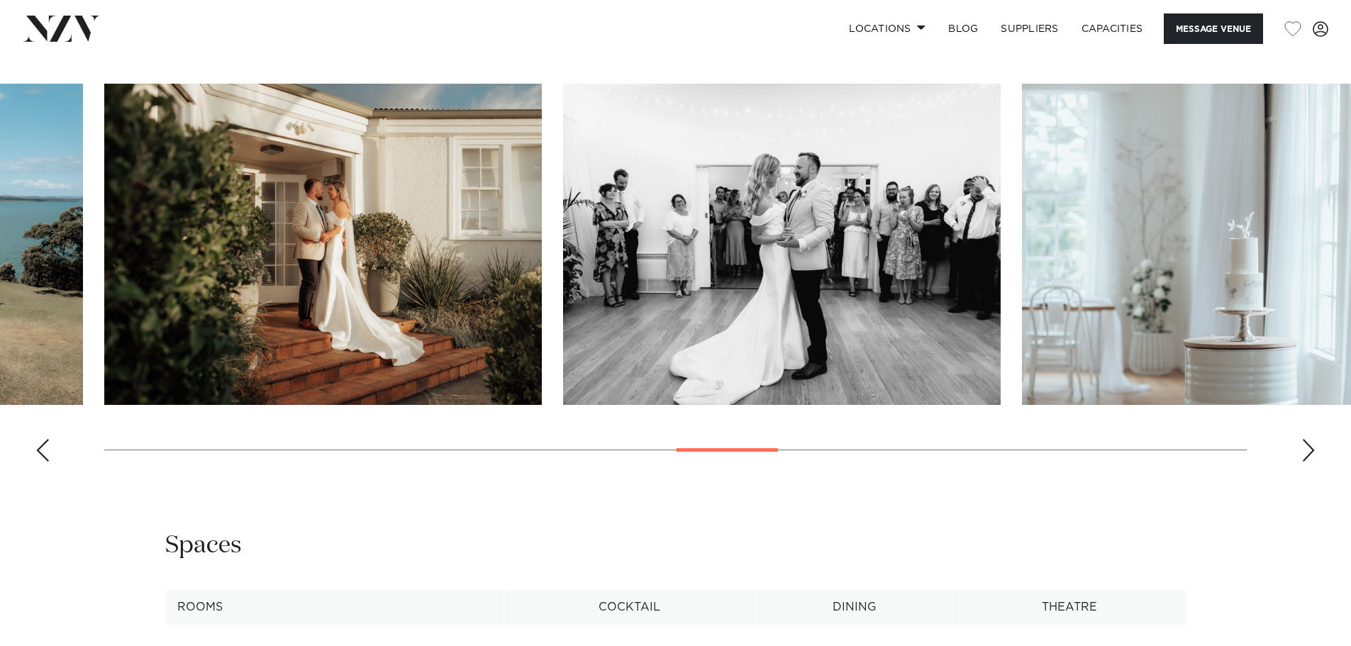
click at [1307, 449] on div "Next slide" at bounding box center [1309, 450] width 14 height 23
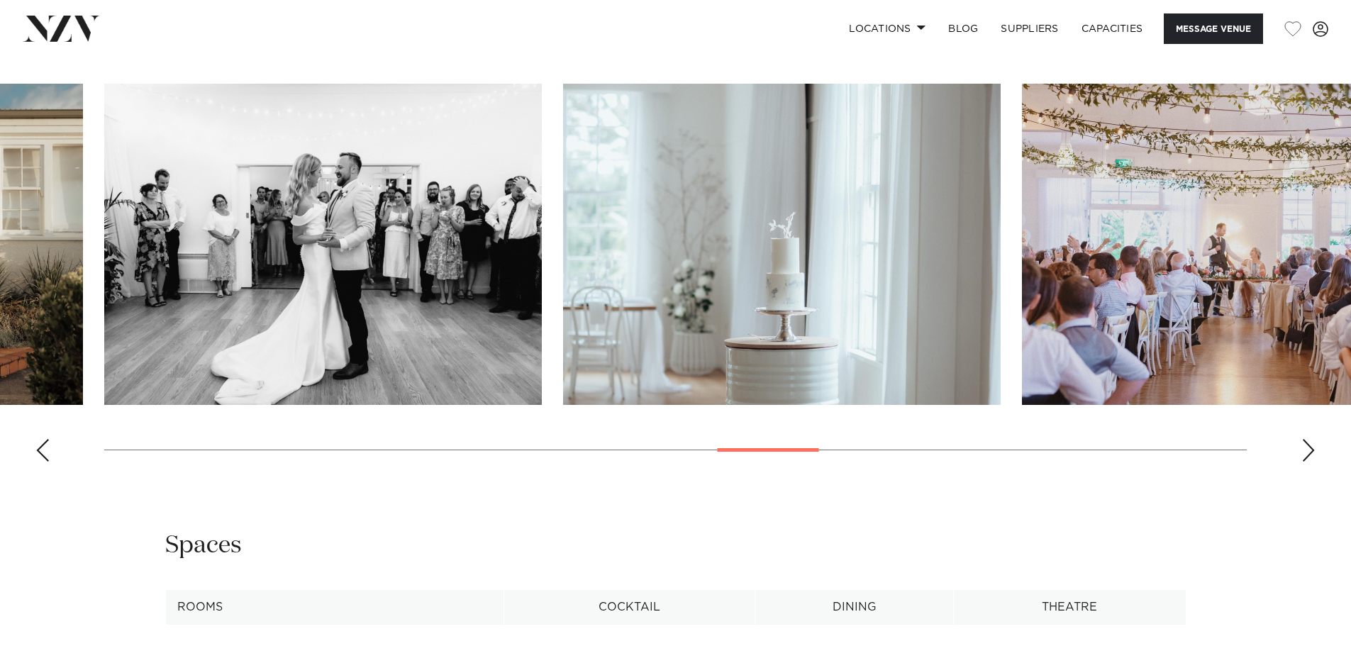
click at [1307, 449] on div "Next slide" at bounding box center [1309, 450] width 14 height 23
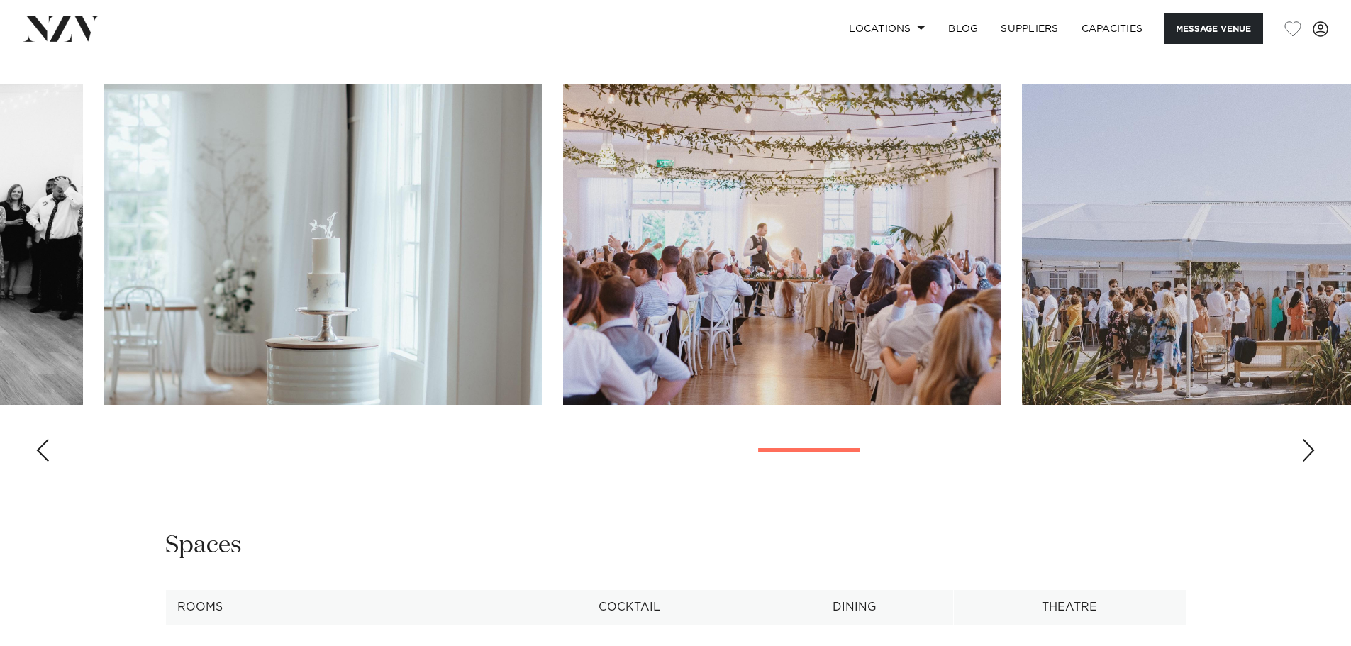
click at [1307, 449] on div "Next slide" at bounding box center [1309, 450] width 14 height 23
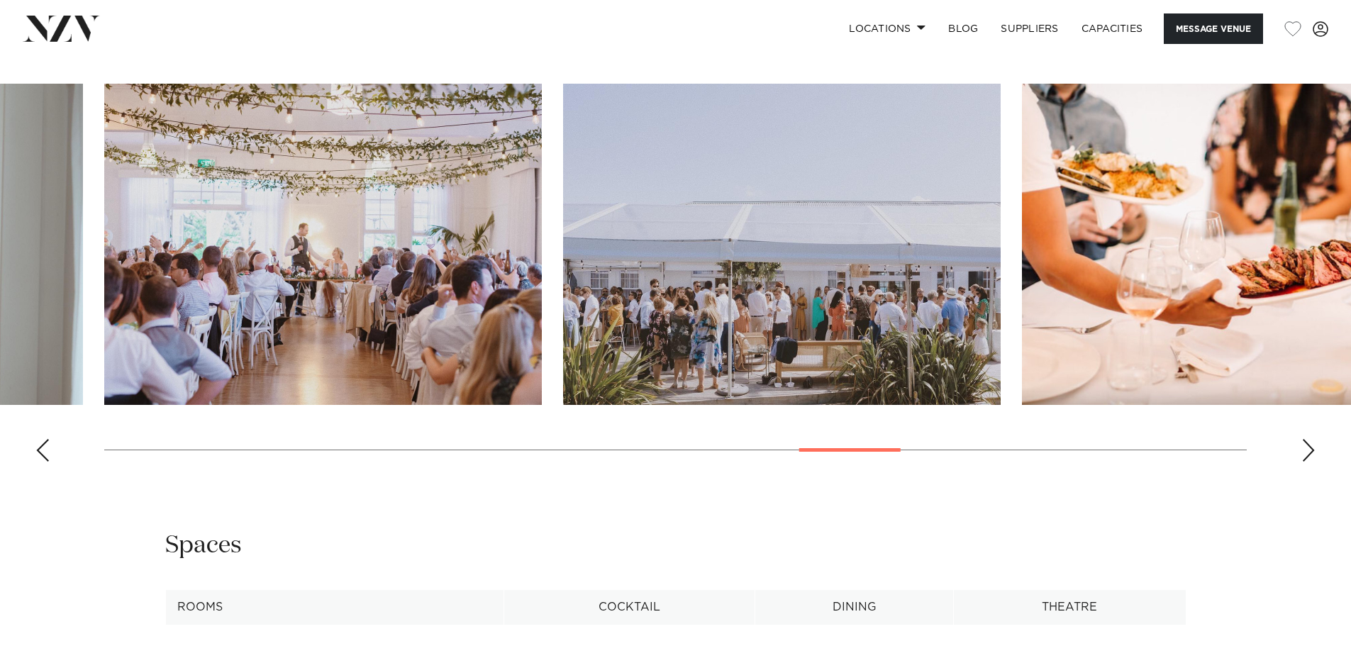
click at [1307, 449] on div "Next slide" at bounding box center [1309, 450] width 14 height 23
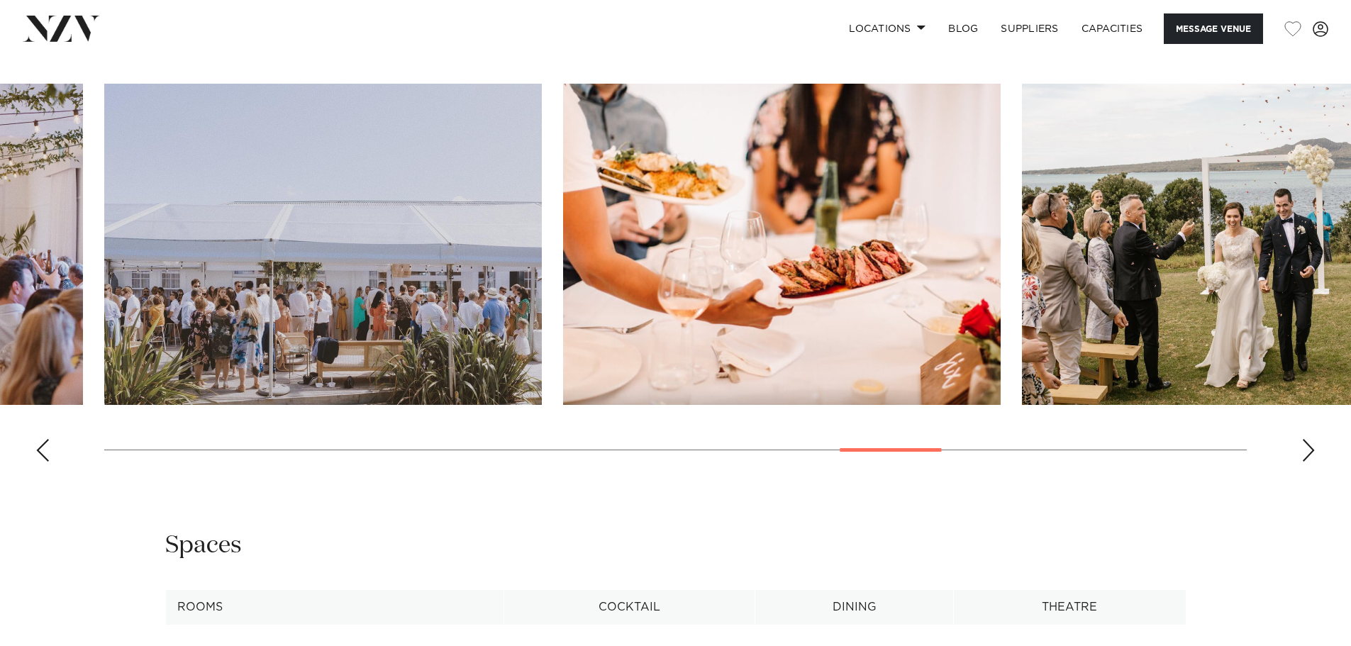
click at [1307, 449] on div "Next slide" at bounding box center [1309, 450] width 14 height 23
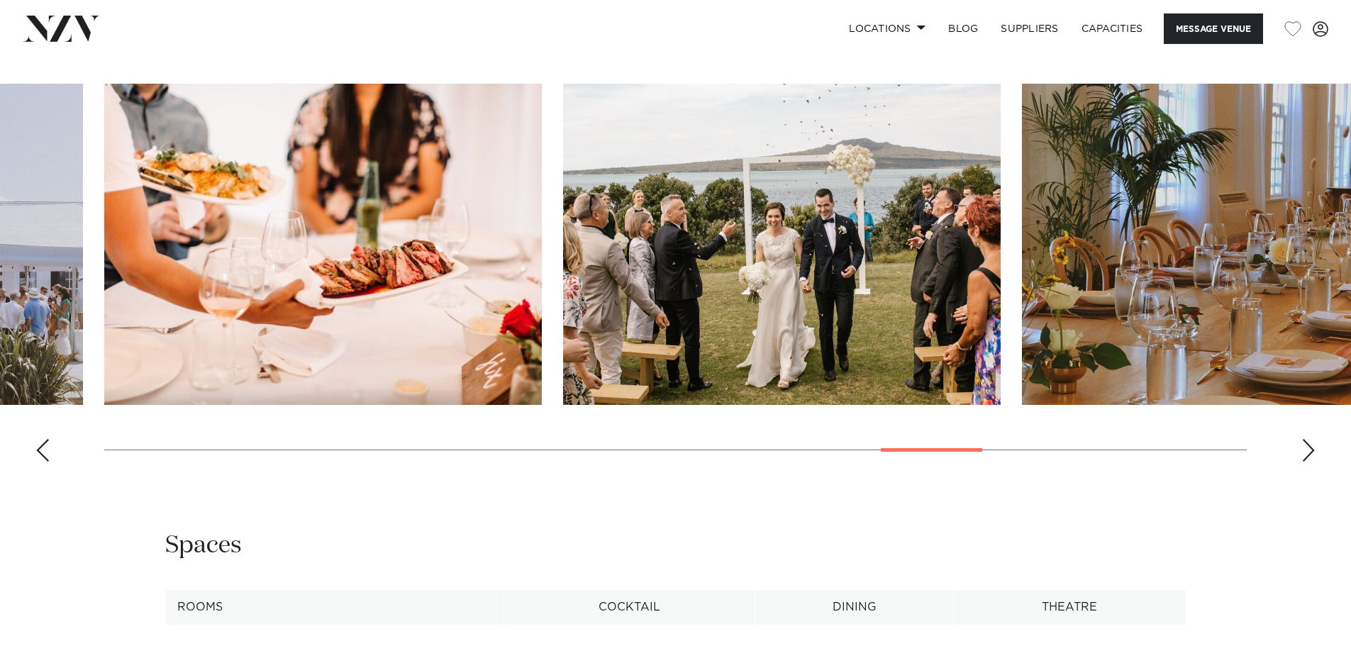
click at [1307, 449] on div "Next slide" at bounding box center [1309, 450] width 14 height 23
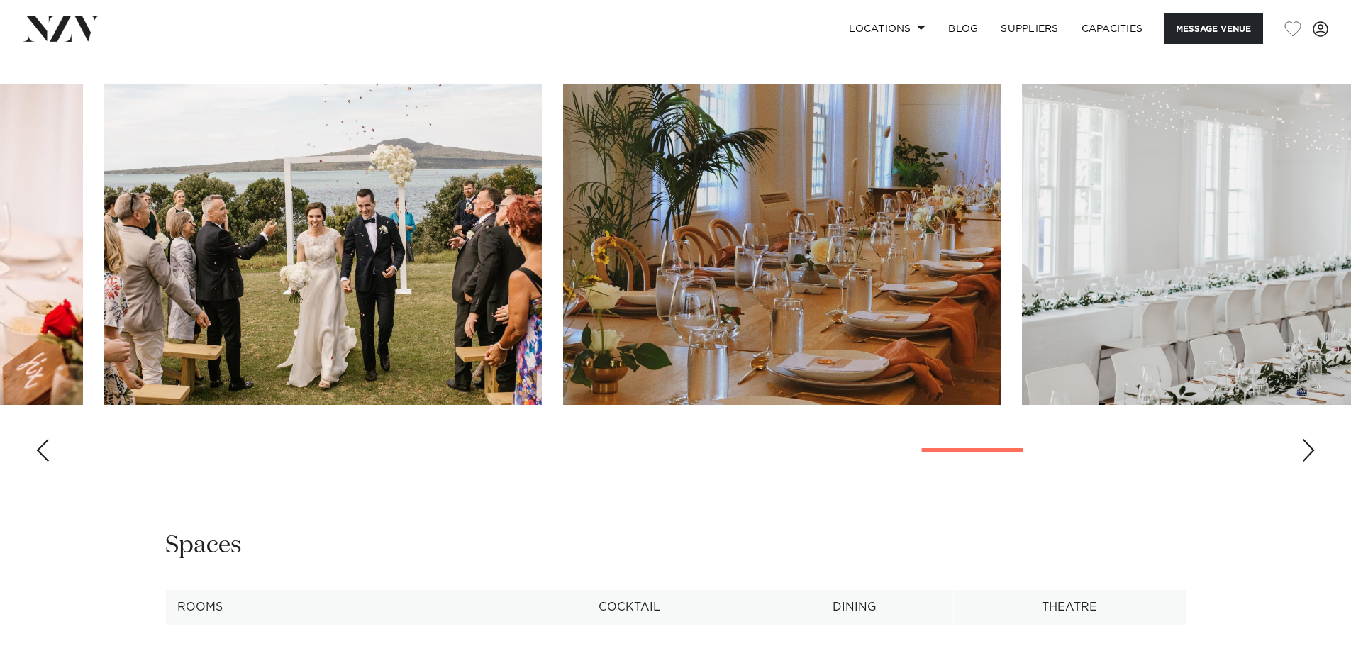
click at [1307, 449] on div "Next slide" at bounding box center [1309, 450] width 14 height 23
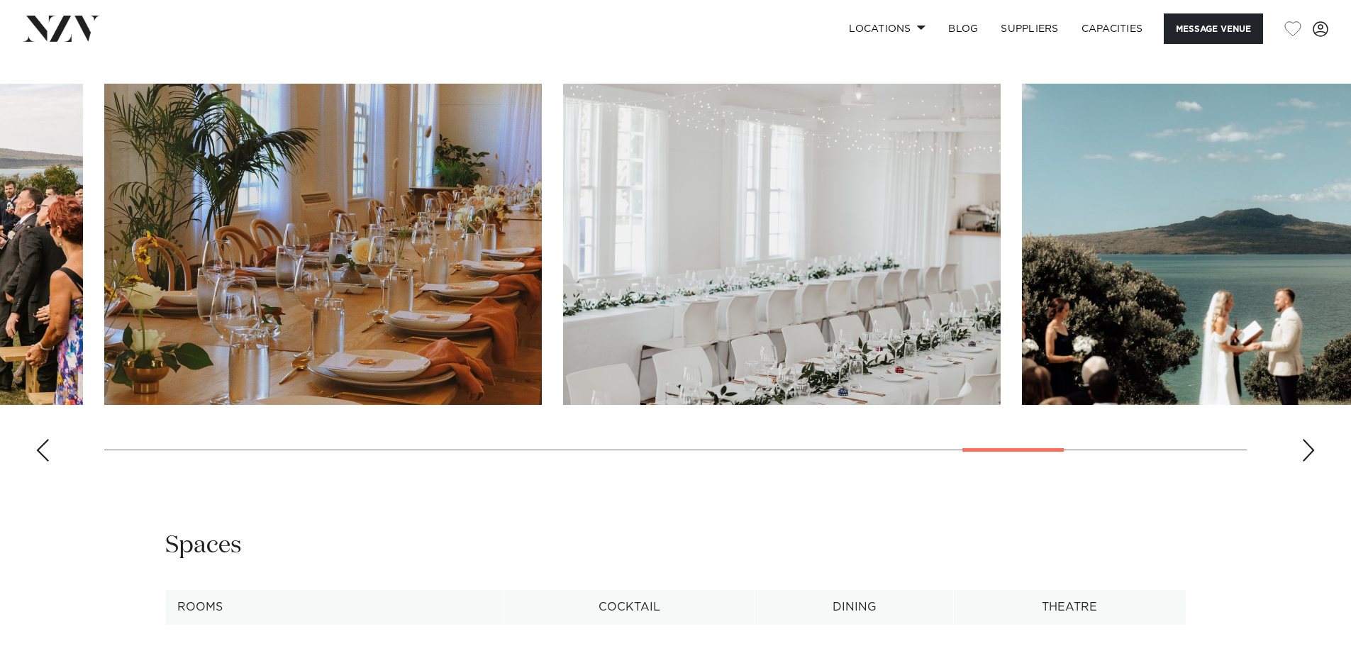
click at [1307, 449] on div "Next slide" at bounding box center [1309, 450] width 14 height 23
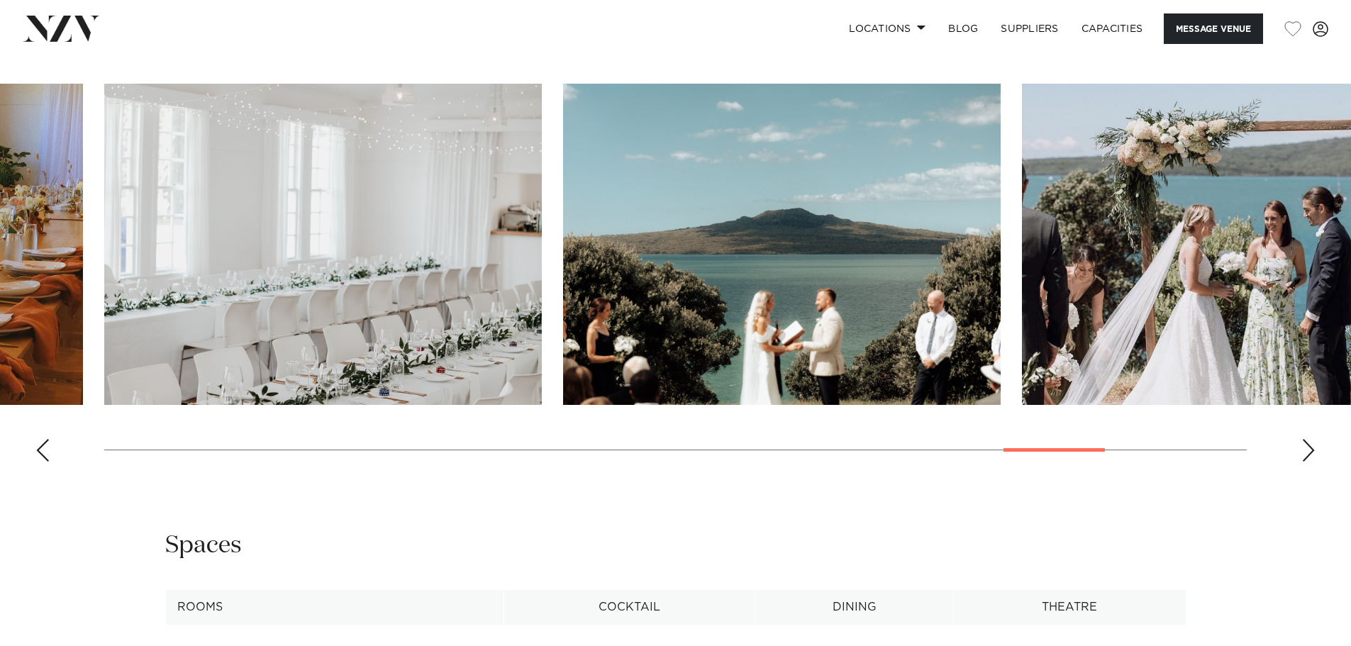
click at [1307, 449] on div "Next slide" at bounding box center [1309, 450] width 14 height 23
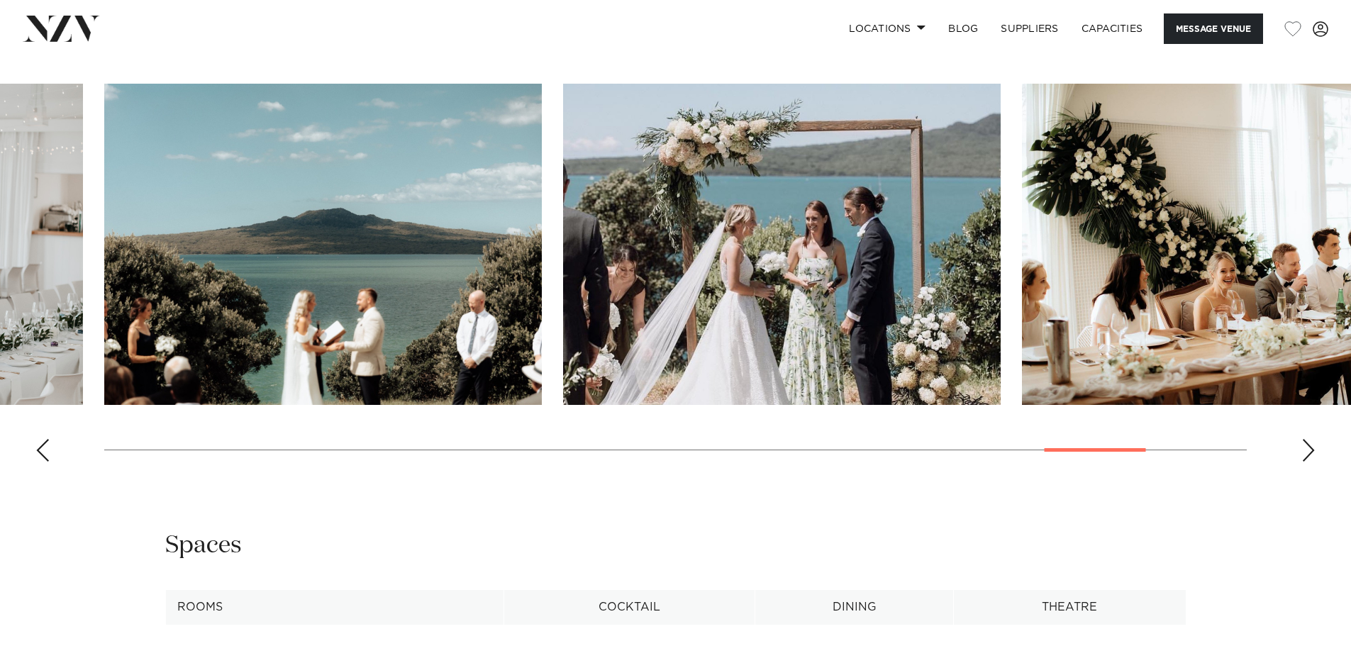
click at [1307, 449] on div "Next slide" at bounding box center [1309, 450] width 14 height 23
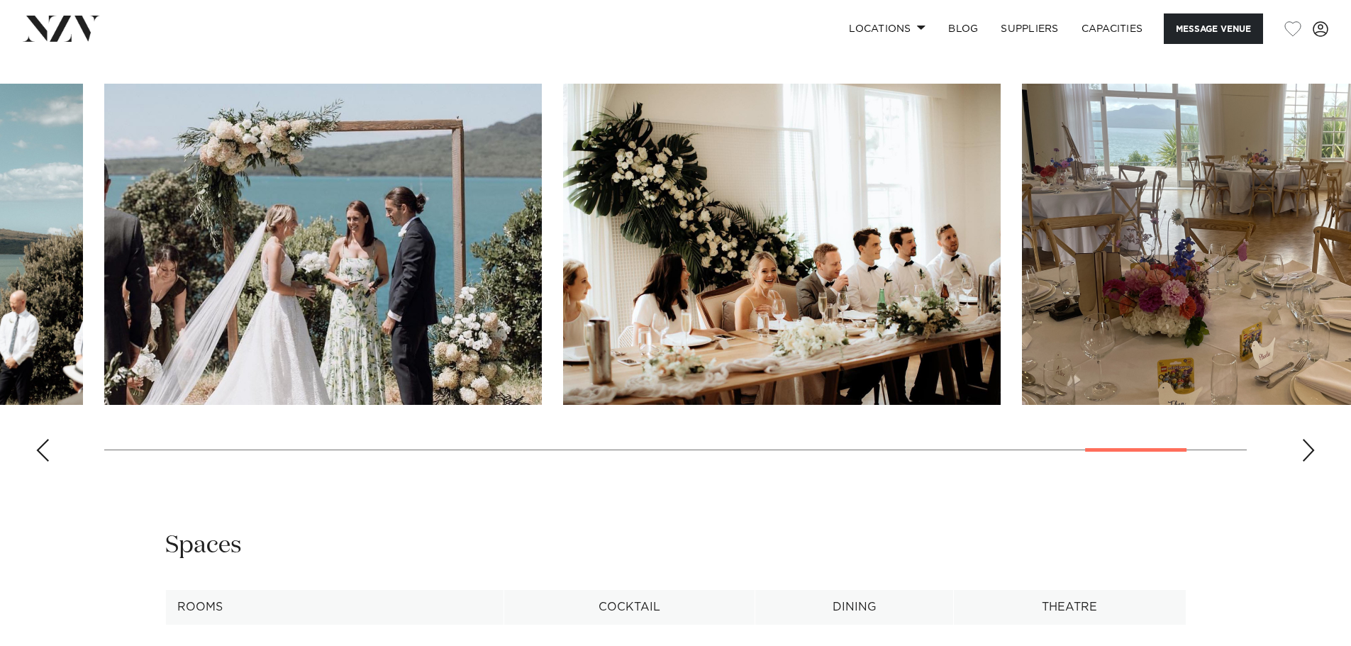
click at [1307, 449] on div "Next slide" at bounding box center [1309, 450] width 14 height 23
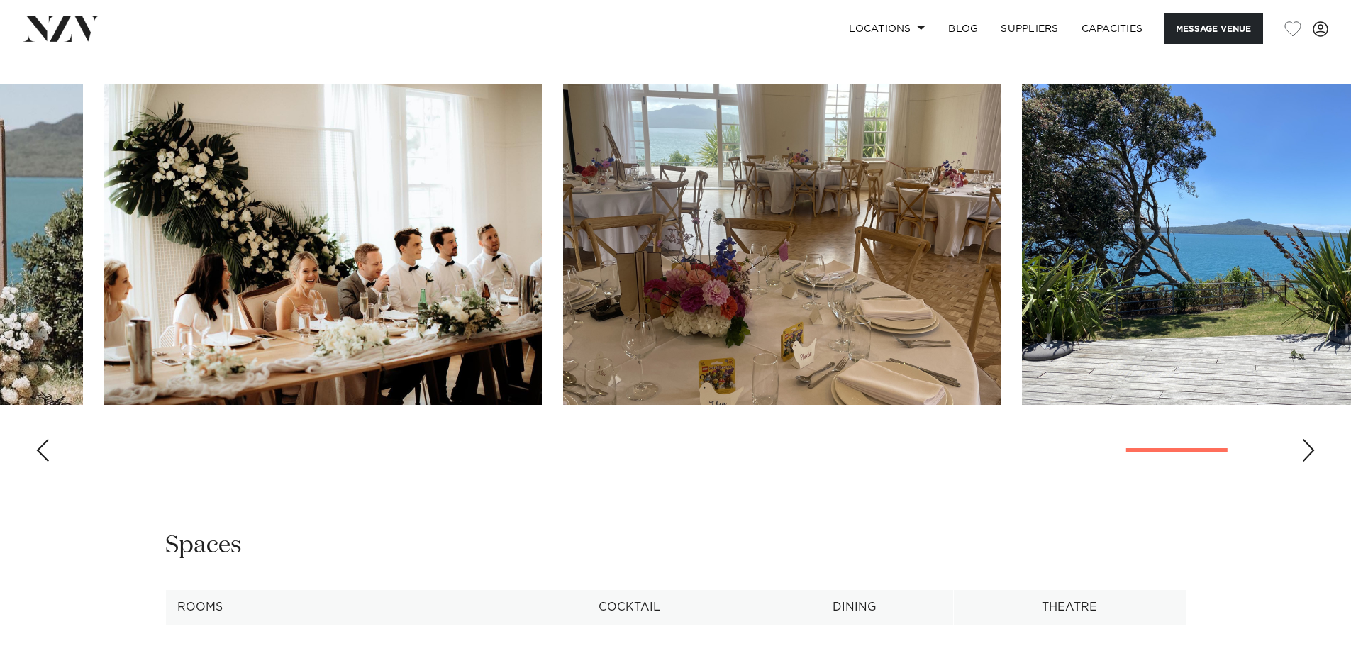
click at [1307, 449] on div "Next slide" at bounding box center [1309, 450] width 14 height 23
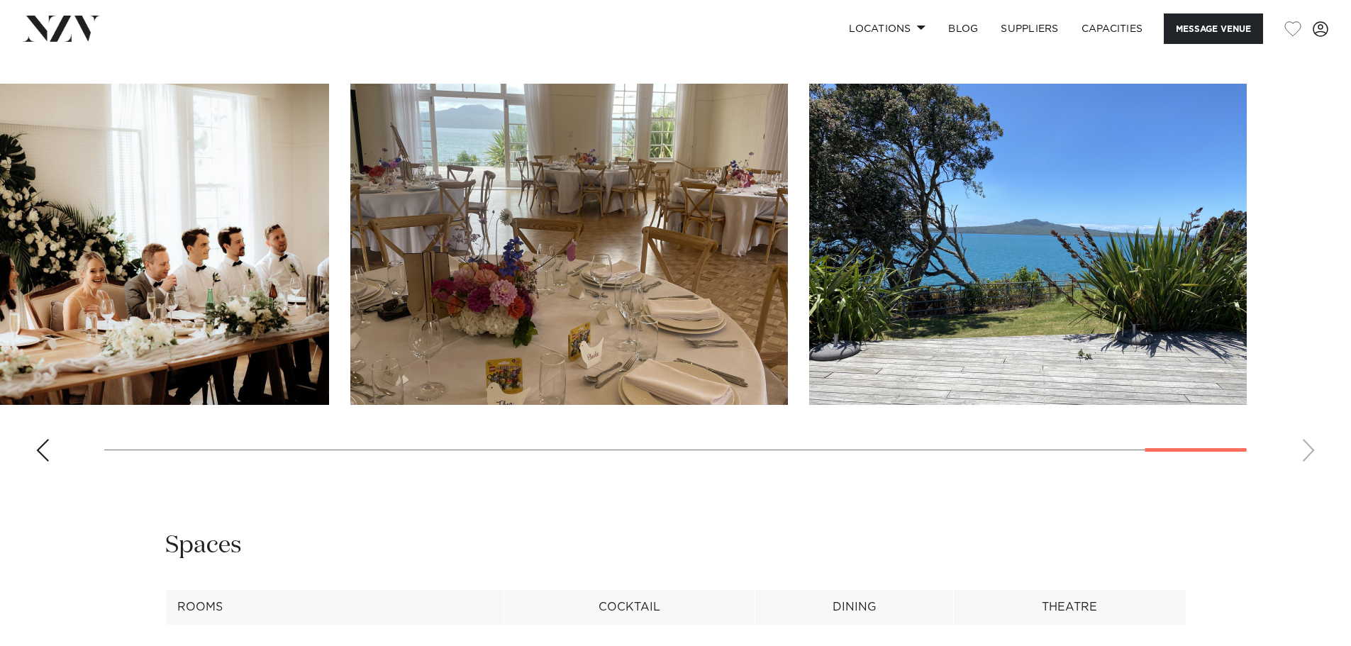
click at [38, 450] on div "Previous slide" at bounding box center [42, 450] width 14 height 23
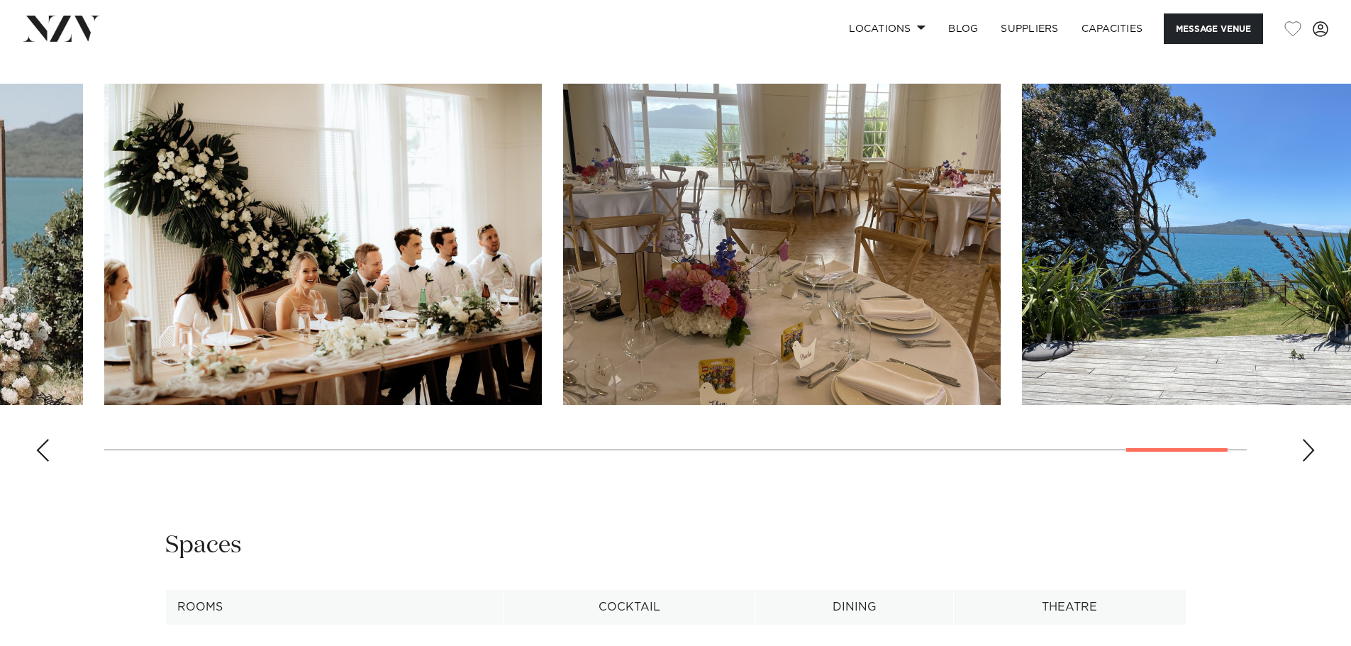
click at [38, 450] on div "Previous slide" at bounding box center [42, 450] width 14 height 23
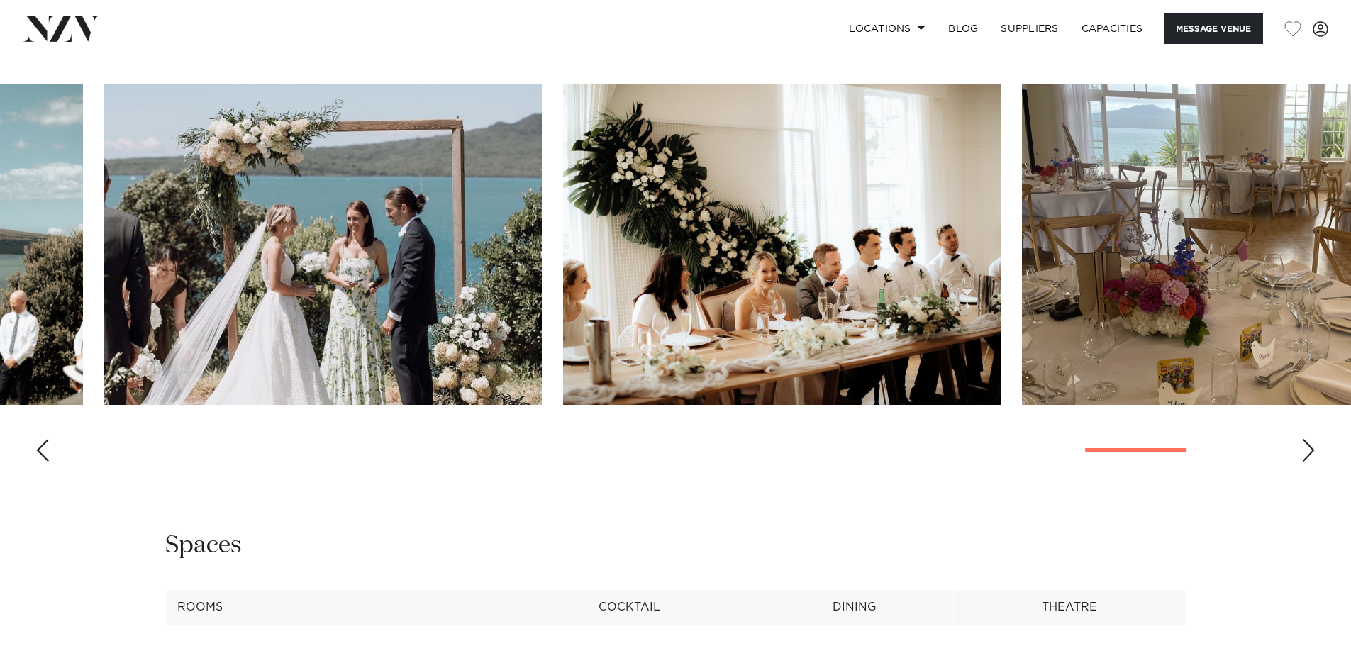
click at [38, 451] on div "Previous slide" at bounding box center [42, 450] width 14 height 23
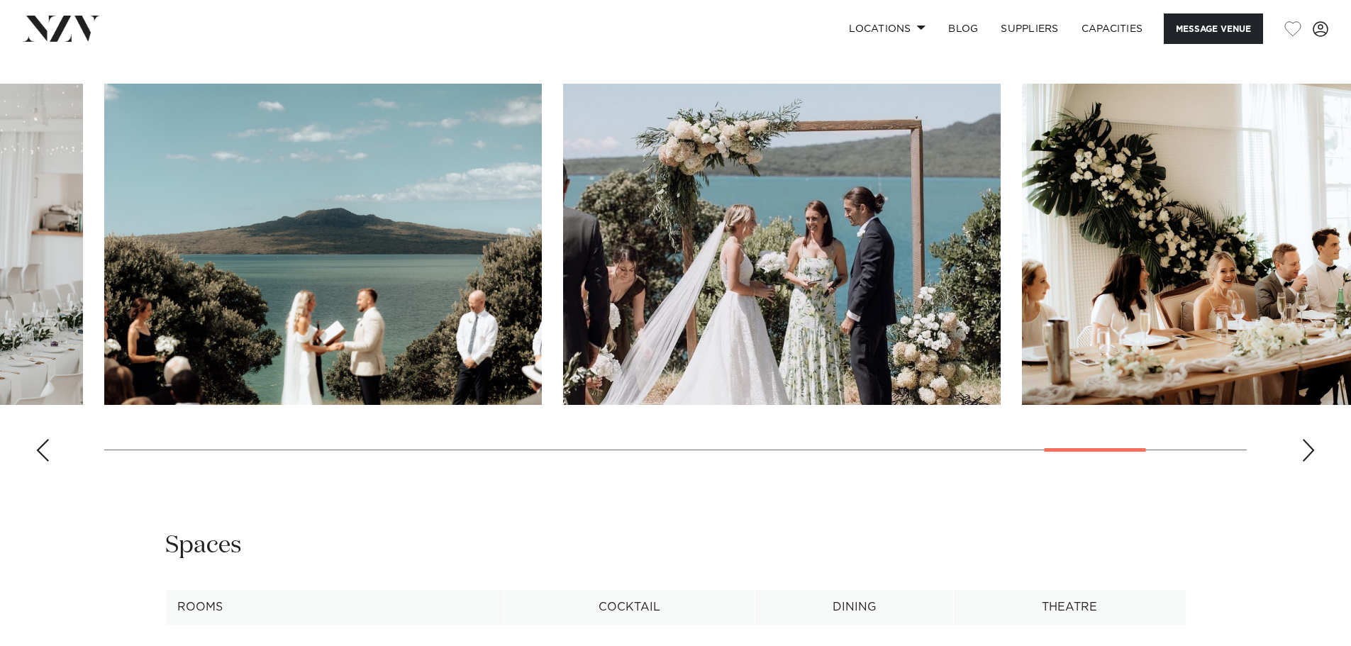
click at [38, 451] on div "Previous slide" at bounding box center [42, 450] width 14 height 23
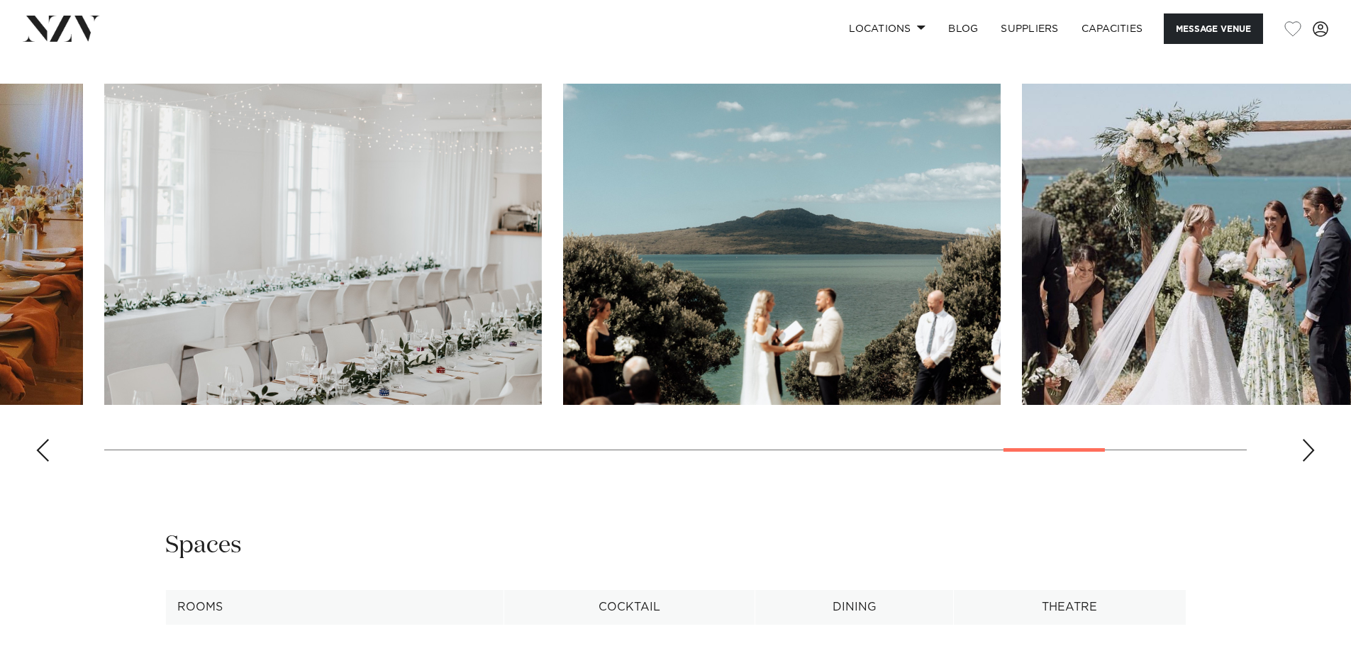
click at [38, 451] on div "Previous slide" at bounding box center [42, 450] width 14 height 23
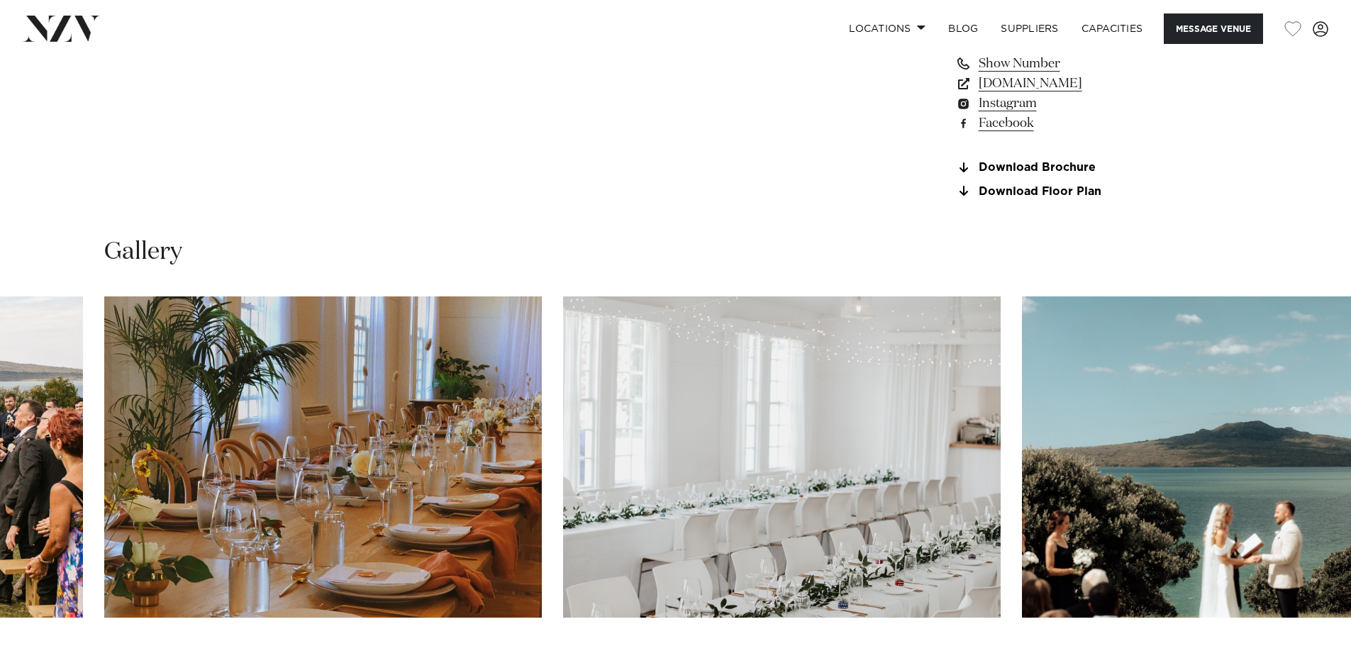
scroll to position [1561, 0]
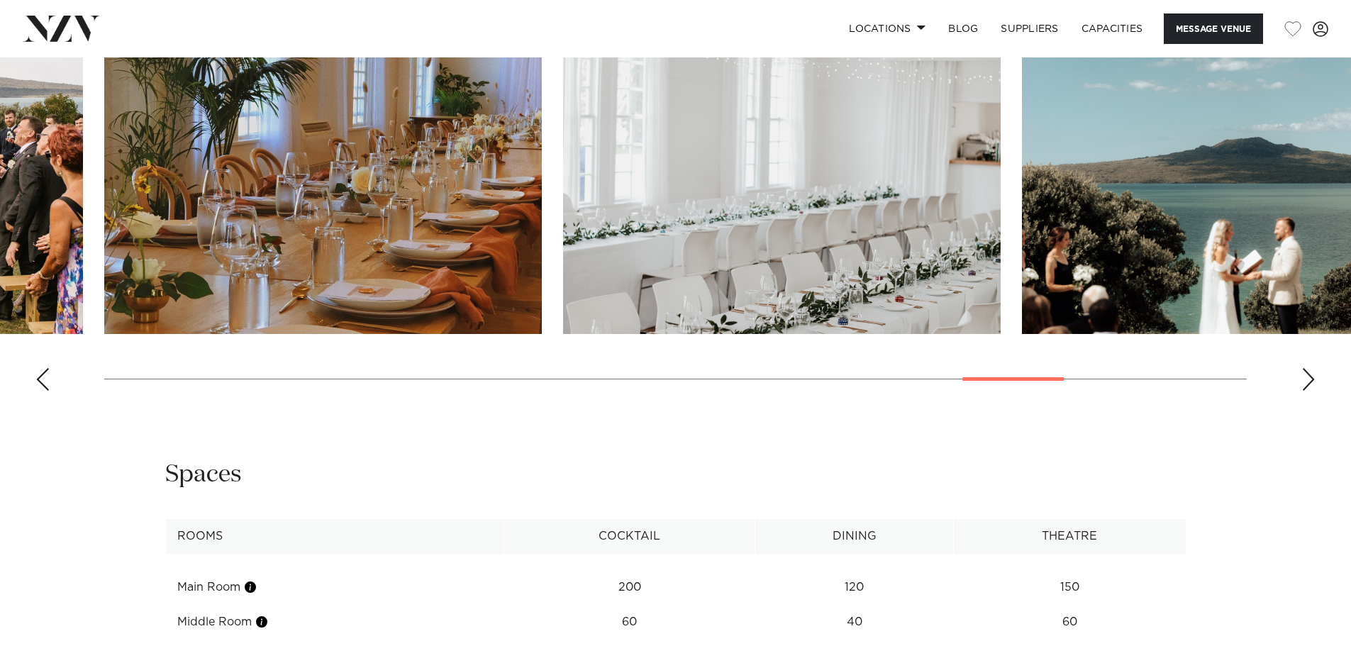
click at [45, 377] on div "Previous slide" at bounding box center [42, 379] width 14 height 23
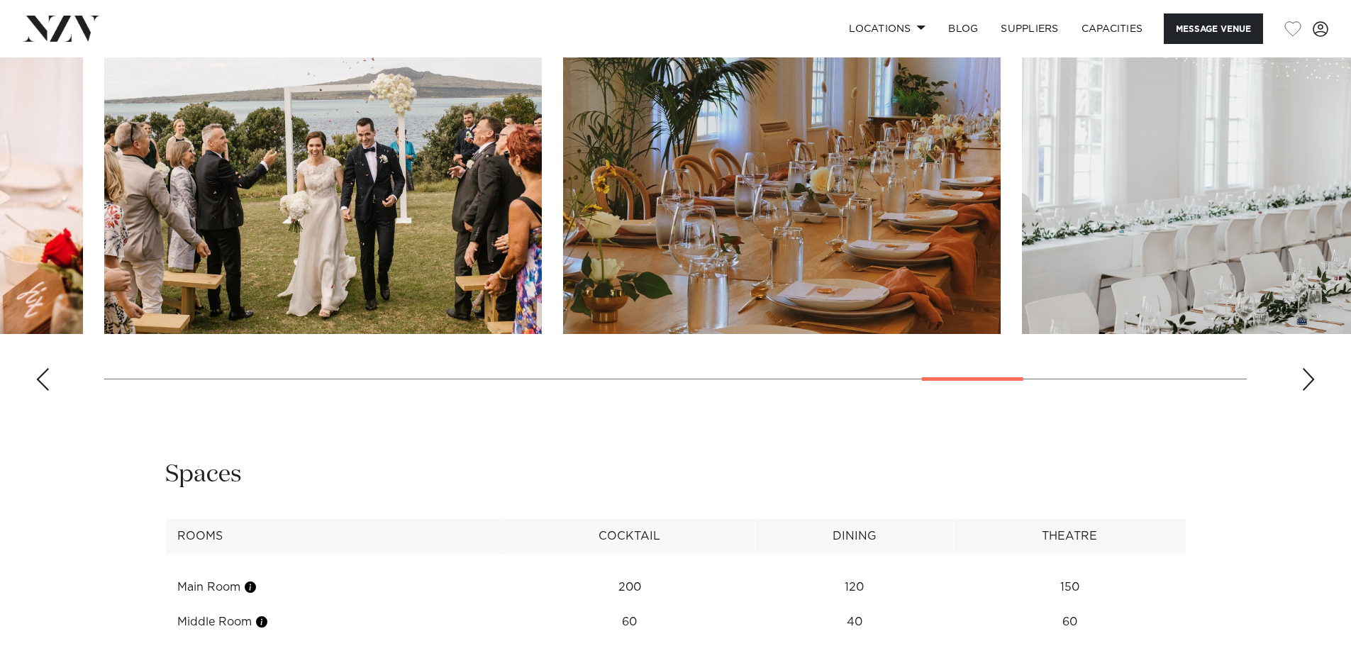
click at [45, 377] on div "Previous slide" at bounding box center [42, 379] width 14 height 23
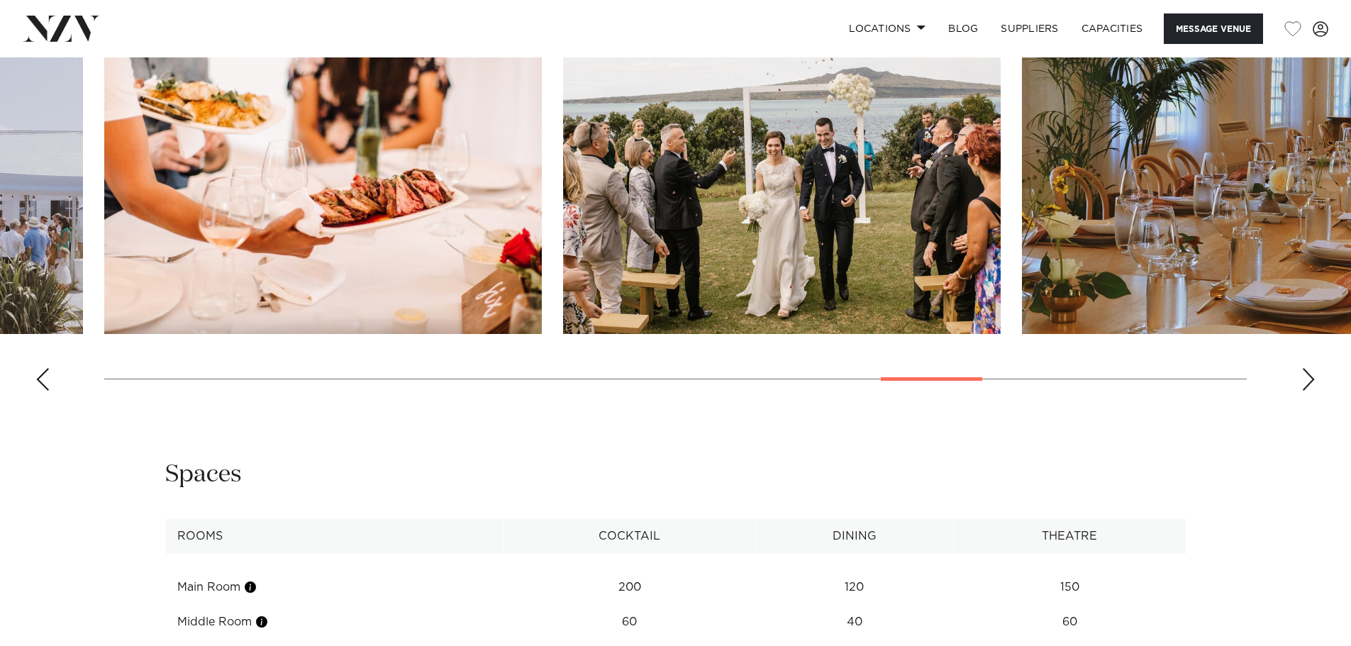
click at [45, 377] on div "Previous slide" at bounding box center [42, 379] width 14 height 23
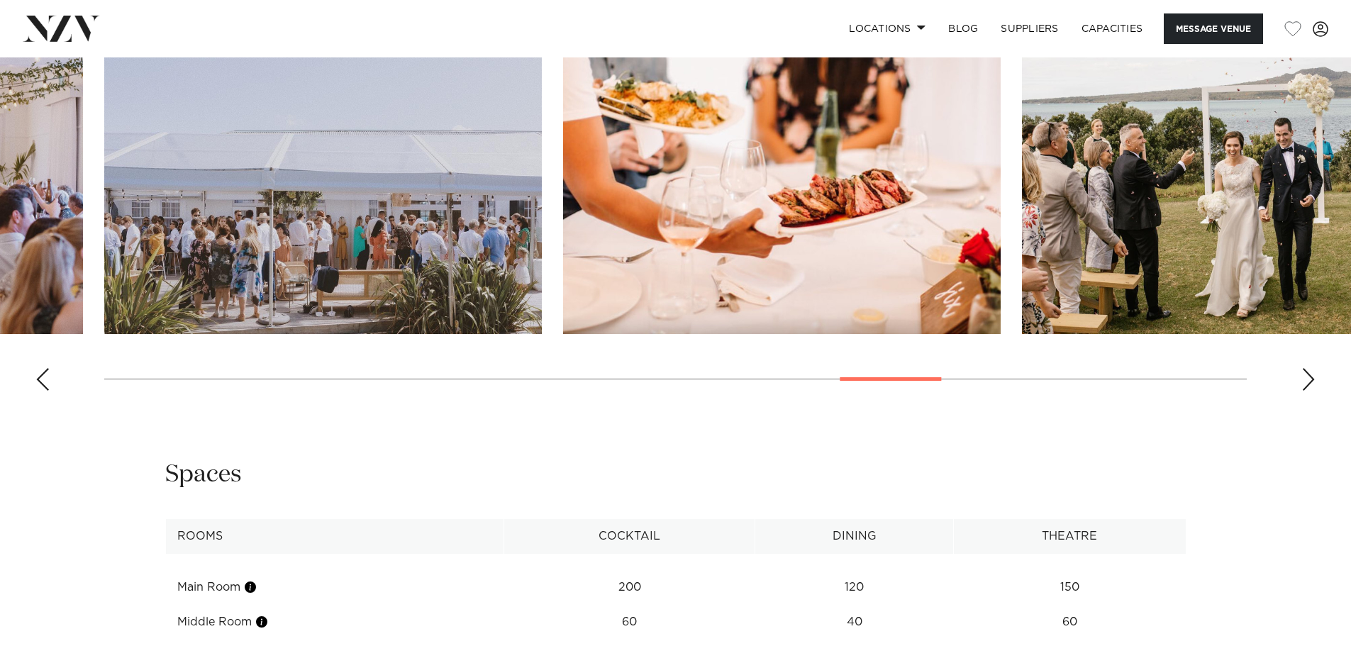
click at [45, 377] on div "Previous slide" at bounding box center [42, 379] width 14 height 23
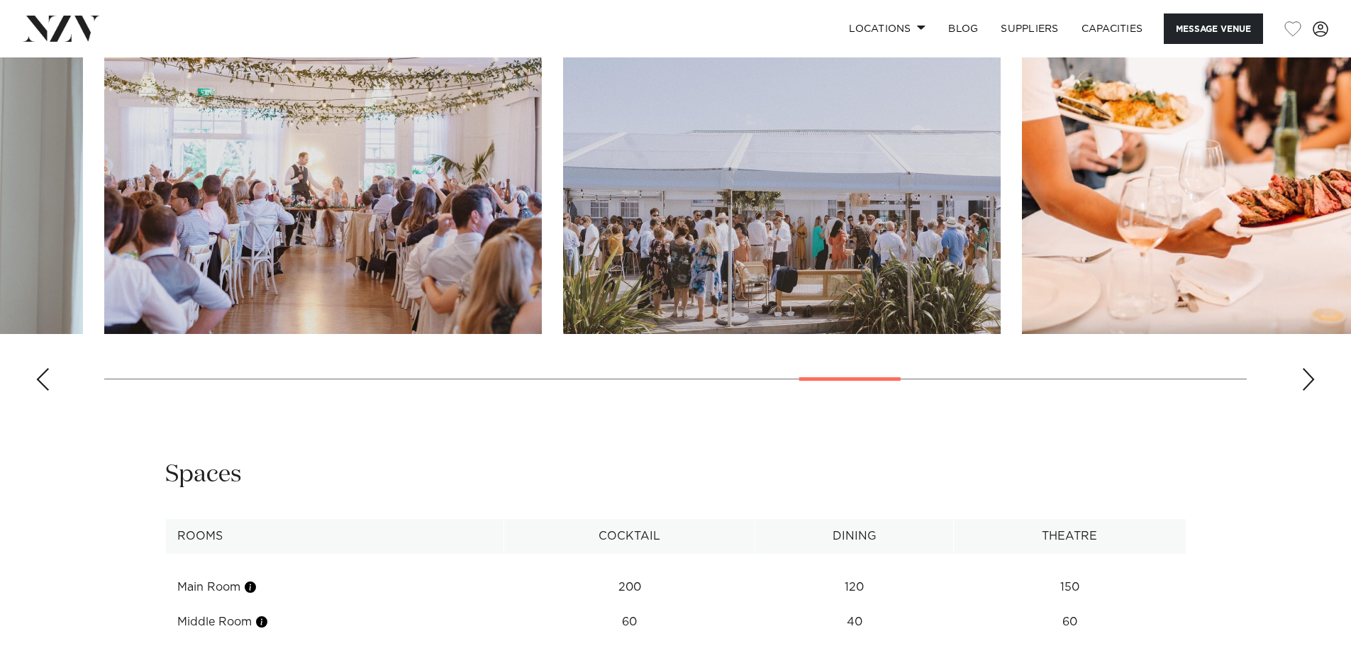
click at [45, 377] on div "Previous slide" at bounding box center [42, 379] width 14 height 23
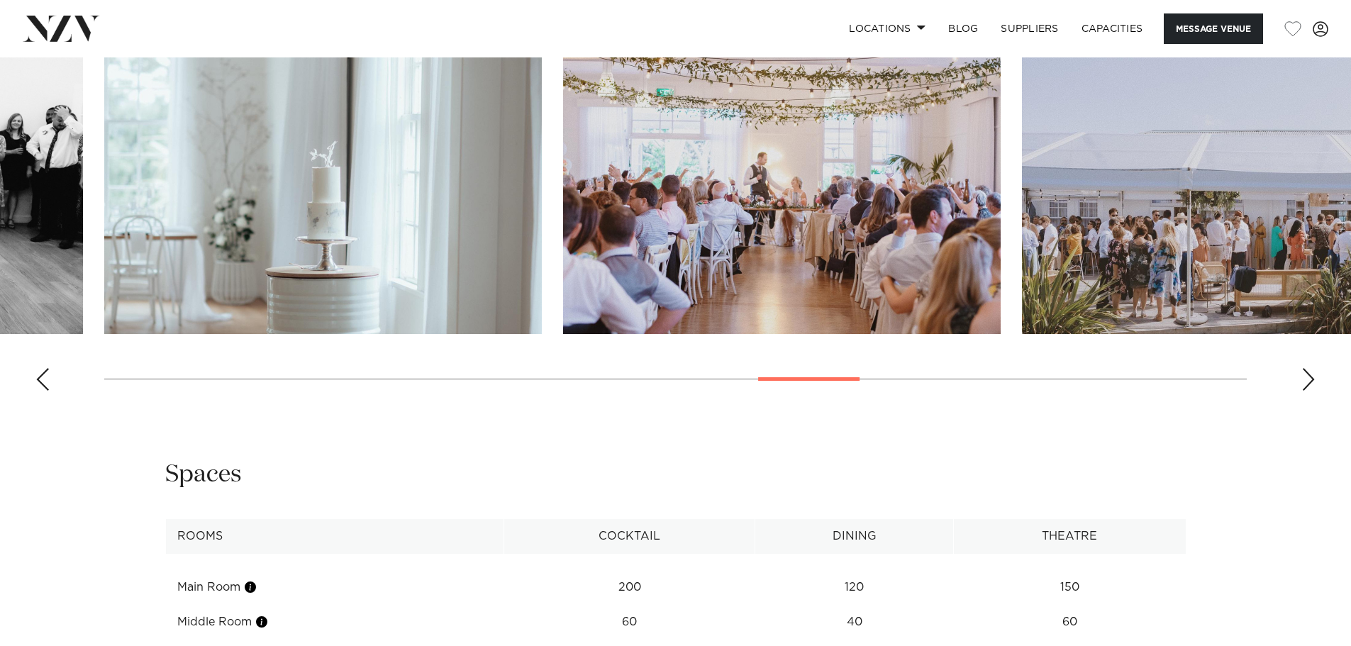
click at [45, 377] on div "Previous slide" at bounding box center [42, 379] width 14 height 23
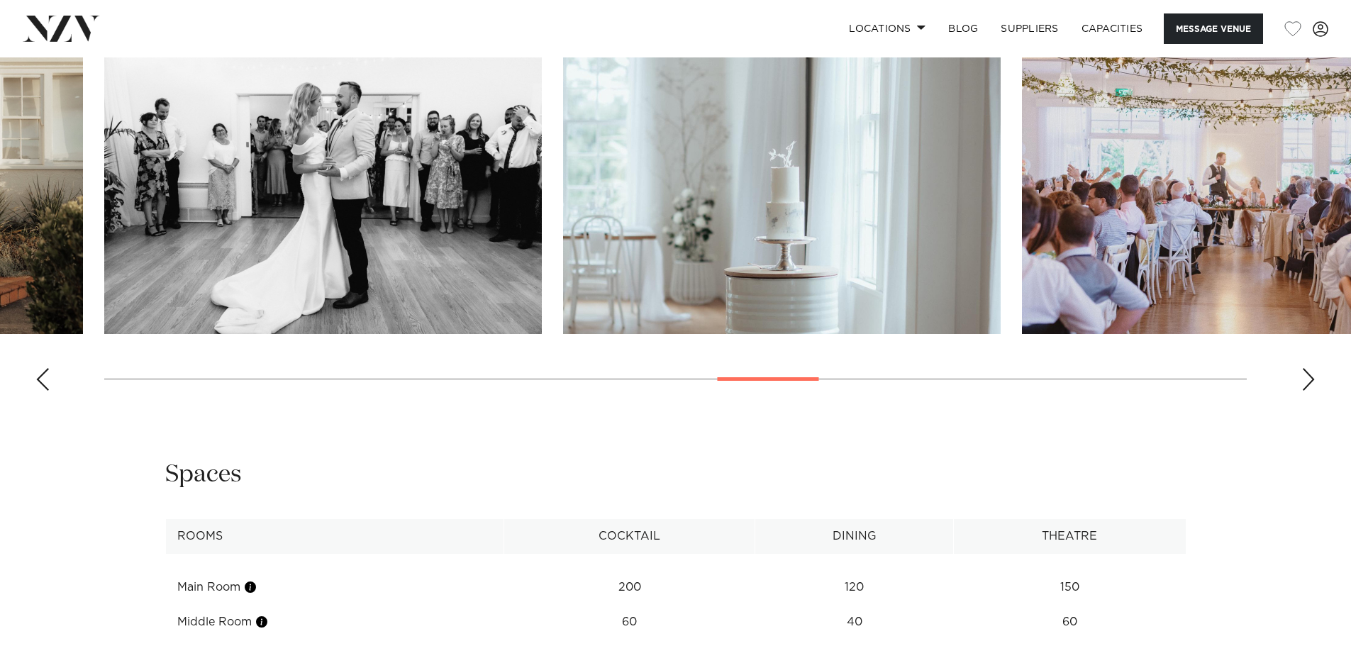
click at [45, 377] on div "Previous slide" at bounding box center [42, 379] width 14 height 23
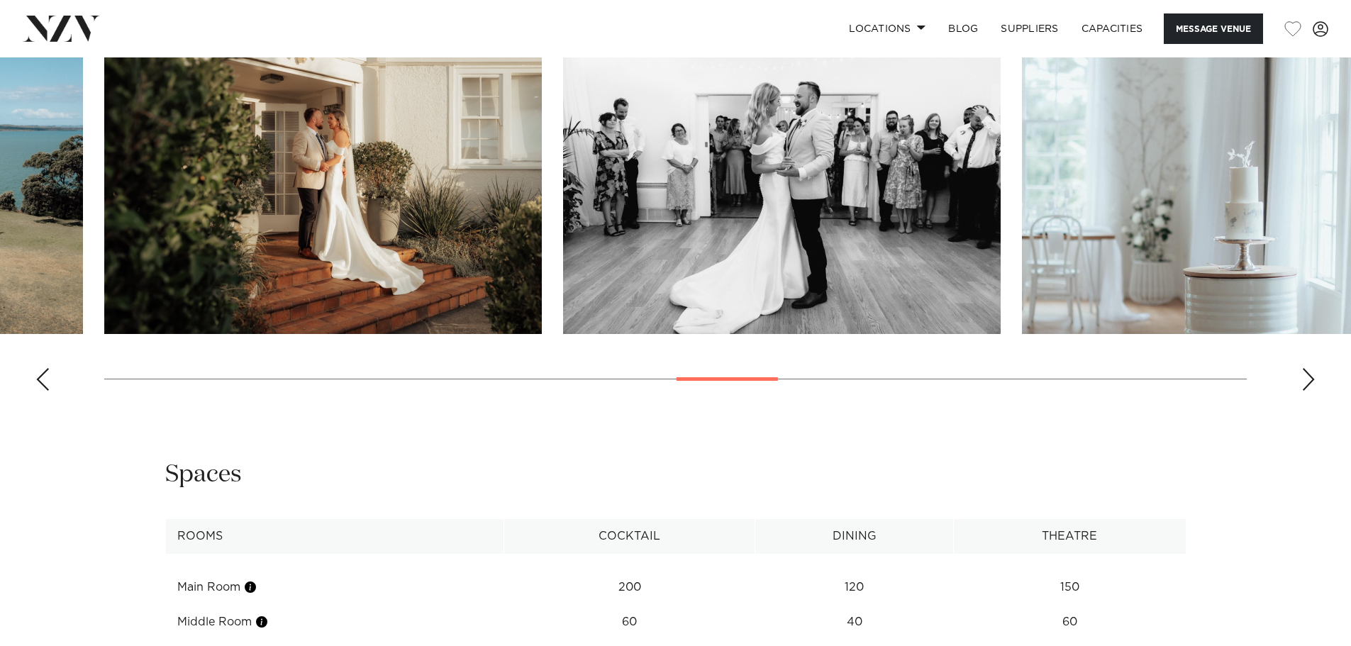
click at [45, 377] on div "Previous slide" at bounding box center [42, 379] width 14 height 23
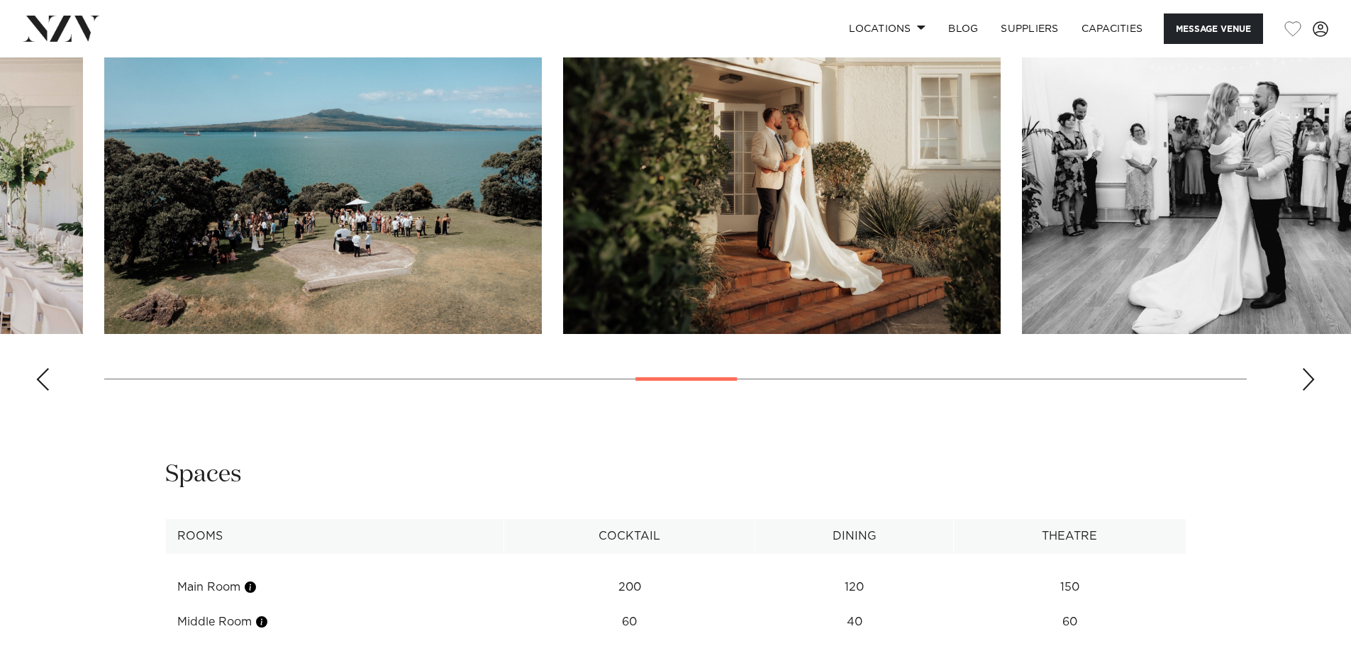
click at [45, 377] on div "Previous slide" at bounding box center [42, 379] width 14 height 23
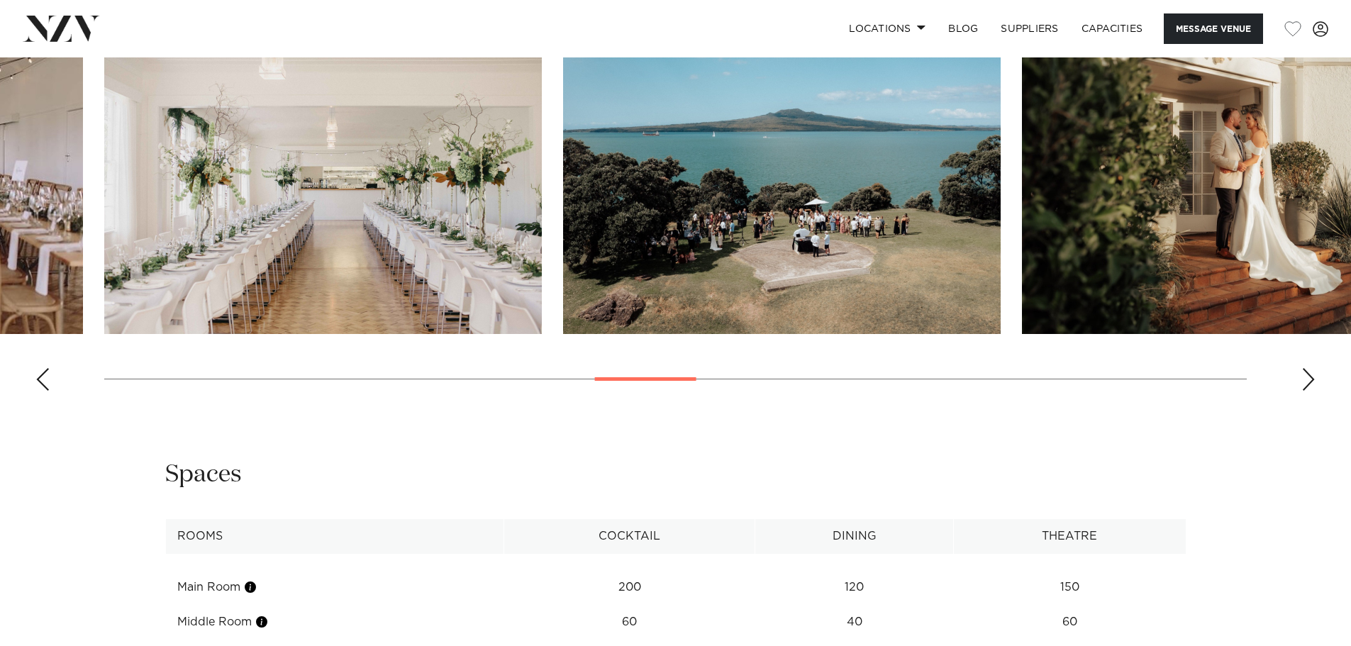
click at [45, 377] on div "Previous slide" at bounding box center [42, 379] width 14 height 23
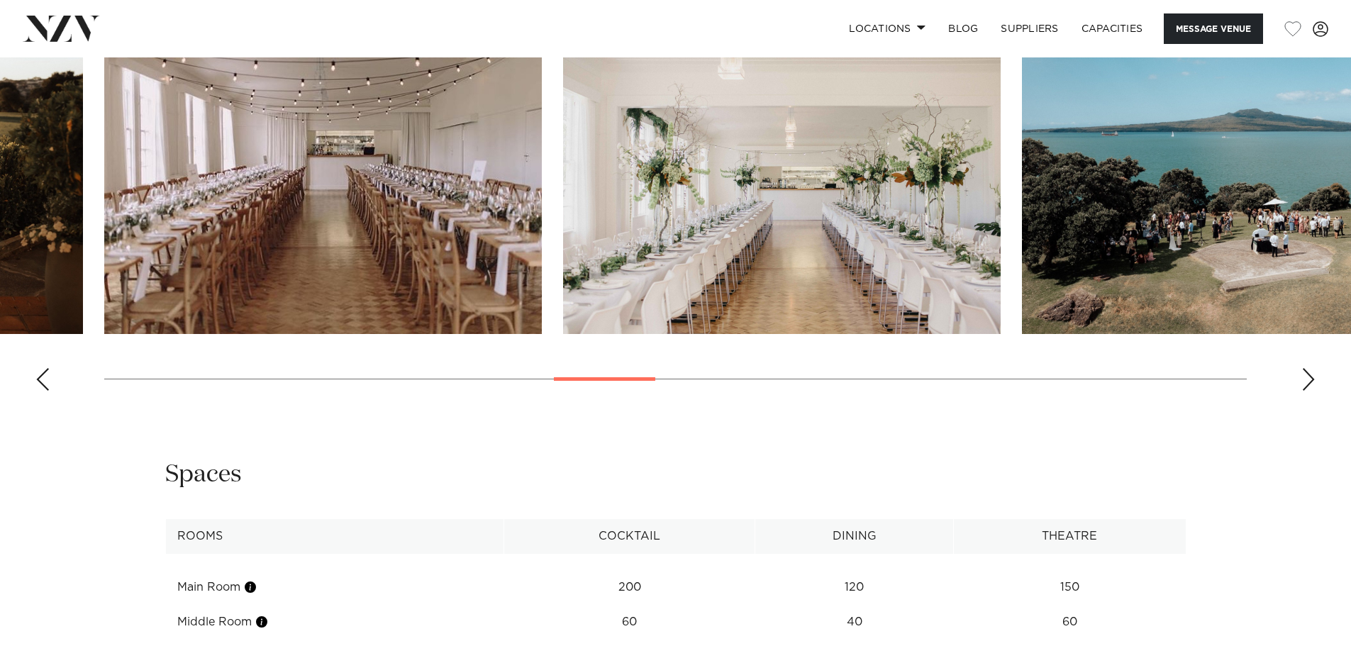
click at [45, 377] on div "Previous slide" at bounding box center [42, 379] width 14 height 23
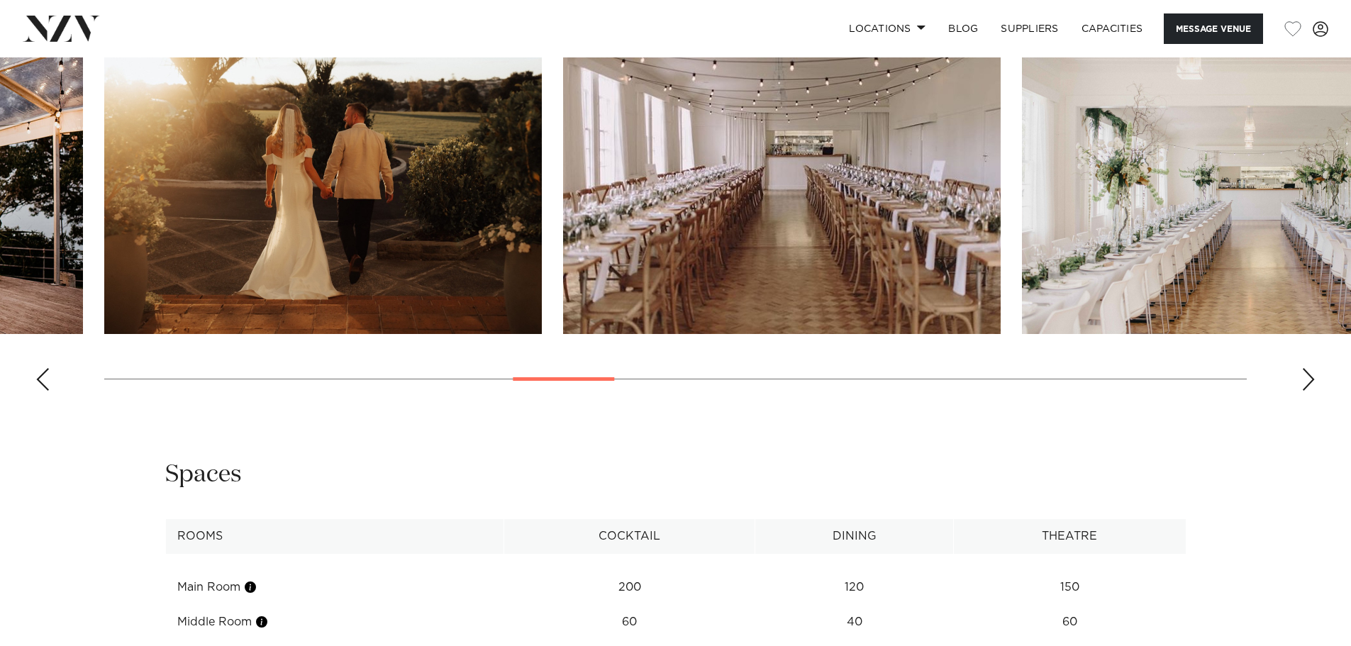
click at [45, 377] on div "Previous slide" at bounding box center [42, 379] width 14 height 23
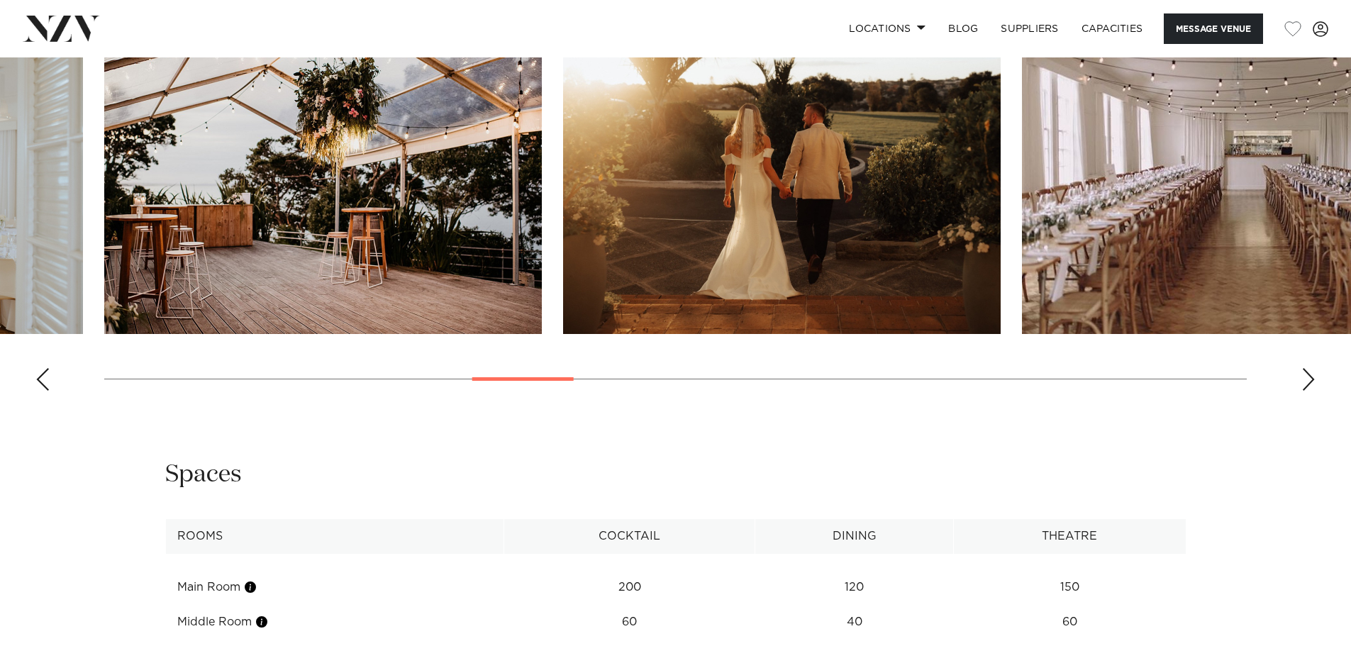
click at [45, 377] on div "Previous slide" at bounding box center [42, 379] width 14 height 23
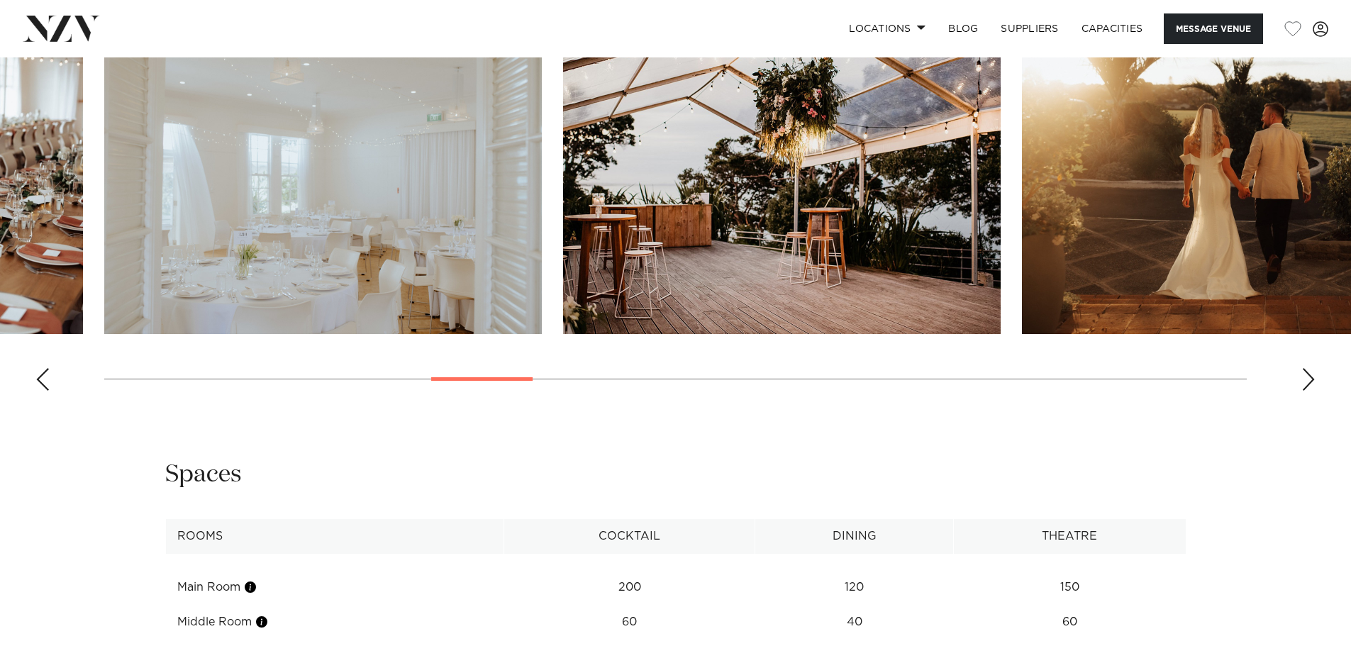
click at [45, 377] on div "Previous slide" at bounding box center [42, 379] width 14 height 23
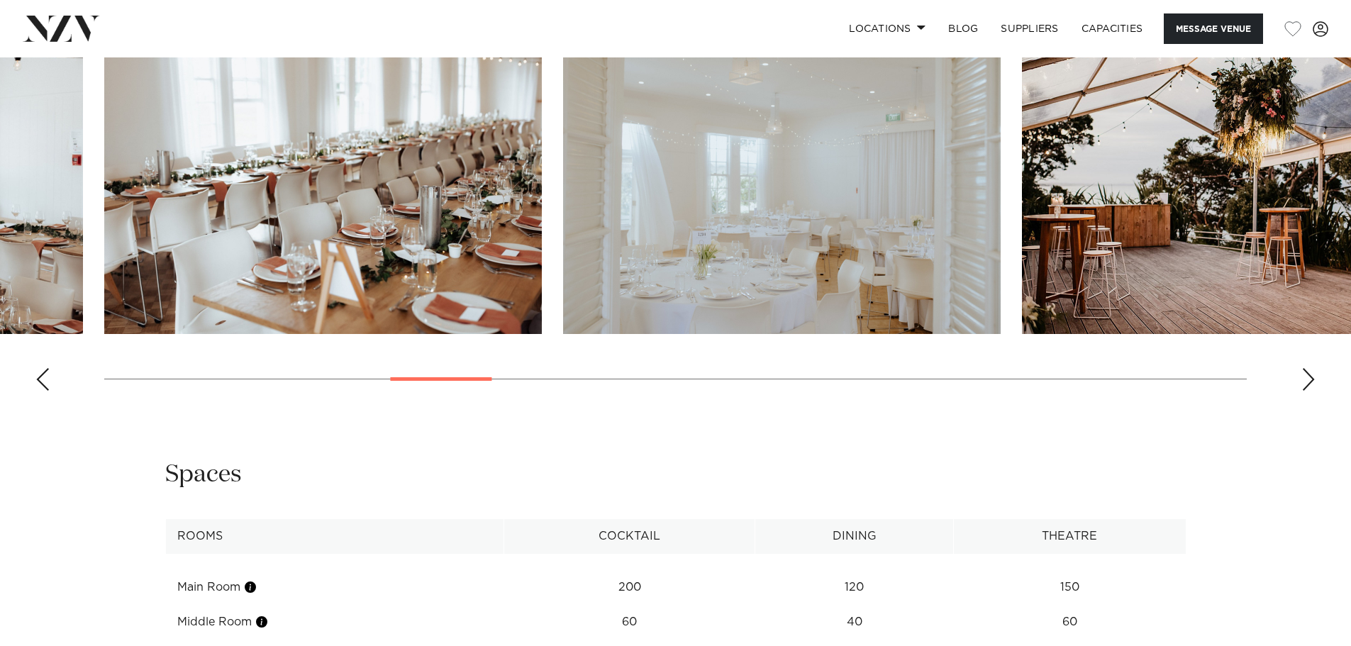
click at [45, 377] on div "Previous slide" at bounding box center [42, 379] width 14 height 23
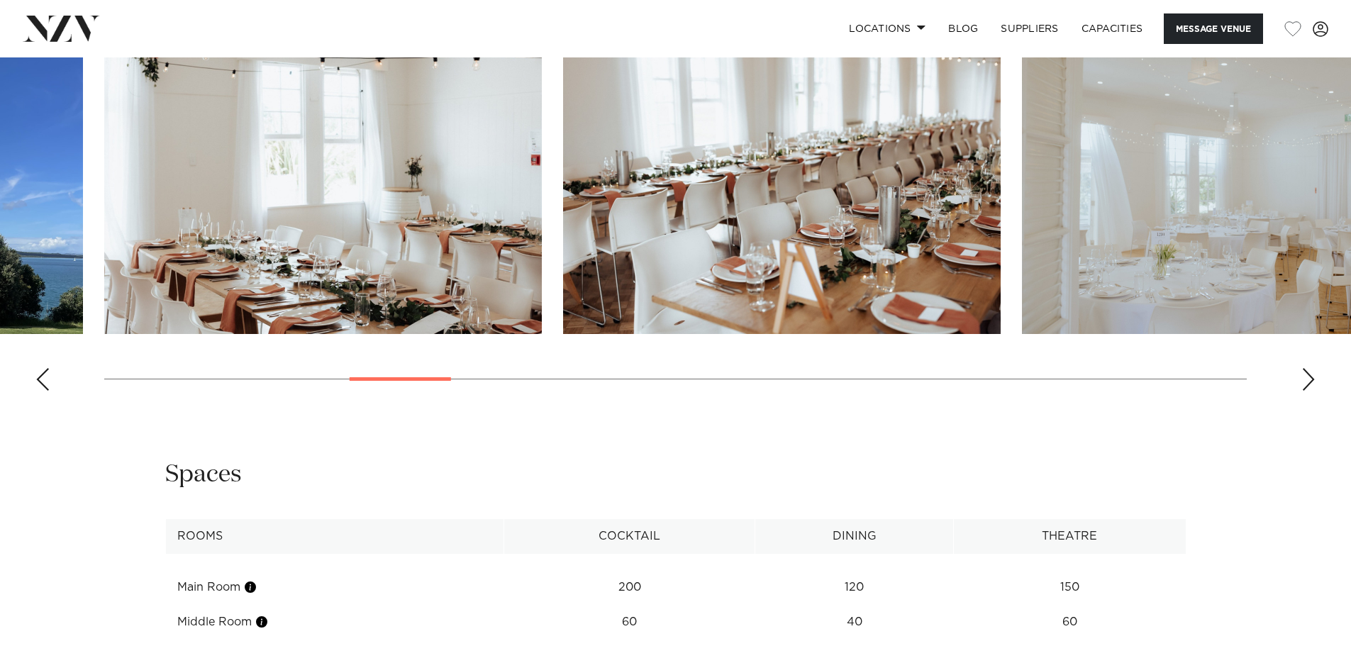
click at [45, 377] on div "Previous slide" at bounding box center [42, 379] width 14 height 23
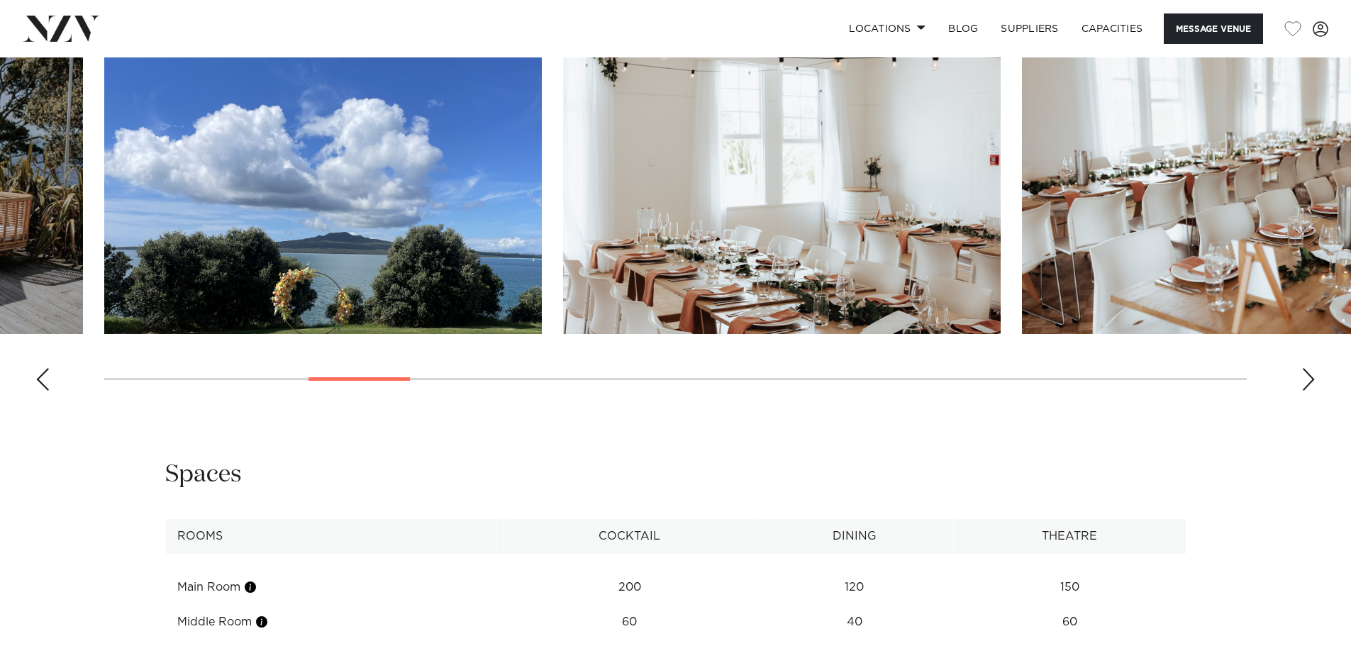
click at [45, 377] on div "Previous slide" at bounding box center [42, 379] width 14 height 23
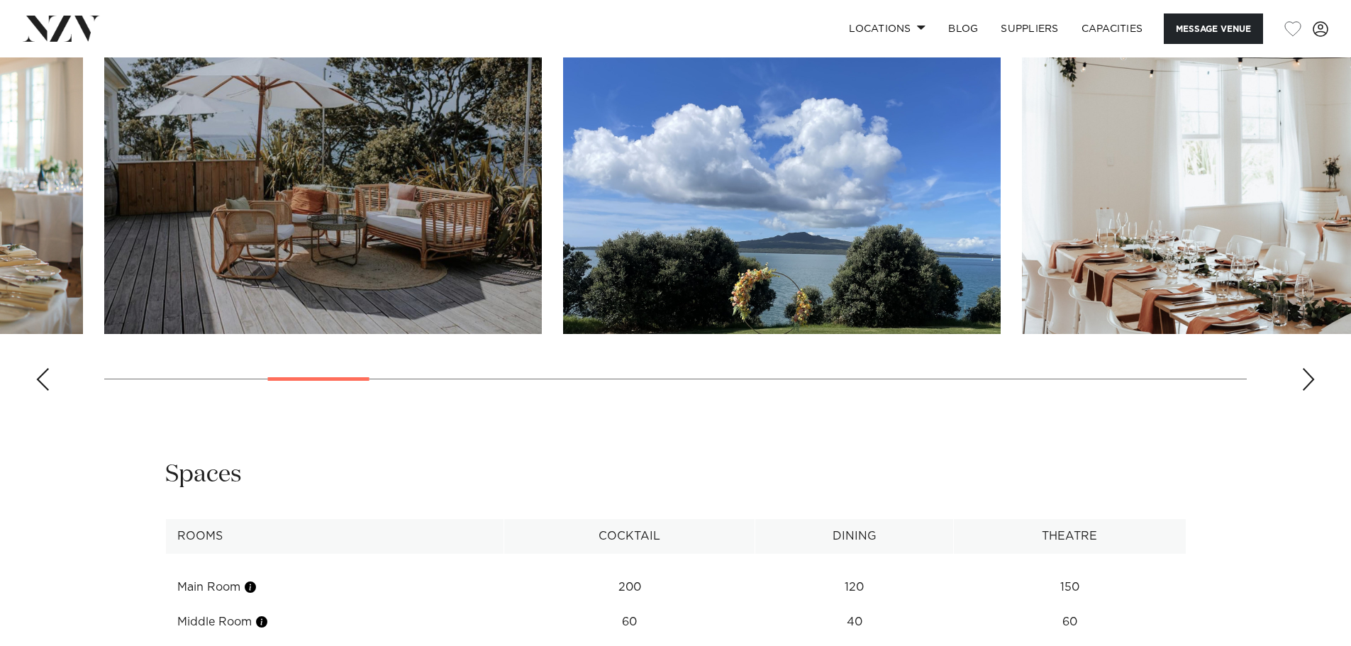
click at [45, 377] on div "Previous slide" at bounding box center [42, 379] width 14 height 23
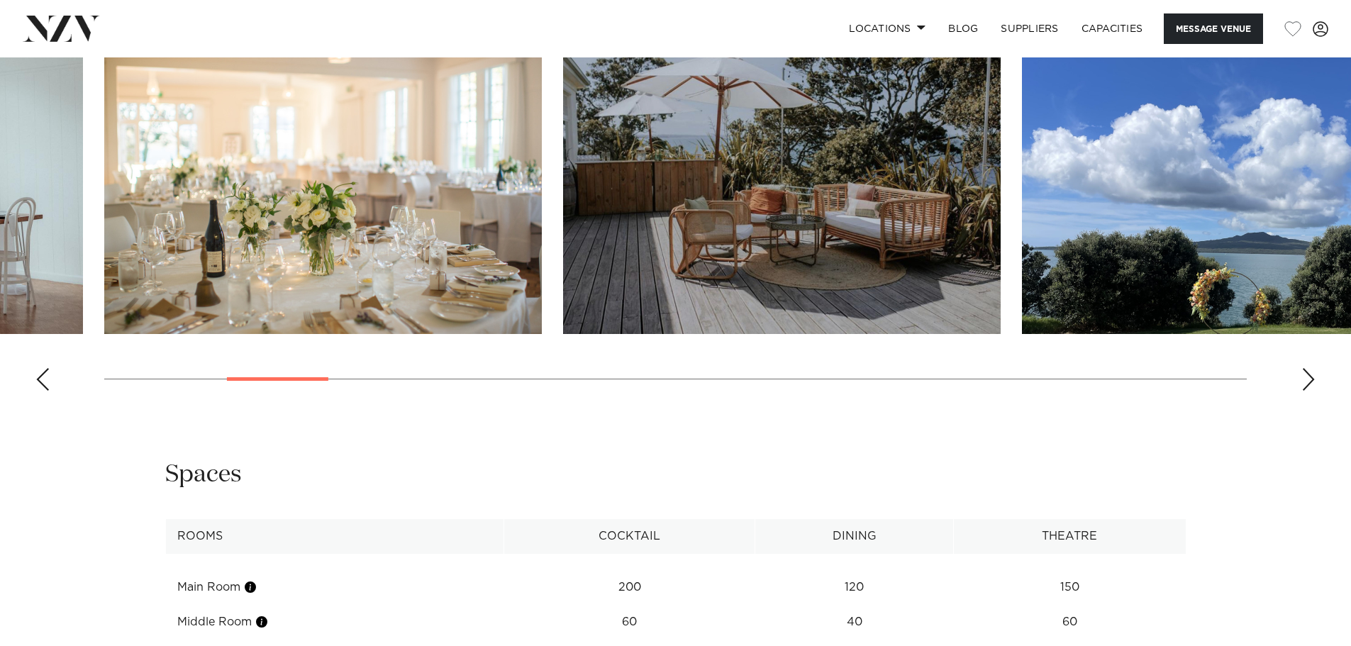
click at [45, 377] on div "Previous slide" at bounding box center [42, 379] width 14 height 23
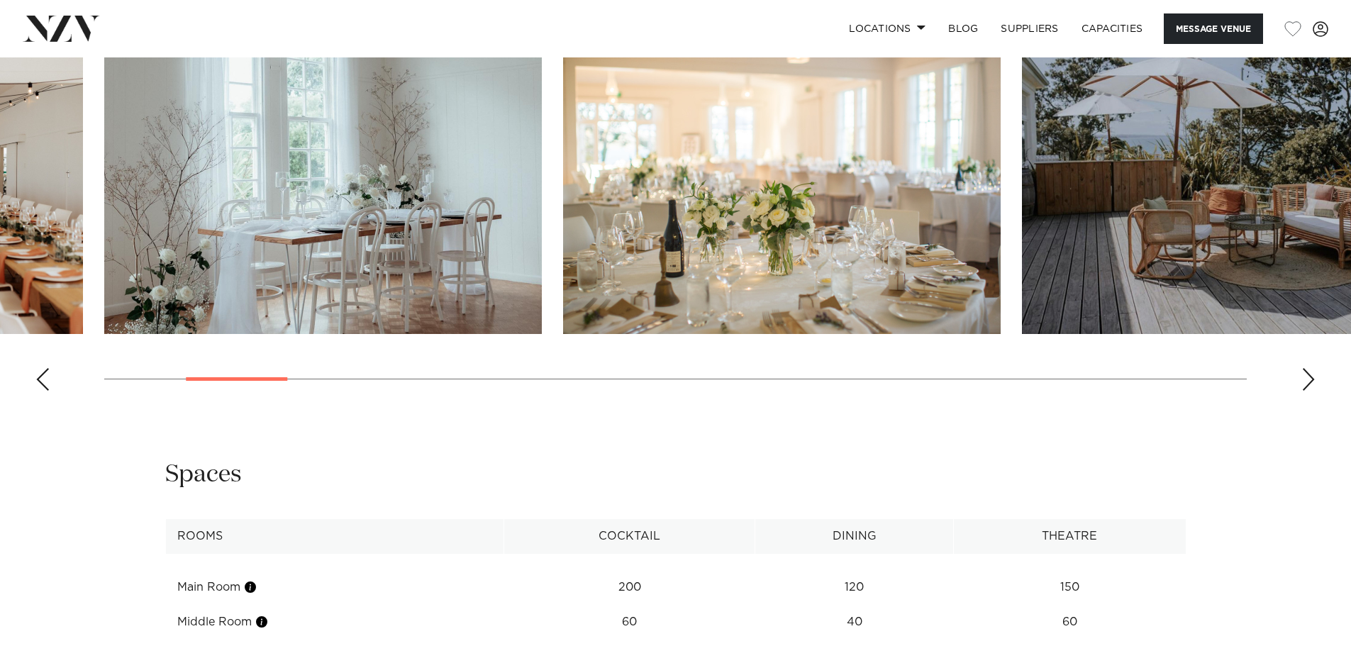
click at [45, 377] on div "Previous slide" at bounding box center [42, 379] width 14 height 23
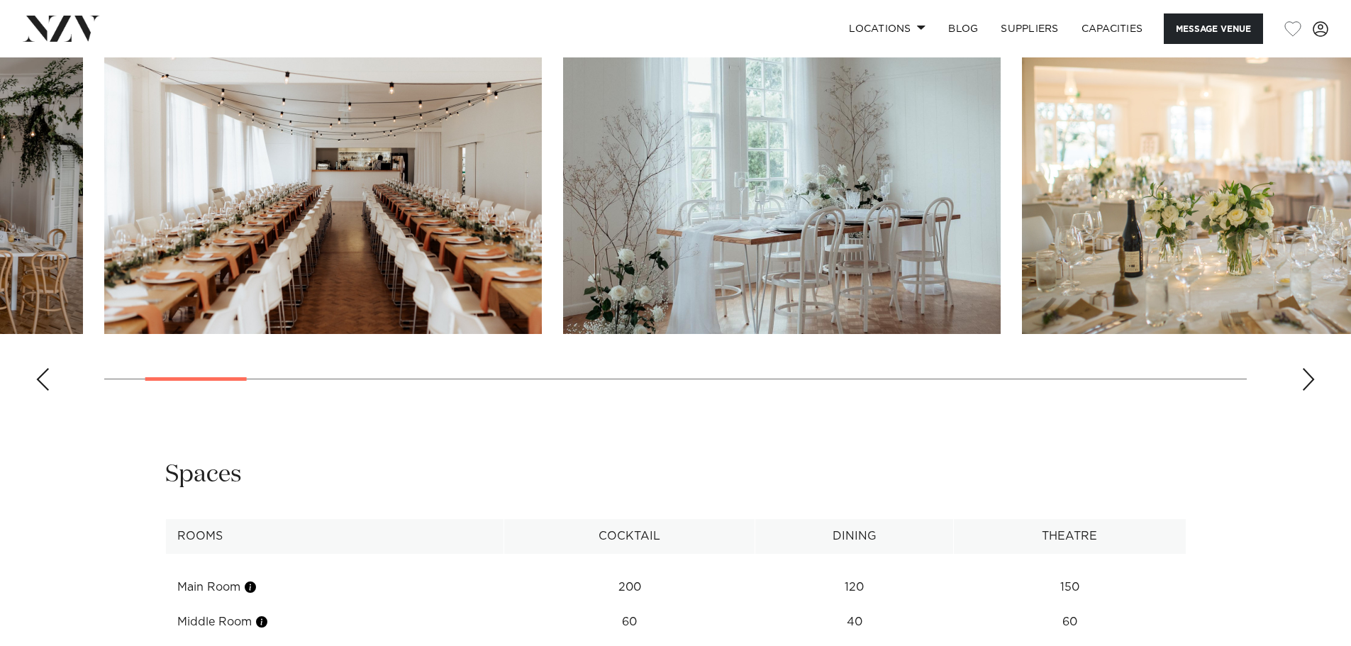
click at [45, 377] on div "Previous slide" at bounding box center [42, 379] width 14 height 23
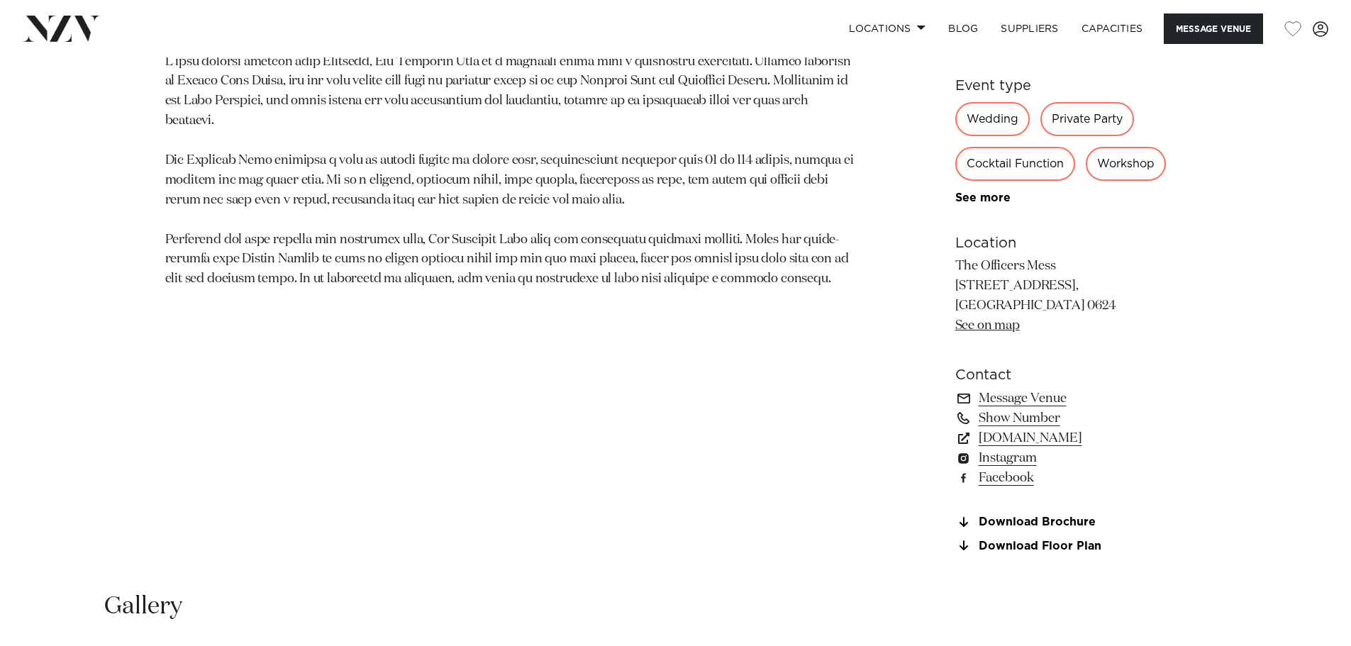
scroll to position [851, 0]
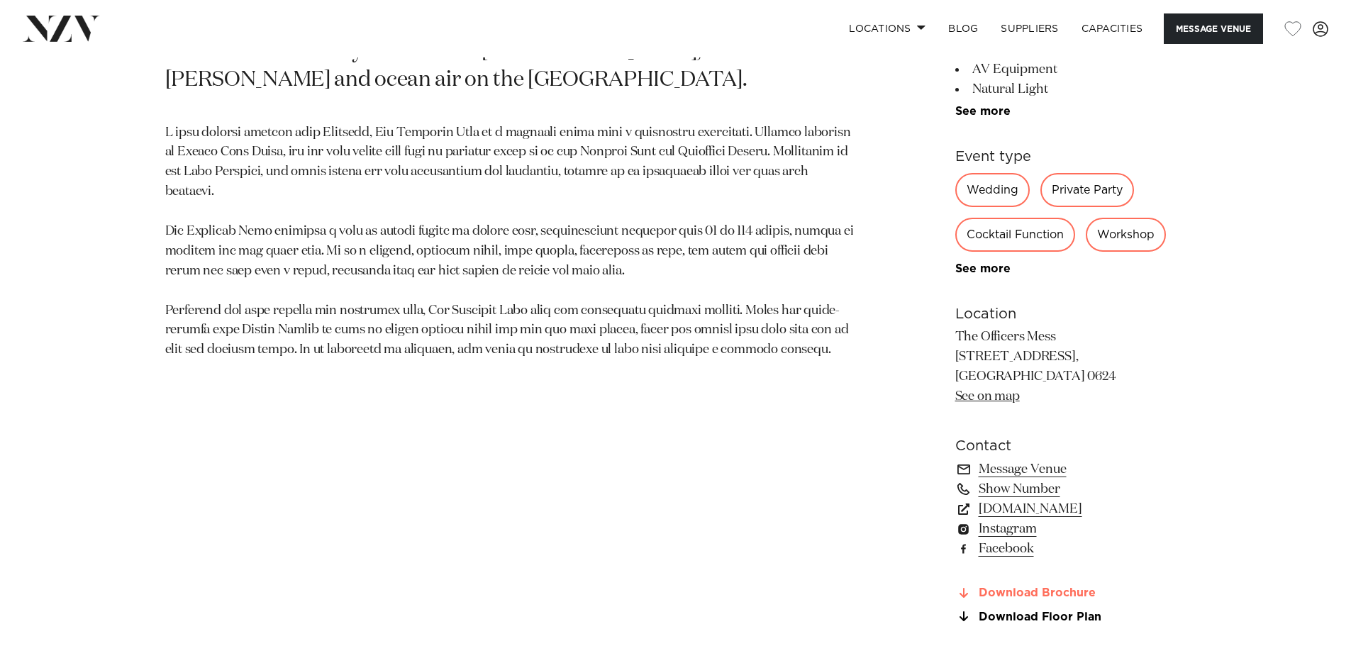
click at [1037, 592] on link "Download Brochure" at bounding box center [1071, 593] width 231 height 13
click at [1062, 359] on p "The Officers Mess [STREET_ADDRESS], [GEOGRAPHIC_DATA], [GEOGRAPHIC_DATA] 0624 S…" at bounding box center [1071, 367] width 231 height 79
click at [988, 399] on link "See on map" at bounding box center [988, 396] width 65 height 13
click at [1041, 595] on link "Download Brochure" at bounding box center [1071, 593] width 231 height 13
